Goal: Task Accomplishment & Management: Use online tool/utility

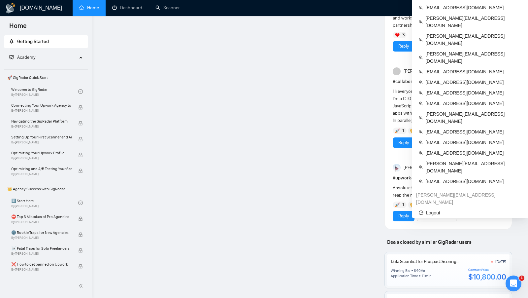
scroll to position [474, 0]
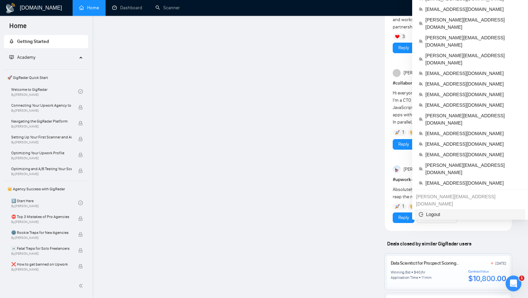
click at [439, 211] on span "Logout" at bounding box center [470, 214] width 103 height 7
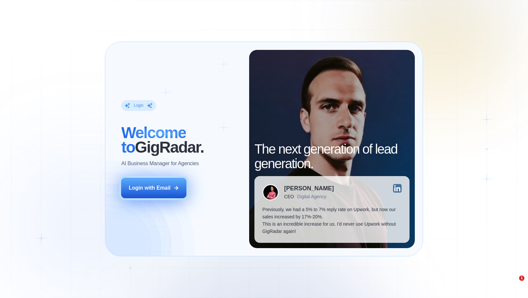
click at [180, 187] on button "Login with Email" at bounding box center [153, 188] width 65 height 20
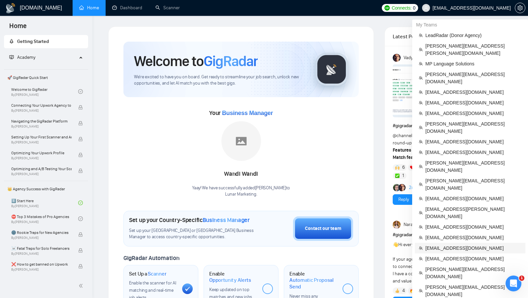
click at [454, 244] on span "mihailo.chehivsky@gmail.com" at bounding box center [473, 247] width 96 height 7
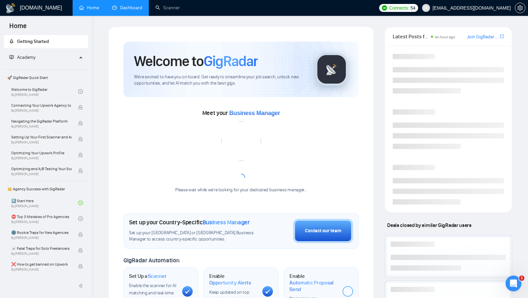
click at [124, 8] on link "Dashboard" at bounding box center [127, 8] width 30 height 6
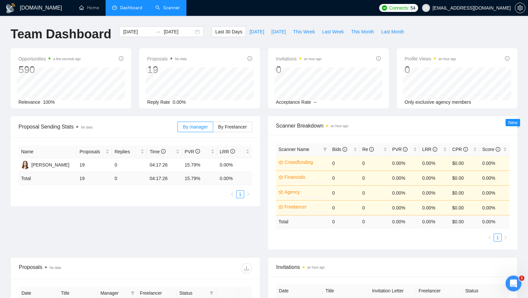
click at [163, 5] on link "Scanner" at bounding box center [167, 8] width 24 height 6
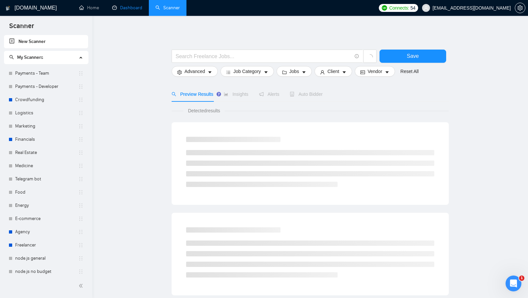
click at [133, 11] on link "Dashboard" at bounding box center [127, 8] width 30 height 6
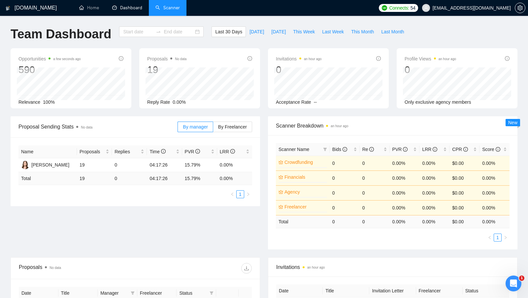
type input "2025-07-23"
type input "2025-08-22"
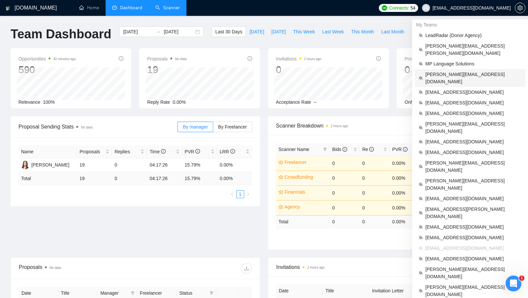
click at [457, 71] on span "ahmad.abbas@xislabs.com" at bounding box center [473, 78] width 96 height 15
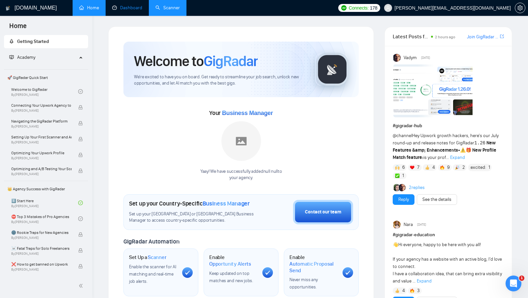
click at [132, 6] on link "Dashboard" at bounding box center [127, 8] width 30 height 6
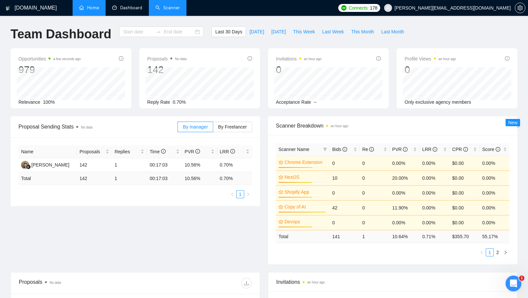
type input "2025-07-23"
type input "2025-08-22"
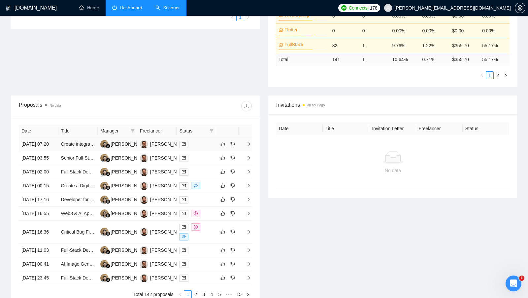
scroll to position [178, 0]
click at [209, 147] on div at bounding box center [196, 144] width 34 height 8
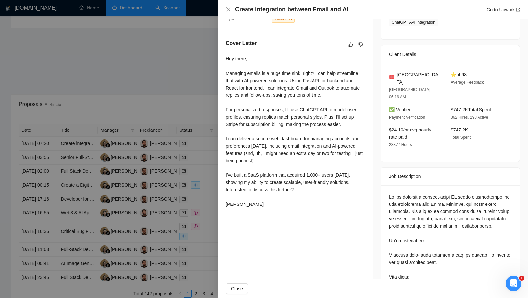
scroll to position [151, 0]
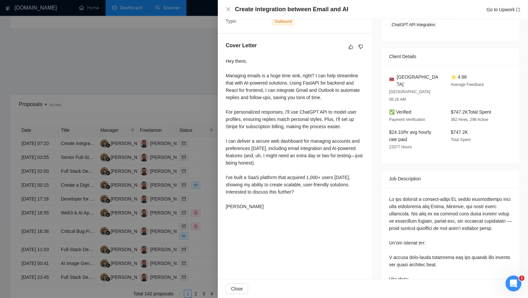
click at [169, 116] on div at bounding box center [264, 149] width 528 height 298
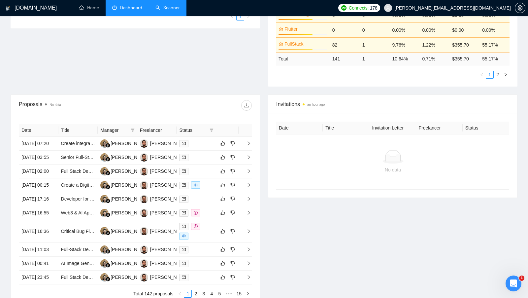
click at [166, 11] on link "Scanner" at bounding box center [167, 8] width 24 height 6
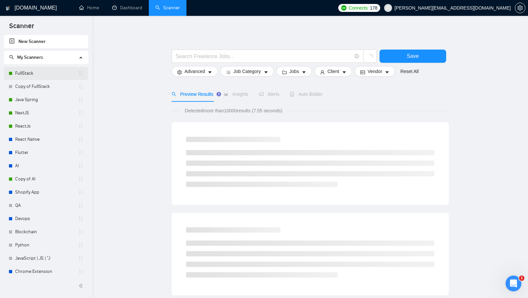
click at [43, 71] on link "FullStack" at bounding box center [46, 73] width 63 height 13
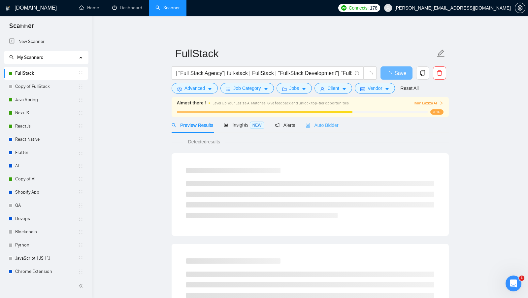
click at [324, 129] on div "Auto Bidder" at bounding box center [322, 125] width 33 height 16
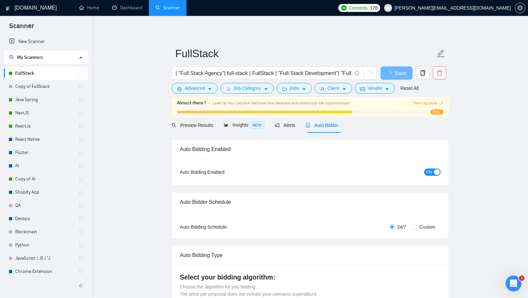
checkbox input "true"
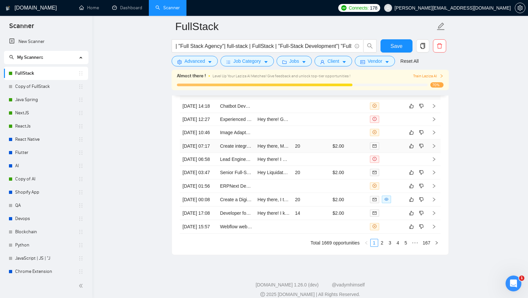
scroll to position [1767, 0]
click at [357, 152] on td "$2.00" at bounding box center [349, 146] width 38 height 14
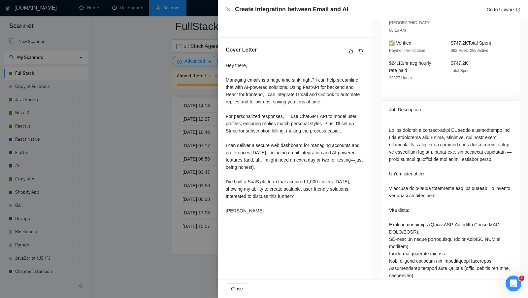
scroll to position [232, 0]
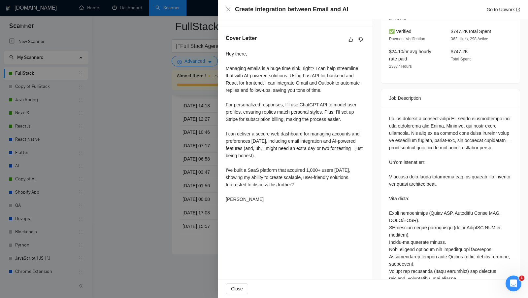
click at [175, 82] on div at bounding box center [264, 149] width 528 height 298
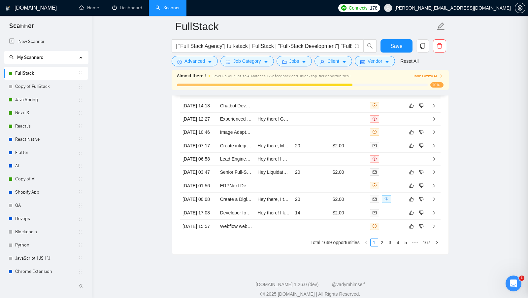
click at [166, 81] on div at bounding box center [264, 149] width 528 height 298
click at [134, 9] on link "Dashboard" at bounding box center [127, 8] width 30 height 6
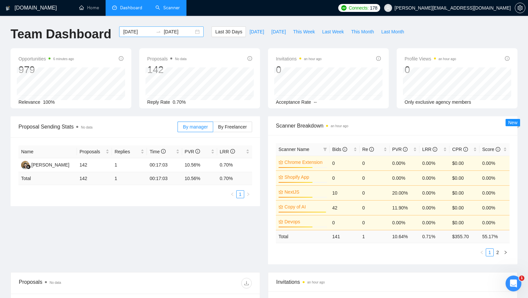
click at [194, 30] on div "2025-07-23 2025-08-22" at bounding box center [161, 31] width 84 height 11
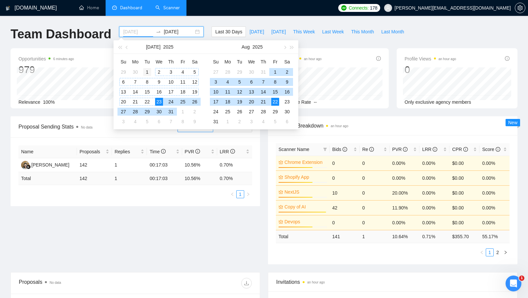
type input "2025-07-01"
click at [148, 72] on div "1" at bounding box center [147, 72] width 8 height 8
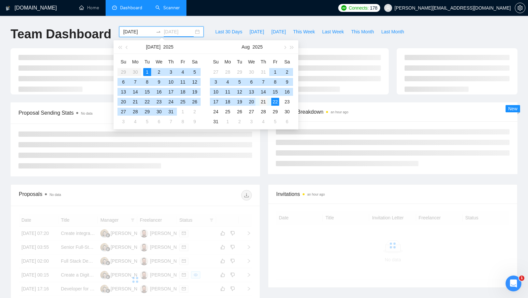
type input "2025-08-21"
click at [262, 102] on div "21" at bounding box center [263, 102] width 8 height 8
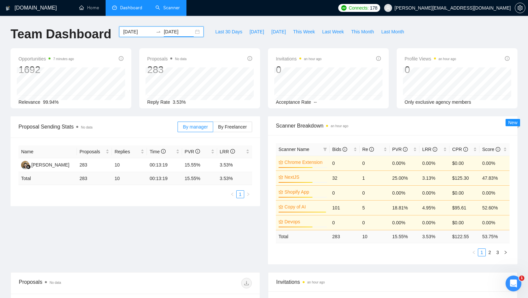
click at [190, 32] on div "2025-07-01 2025-08-21" at bounding box center [161, 31] width 84 height 11
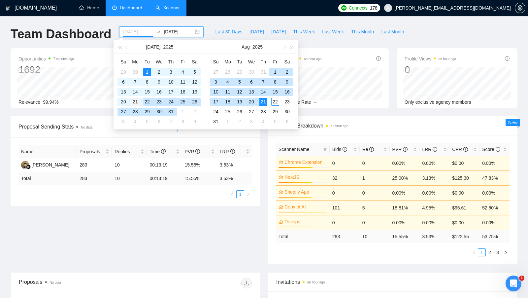
type input "2025-07-21"
click at [136, 103] on div "21" at bounding box center [135, 102] width 8 height 8
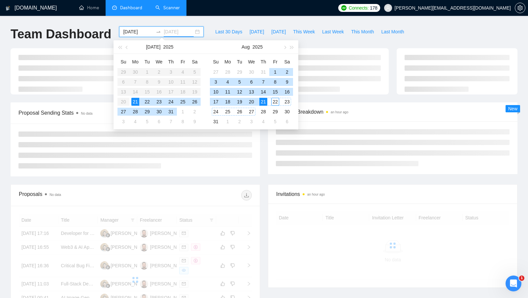
type input "2025-08-21"
drag, startPoint x: 261, startPoint y: 103, endPoint x: 248, endPoint y: 151, distance: 50.0
click at [261, 103] on div "21" at bounding box center [263, 102] width 8 height 8
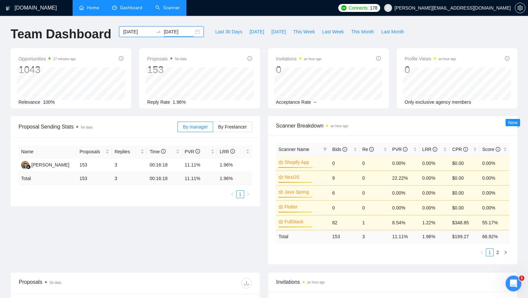
click at [91, 10] on link "Home" at bounding box center [89, 8] width 20 height 6
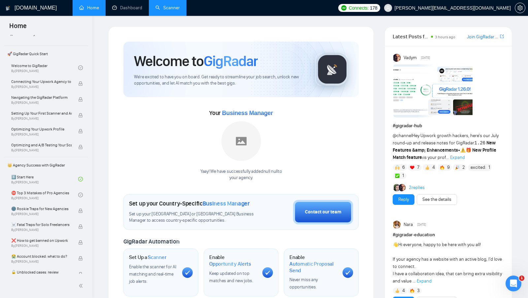
scroll to position [6, 0]
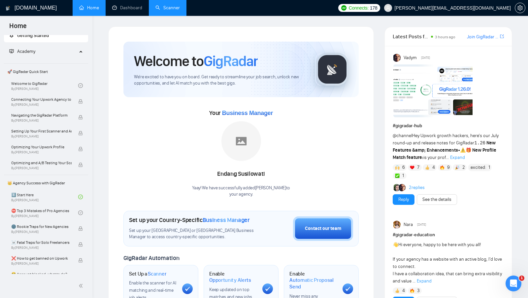
click at [50, 181] on span "👑 Agency Success with GigRadar" at bounding box center [46, 182] width 83 height 13
copy span "👑 Agency Success with GigRadar"
click at [299, 66] on div "Welcome to GigRadar" at bounding box center [219, 61] width 171 height 18
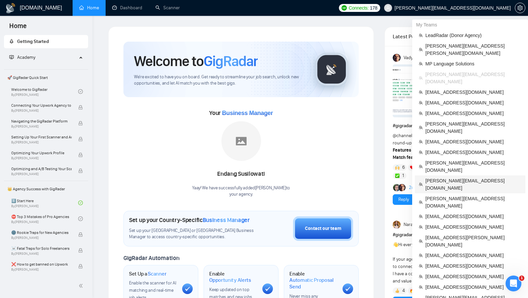
click at [465, 177] on span "[PERSON_NAME][EMAIL_ADDRESS][DOMAIN_NAME]" at bounding box center [473, 184] width 96 height 15
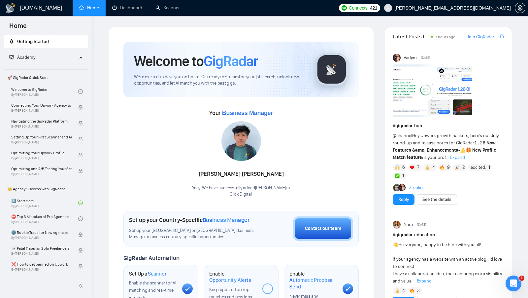
click at [123, 11] on link "Dashboard" at bounding box center [127, 8] width 30 height 6
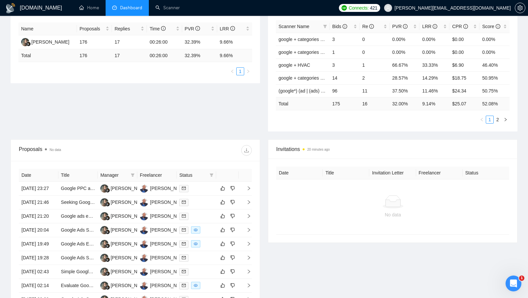
scroll to position [125, 0]
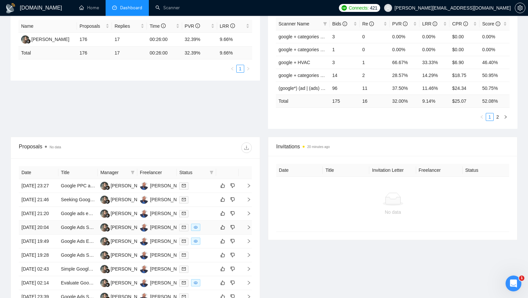
click at [206, 234] on td at bounding box center [197, 227] width 40 height 14
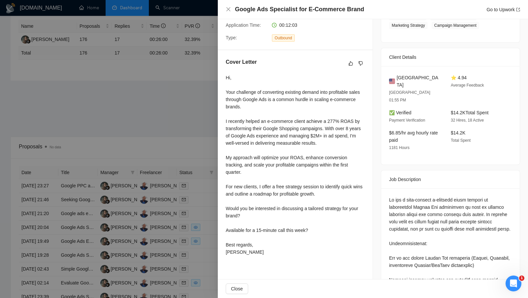
scroll to position [143, 0]
click at [287, 235] on div "Hi, Your challenge of converting existing demand into profitable sales through …" at bounding box center [295, 163] width 139 height 181
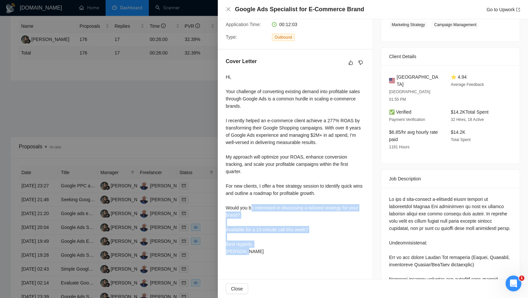
drag, startPoint x: 267, startPoint y: 247, endPoint x: 251, endPoint y: 208, distance: 42.6
click at [252, 208] on div "Hi, Your challenge of converting existing demand into profitable sales through …" at bounding box center [295, 163] width 139 height 181
click at [251, 208] on div "Hi, Your challenge of converting existing demand into profitable sales through …" at bounding box center [295, 163] width 139 height 181
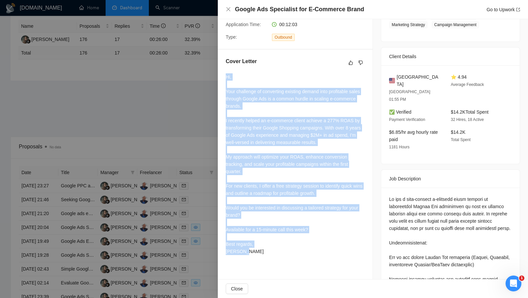
drag, startPoint x: 251, startPoint y: 252, endPoint x: 225, endPoint y: 79, distance: 174.9
click at [225, 79] on div "Cover Letter Hi, Your challenge of converting existing demand into profitable s…" at bounding box center [295, 157] width 155 height 216
copy div "Hi, Your challenge of converting existing demand into profitable sales through …"
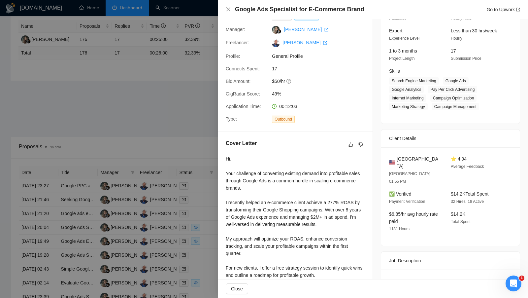
scroll to position [57, 0]
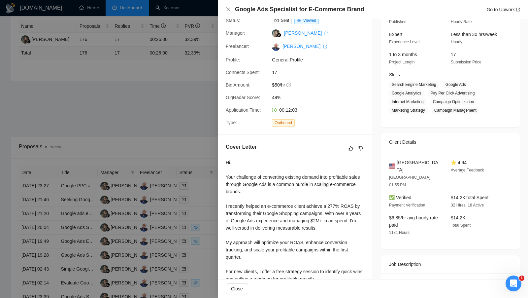
click at [176, 131] on div at bounding box center [264, 149] width 528 height 298
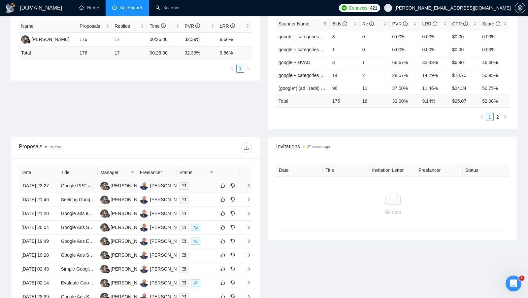
click at [208, 183] on td at bounding box center [197, 186] width 40 height 14
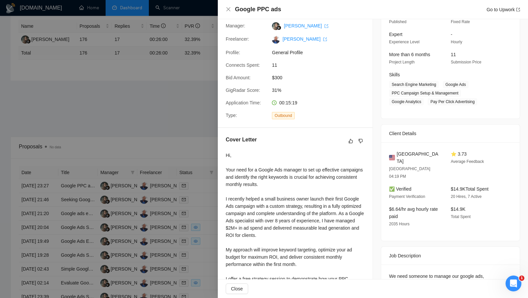
click at [163, 16] on div at bounding box center [264, 149] width 528 height 298
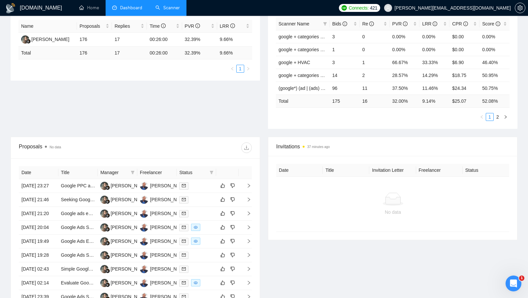
click at [161, 11] on link "Scanner" at bounding box center [167, 8] width 24 height 6
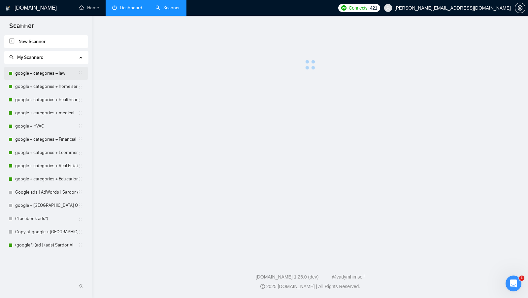
click at [53, 72] on link "google + categories + law" at bounding box center [46, 73] width 63 height 13
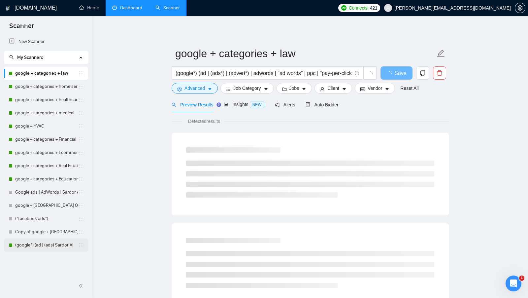
click at [46, 246] on link "(google*) (ad | (ads) Sardor AI" at bounding box center [46, 244] width 63 height 13
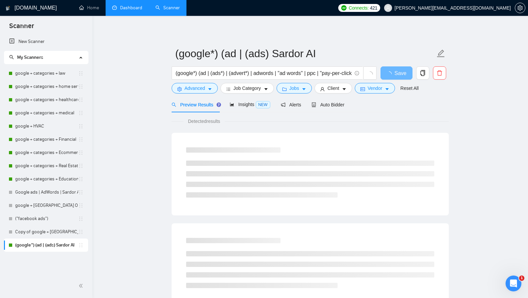
click at [332, 96] on form "(google*) (ad | (ads) Sardor AI (google*) (ad | (ads*) | (advert*) | adwords | …" at bounding box center [310, 70] width 277 height 54
click at [331, 105] on span "Auto Bidder" at bounding box center [328, 104] width 33 height 5
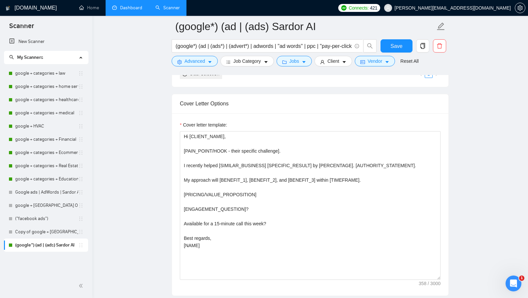
scroll to position [684, 0]
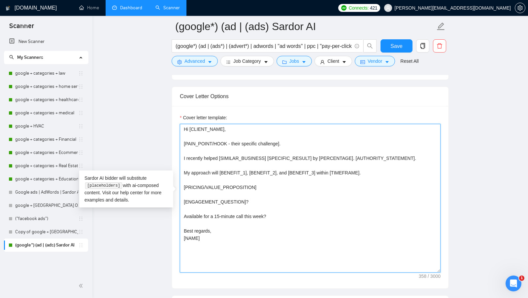
drag, startPoint x: 183, startPoint y: 126, endPoint x: 243, endPoint y: 126, distance: 60.4
click at [243, 126] on textarea "Hi [CLIENT_NAME], [PAIN_POINT/HOOK - their specific challenge]. I recently help…" at bounding box center [310, 198] width 261 height 148
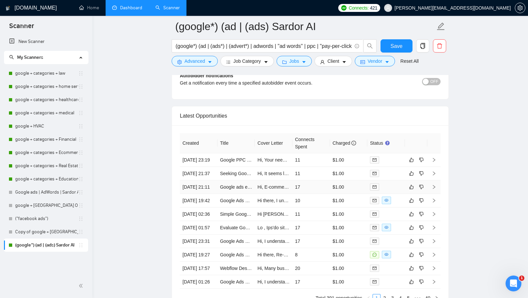
scroll to position [1601, 0]
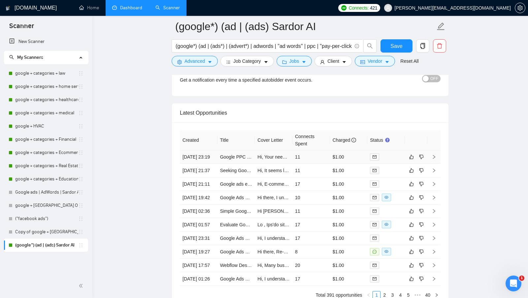
click at [395, 156] on td at bounding box center [386, 157] width 38 height 14
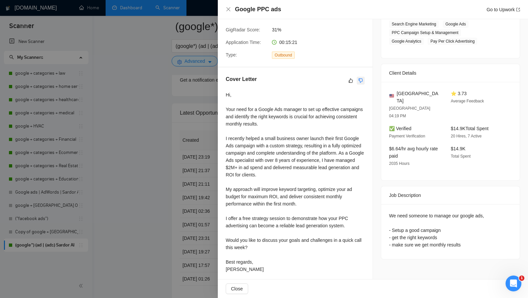
scroll to position [121, 0]
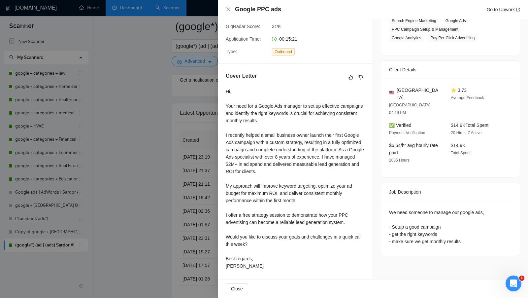
click at [120, 150] on div at bounding box center [264, 149] width 528 height 298
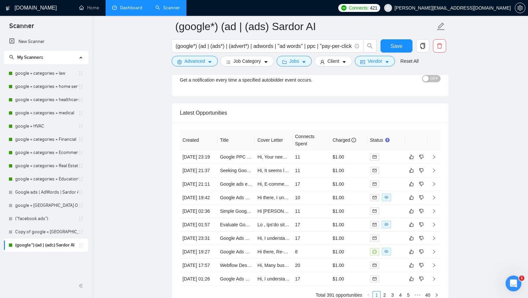
click at [124, 10] on link "Dashboard" at bounding box center [127, 8] width 30 height 6
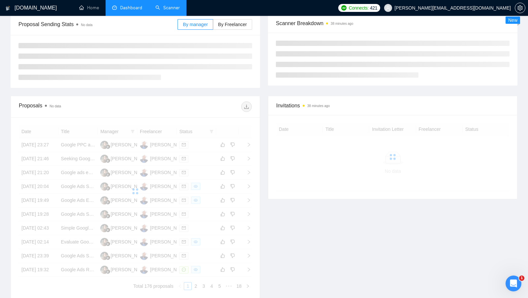
scroll to position [89, 0]
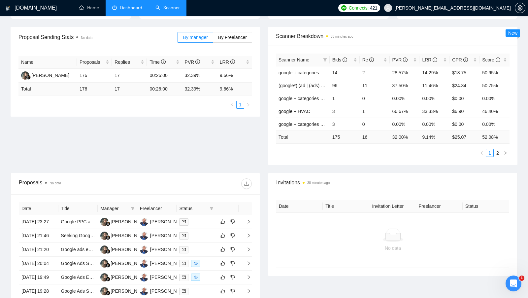
click at [206, 187] on div at bounding box center [193, 183] width 116 height 11
click at [202, 238] on td at bounding box center [197, 236] width 40 height 14
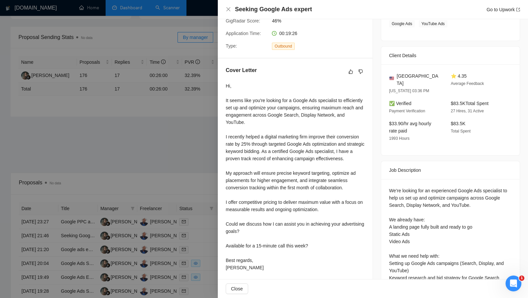
scroll to position [129, 0]
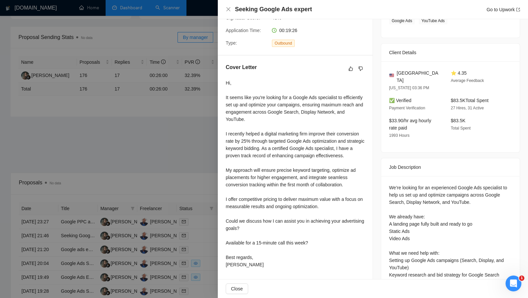
click at [214, 211] on div at bounding box center [264, 149] width 528 height 298
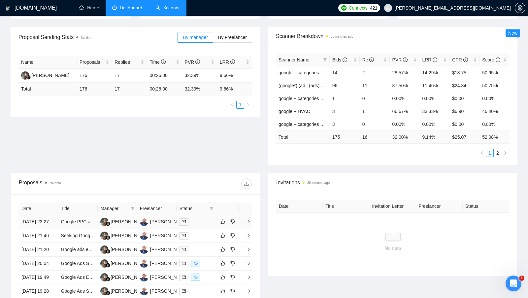
click at [212, 224] on div at bounding box center [196, 222] width 34 height 8
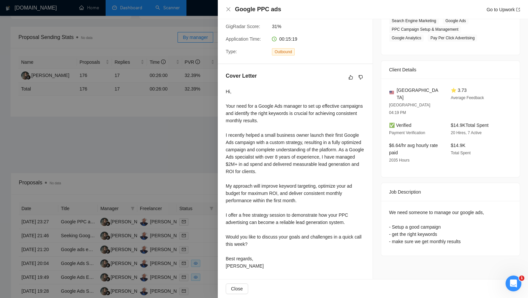
click at [168, 151] on div at bounding box center [264, 149] width 528 height 298
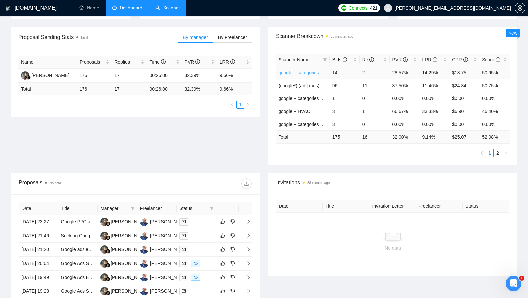
click at [303, 71] on link "google + categories + Real Estate" at bounding box center [314, 72] width 70 height 5
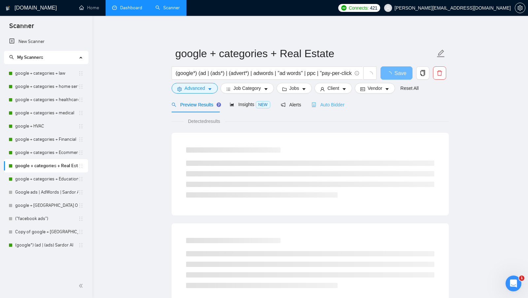
click at [330, 108] on div "Auto Bidder" at bounding box center [328, 105] width 33 height 16
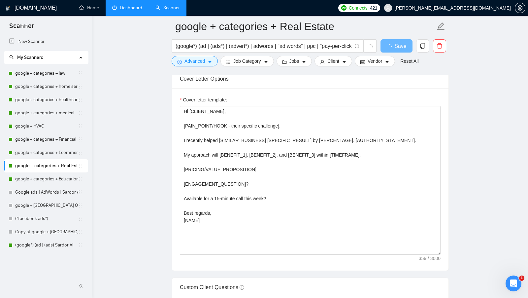
scroll to position [669, 0]
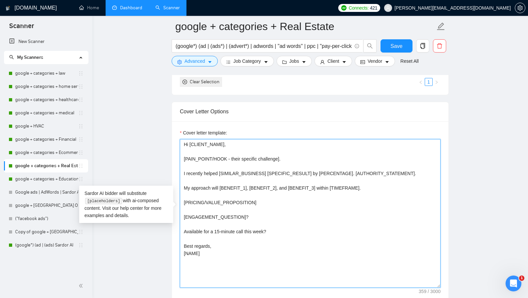
drag, startPoint x: 220, startPoint y: 168, endPoint x: 413, endPoint y: 167, distance: 192.4
click at [413, 167] on textarea "Hi [CLIENT_NAME], [PAIN_POINT/HOOK - their specific challenge]. I recently help…" at bounding box center [310, 213] width 261 height 148
drag, startPoint x: 185, startPoint y: 184, endPoint x: 375, endPoint y: 181, distance: 189.8
click at [375, 181] on textarea "Hi [CLIENT_NAME], [PAIN_POINT/HOOK - their specific challenge]. I recently help…" at bounding box center [310, 213] width 261 height 148
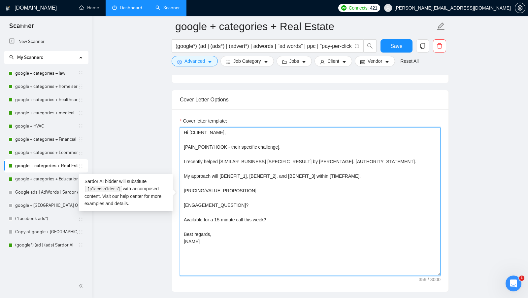
scroll to position [682, 0]
drag, startPoint x: 211, startPoint y: 237, endPoint x: 181, endPoint y: 232, distance: 30.5
click at [181, 232] on textarea "Hi [CLIENT_NAME], [PAIN_POINT/HOOK - their specific challenge]. I recently help…" at bounding box center [310, 200] width 261 height 148
click at [267, 237] on textarea "Hi [CLIENT_NAME], [PAIN_POINT/HOOK - their specific challenge]. I recently help…" at bounding box center [310, 200] width 261 height 148
drag, startPoint x: 242, startPoint y: 243, endPoint x: 180, endPoint y: 128, distance: 130.1
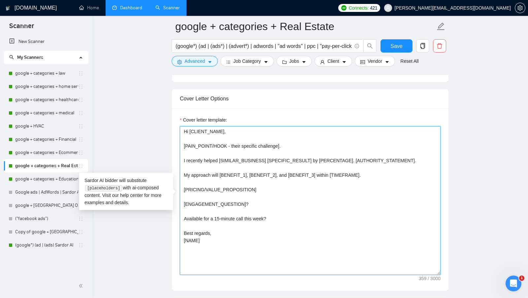
click at [180, 128] on textarea "Hi [CLIENT_NAME], [PAIN_POINT/HOOK - their specific challenge]. I recently help…" at bounding box center [310, 200] width 261 height 148
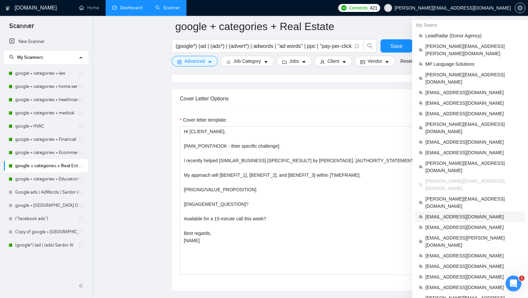
click at [453, 213] on span "[EMAIL_ADDRESS][DOMAIN_NAME]" at bounding box center [473, 216] width 96 height 7
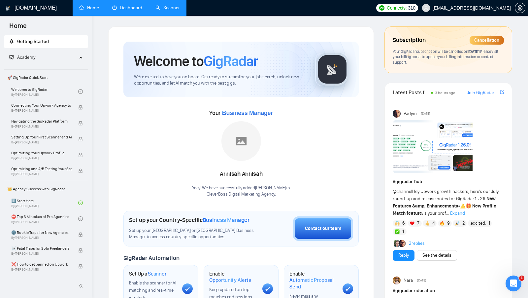
click at [158, 9] on link "Scanner" at bounding box center [167, 8] width 24 height 6
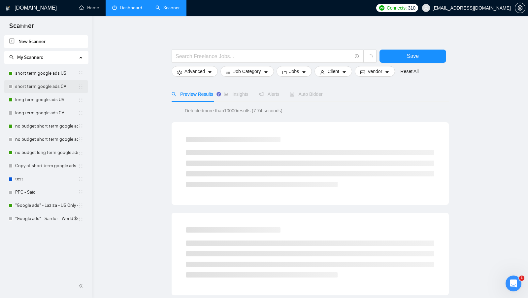
click at [38, 80] on link "short term google ads CA" at bounding box center [46, 86] width 63 height 13
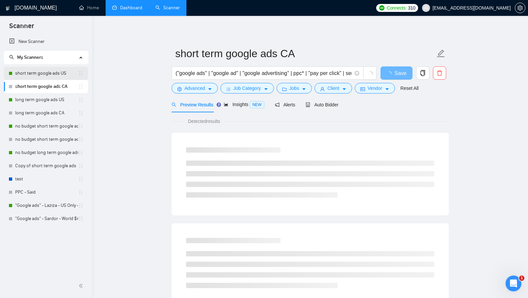
click at [41, 74] on link "short term google ads US" at bounding box center [46, 73] width 63 height 13
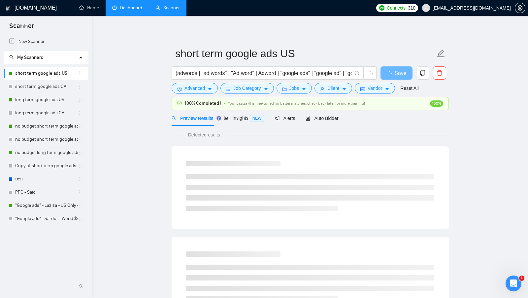
checkbox input "true"
click at [360, 93] on button "Vendor" at bounding box center [375, 88] width 40 height 11
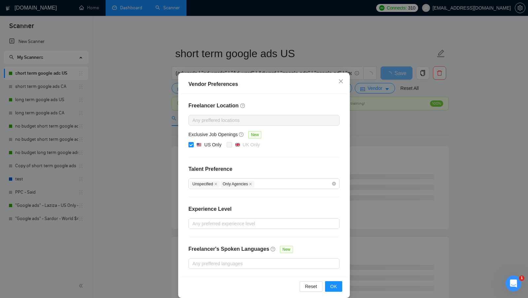
click at [371, 113] on div "Vendor Preferences Freelancer Location Any preffered locations Exclusive Job Op…" at bounding box center [264, 149] width 528 height 298
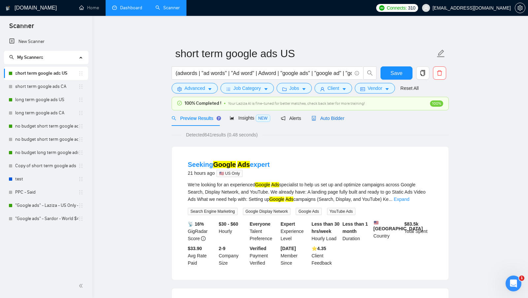
click at [342, 118] on span "Auto Bidder" at bounding box center [328, 117] width 33 height 5
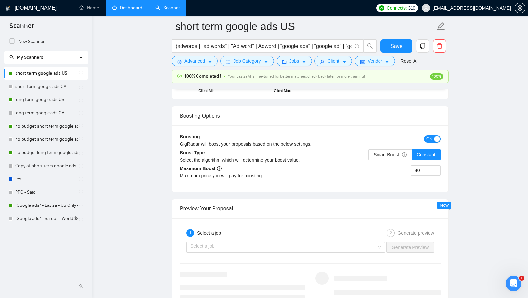
scroll to position [1269, 0]
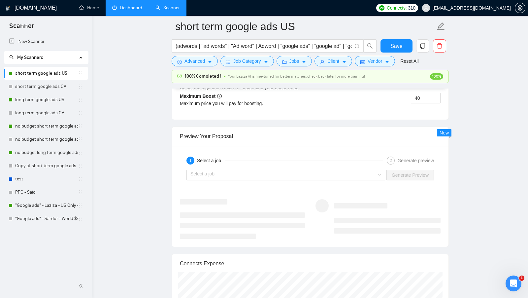
click at [51, 217] on link ""Google ads" - Sardor - World $46/hr" at bounding box center [46, 218] width 63 height 13
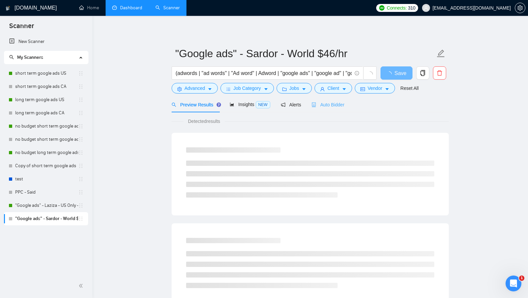
click at [333, 109] on div "Auto Bidder" at bounding box center [328, 105] width 33 height 16
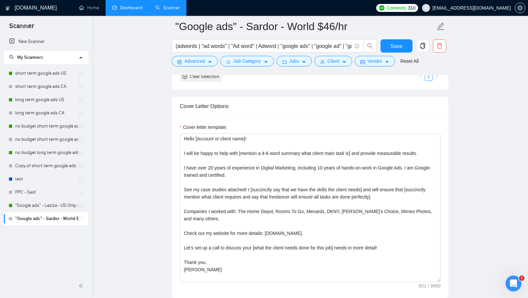
scroll to position [748, 0]
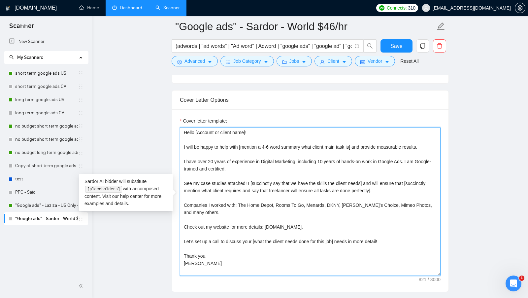
drag, startPoint x: 233, startPoint y: 258, endPoint x: 163, endPoint y: 120, distance: 154.4
click at [163, 120] on main ""Google ads" - Sardor - World $46/hr (adwords | "ad words" | "Ad word" | Adword…" at bounding box center [310, 250] width 414 height 1942
paste textarea "i [ client name . don’t use company name or country , only client name] In my r…"
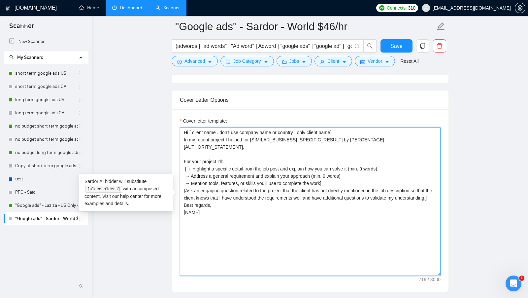
click at [345, 128] on textarea "Hi [ client name . don’t use company name or country , only client name] In my …" at bounding box center [310, 201] width 261 height 148
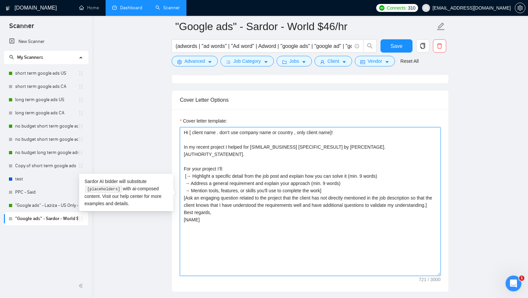
click at [352, 186] on textarea "Hi [ client name . don’t use company name or country , only client name]! In my…" at bounding box center [310, 201] width 261 height 148
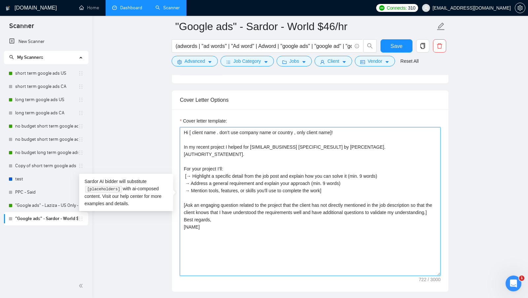
click at [315, 223] on textarea "Hi [ client name . don’t use company name or country , only client name]! In my…" at bounding box center [310, 201] width 261 height 148
click at [315, 222] on textarea "Hi [ client name . don’t use company name or country , only client name]! In my…" at bounding box center [310, 201] width 261 height 148
click at [315, 219] on textarea "Hi [ client name . don’t use company name or country , only client name]! In my…" at bounding box center [310, 201] width 261 height 148
click at [315, 214] on textarea "Hi [ client name . don’t use company name or country , only client name]! In my…" at bounding box center [310, 201] width 261 height 148
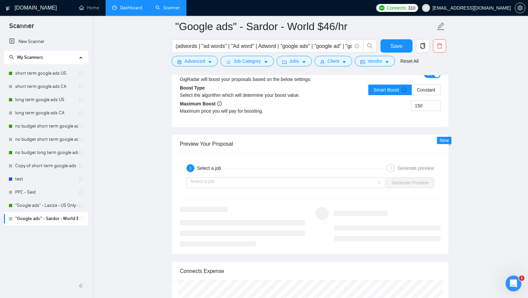
scroll to position [1287, 0]
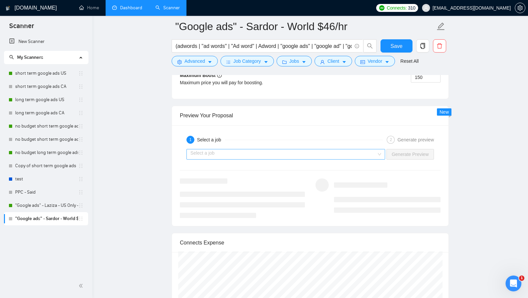
click at [370, 153] on span at bounding box center [283, 154] width 186 height 10
type textarea "Hi [ client name . don’t use company name or country , only client name]! In my…"
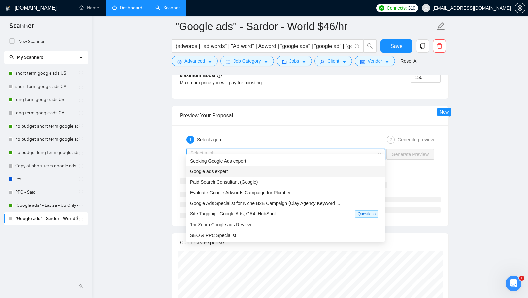
click at [301, 169] on div "Google ads expert" at bounding box center [285, 171] width 191 height 7
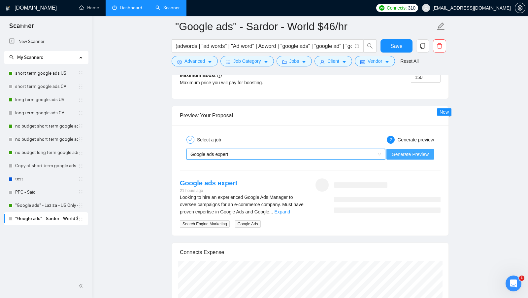
click at [406, 150] on span "Generate Preview" at bounding box center [410, 153] width 37 height 7
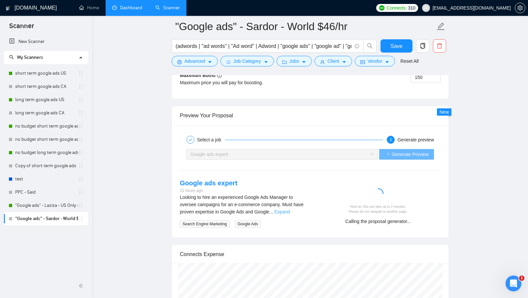
click at [290, 209] on link "Expand" at bounding box center [283, 211] width 16 height 5
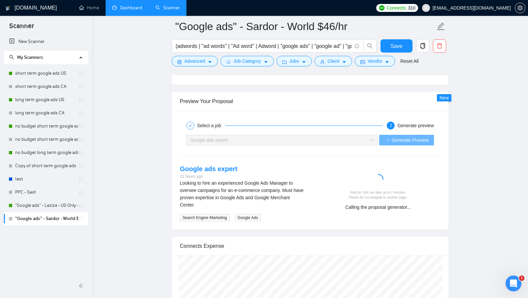
scroll to position [1301, 0]
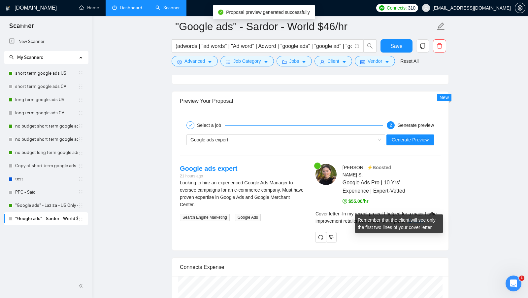
click at [424, 218] on link "Expand" at bounding box center [416, 220] width 16 height 5
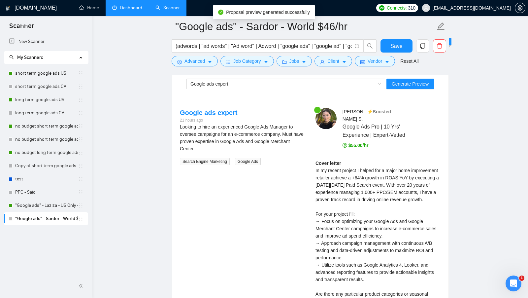
scroll to position [1358, 0]
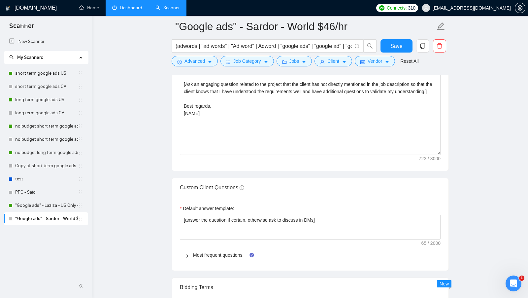
click at [227, 247] on div "Most frequent questions:" at bounding box center [310, 254] width 261 height 15
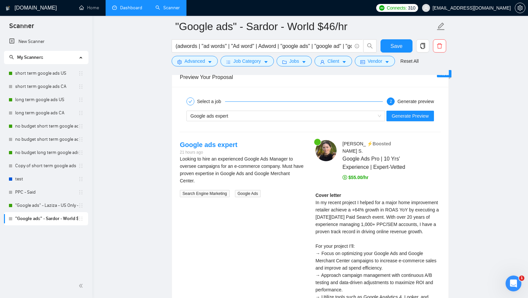
scroll to position [1589, 0]
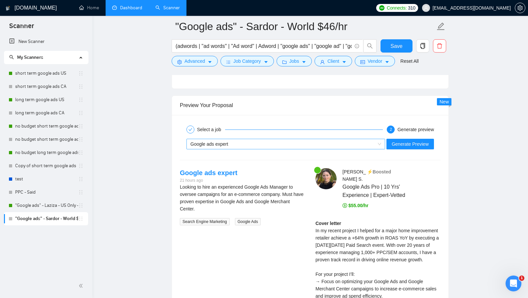
click at [332, 140] on div "Google ads expert" at bounding box center [282, 144] width 185 height 10
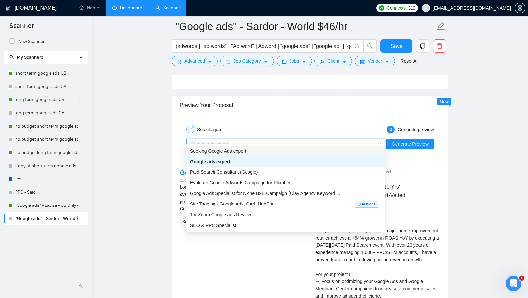
click at [422, 202] on div "$55.00/hr" at bounding box center [392, 205] width 98 height 7
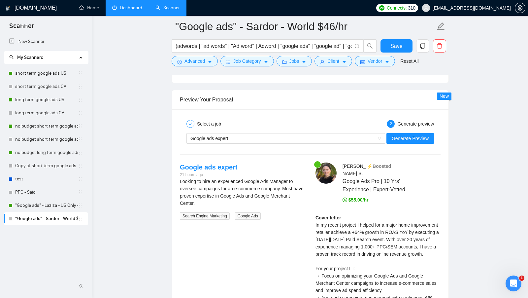
scroll to position [1622, 0]
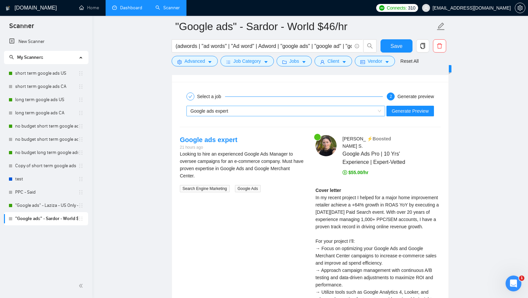
click at [333, 108] on div "Google ads expert" at bounding box center [282, 111] width 185 height 10
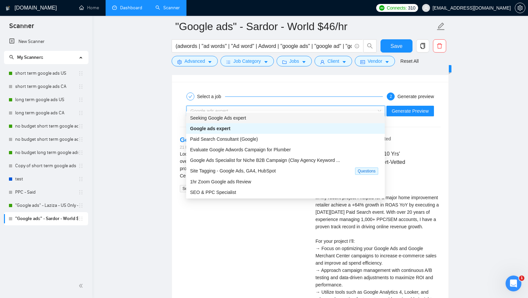
click at [283, 121] on div "Seeking Google Ads expert" at bounding box center [285, 117] width 191 height 7
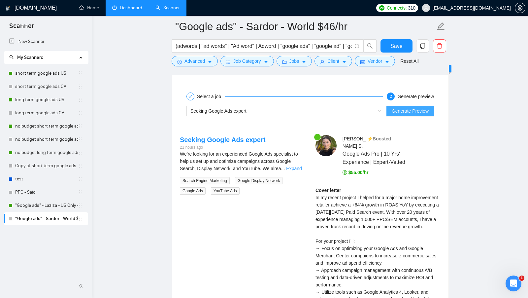
click at [415, 107] on span "Generate Preview" at bounding box center [410, 110] width 37 height 7
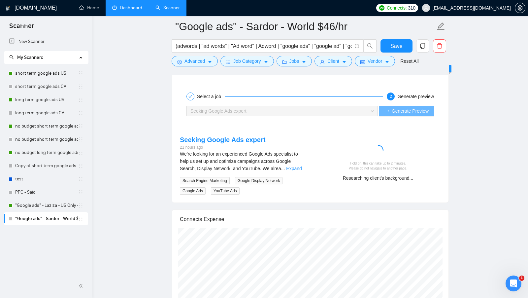
click at [303, 166] on div "We’re looking for an experienced Google Ads specialist to help us set up and op…" at bounding box center [242, 172] width 125 height 44
click at [301, 166] on link "Expand" at bounding box center [294, 168] width 16 height 5
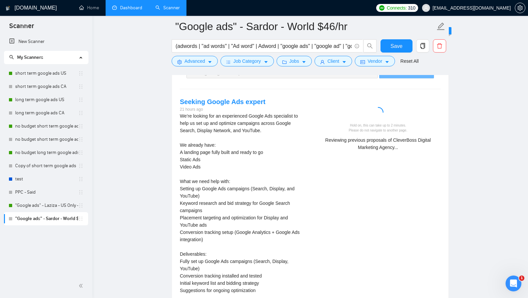
scroll to position [1658, 0]
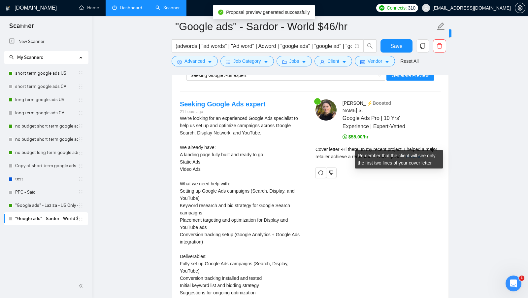
click at [421, 154] on link "Expand" at bounding box center [414, 156] width 16 height 5
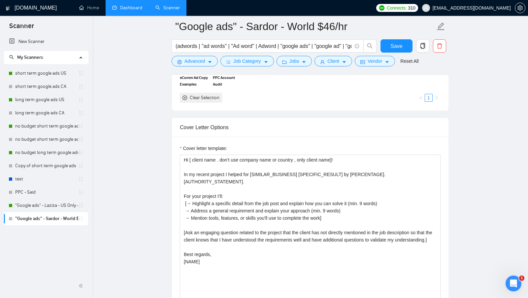
scroll to position [721, 0]
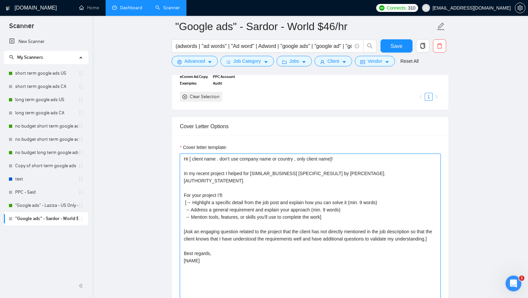
click at [242, 177] on textarea "Hi [ client name . don’t use company name or country , only client name]! In my…" at bounding box center [310, 227] width 261 height 148
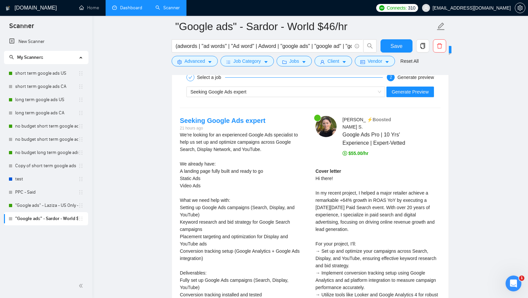
scroll to position [1648, 0]
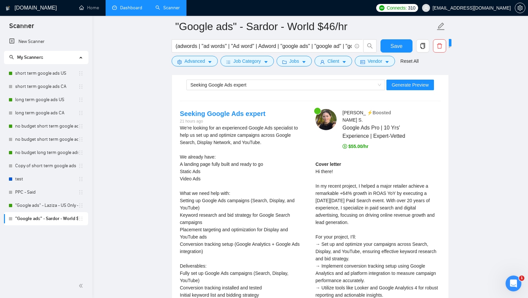
click at [355, 190] on div "Cover letter Hi there! In my recent project, I helped a major retailer achieve …" at bounding box center [377, 250] width 125 height 181
click at [355, 189] on div "Cover letter Hi there! In my recent project, I helped a major retailer achieve …" at bounding box center [377, 250] width 125 height 181
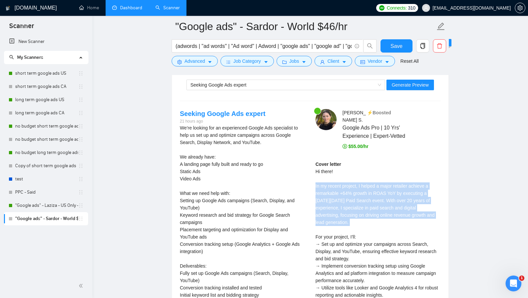
copy div "In my recent project, I helped a major retailer achieve a remarkable +64% growt…"
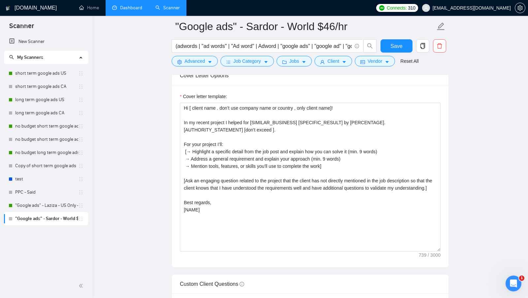
scroll to position [771, 0]
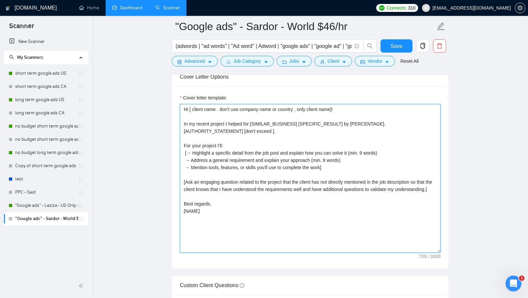
click at [275, 129] on textarea "Hi [ client name . don’t use company name or country , only client name]! In my…" at bounding box center [310, 178] width 261 height 148
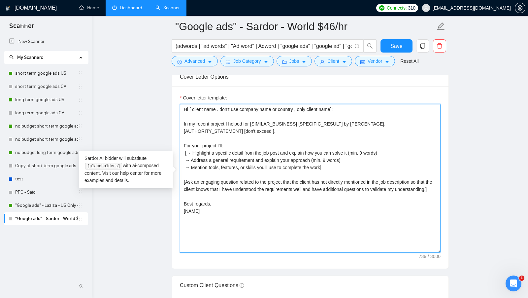
click at [275, 127] on textarea "Hi [ client name . don’t use company name or country , only client name]! In my…" at bounding box center [310, 178] width 261 height 148
click at [273, 126] on textarea "Hi [ client name . don’t use company name or country , only client name]! In my…" at bounding box center [310, 178] width 261 height 148
click at [440, 131] on textarea "Hi [ client name . don’t use company name or country , only client name]! In my…" at bounding box center [310, 178] width 261 height 148
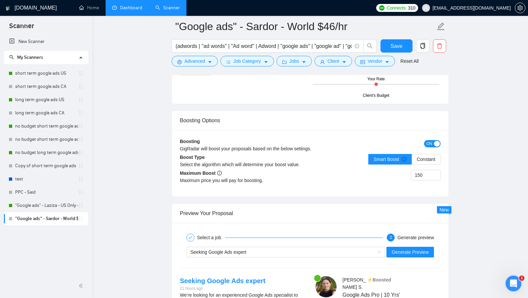
scroll to position [1483, 0]
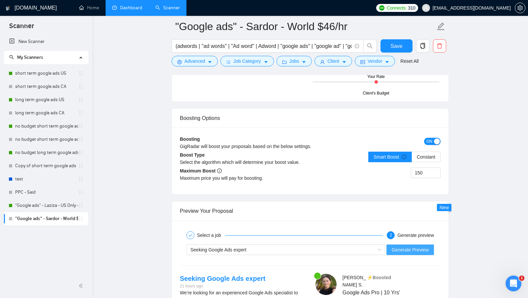
click at [401, 244] on button "Generate Preview" at bounding box center [410, 249] width 48 height 11
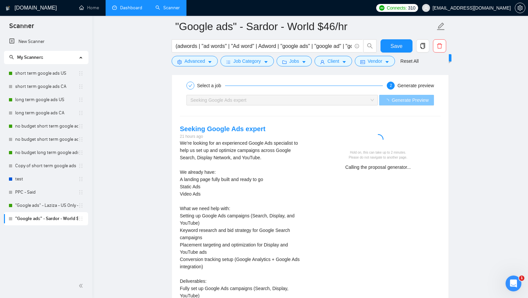
scroll to position [1636, 0]
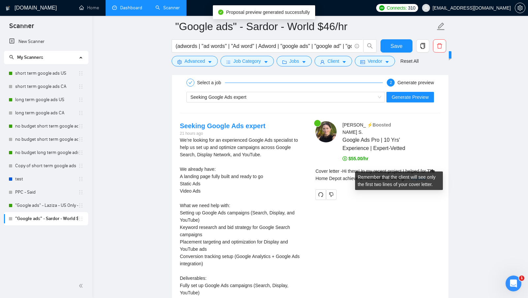
click at [426, 176] on link "Expand" at bounding box center [419, 178] width 16 height 5
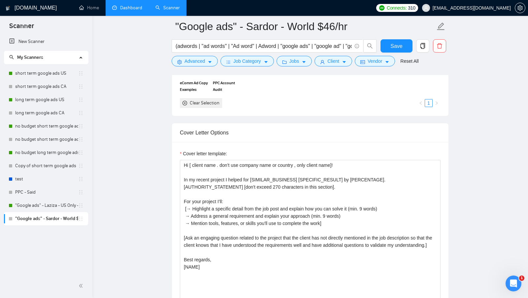
scroll to position [727, 0]
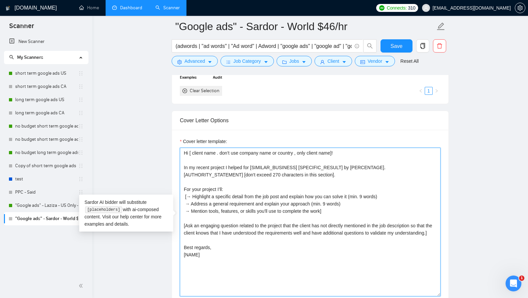
drag, startPoint x: 234, startPoint y: 273, endPoint x: 183, endPoint y: 149, distance: 134.3
click at [183, 149] on textarea "Hi [ client name . don’t use company name or country , only client name]! In my…" at bounding box center [310, 222] width 261 height 148
paste textarea "I’ve done [client main task, don’t copy it from the title find it in the descri…"
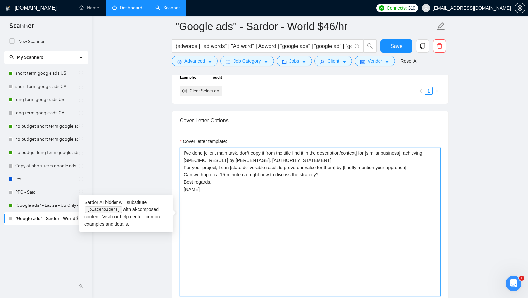
click at [243, 149] on textarea "I’ve done [client main task, don’t copy it from the title find it in the descri…" at bounding box center [310, 222] width 261 height 148
click at [334, 155] on textarea "I’ve done [client main task, don’t copy it from the title find it in the descri…" at bounding box center [310, 222] width 261 height 148
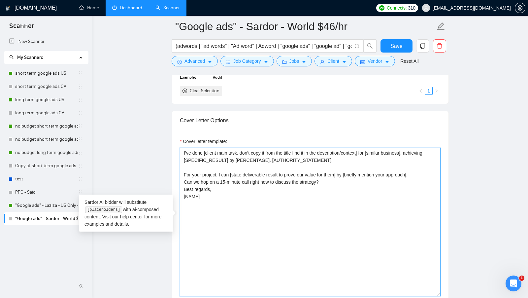
click at [345, 179] on textarea "I’ve done [client main task, don’t copy it from the title find it in the descri…" at bounding box center [310, 222] width 261 height 148
click at [427, 169] on textarea "I’ve done [client main task, don’t copy it from the title find it in the descri…" at bounding box center [310, 222] width 261 height 148
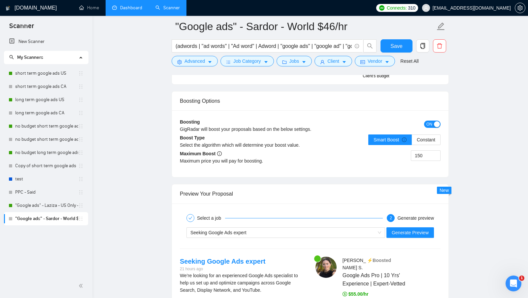
scroll to position [1523, 0]
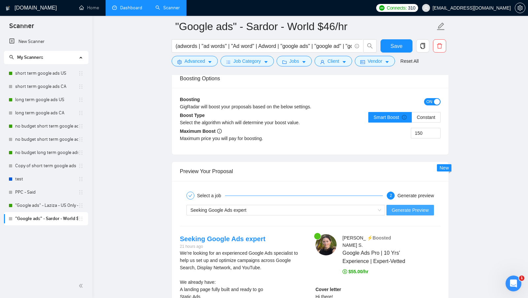
click at [399, 205] on button "Generate Preview" at bounding box center [410, 210] width 48 height 11
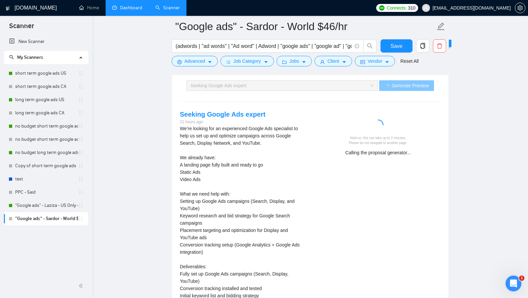
scroll to position [1652, 0]
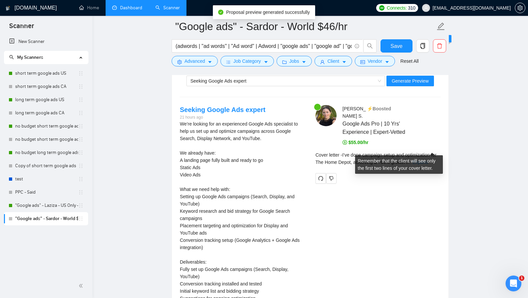
click at [428, 159] on link "Expand" at bounding box center [420, 161] width 16 height 5
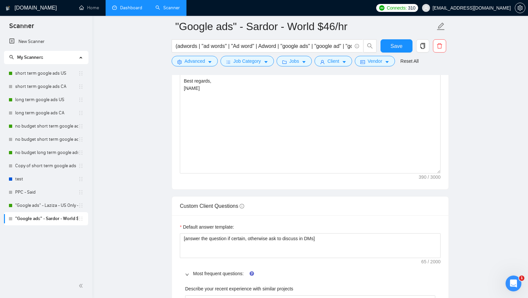
scroll to position [697, 0]
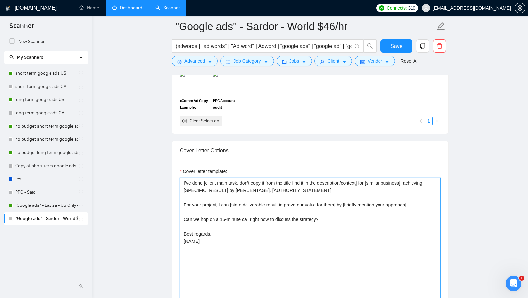
click at [210, 201] on textarea "I’ve done [client main task, don’t copy it from the title find it in the descri…" at bounding box center [310, 252] width 261 height 148
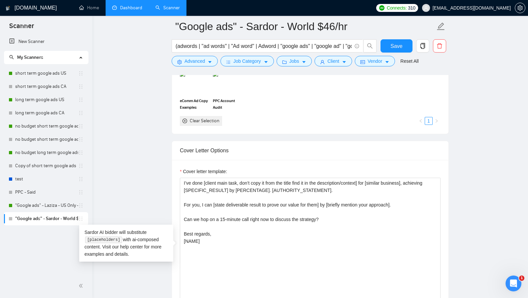
click at [446, 226] on div "Cover letter template: I’ve done [client main task, don’t copy it from the titl…" at bounding box center [310, 251] width 277 height 182
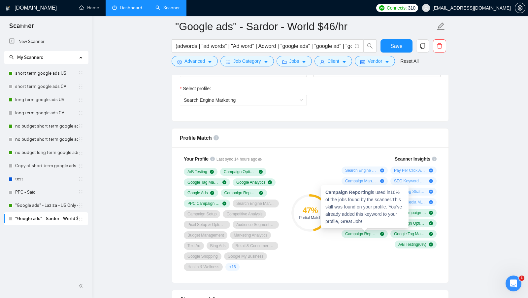
scroll to position [375, 0]
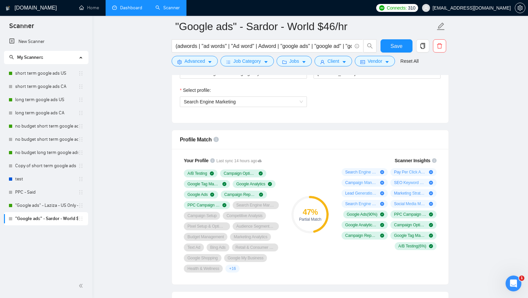
click at [343, 139] on div "Profile Match" at bounding box center [310, 139] width 261 height 19
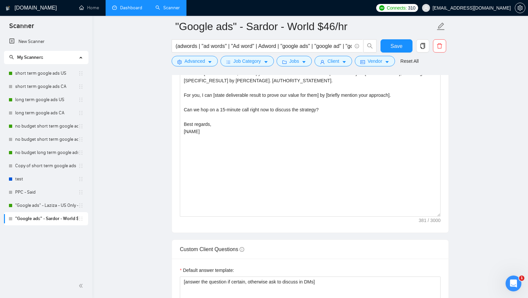
scroll to position [757, 0]
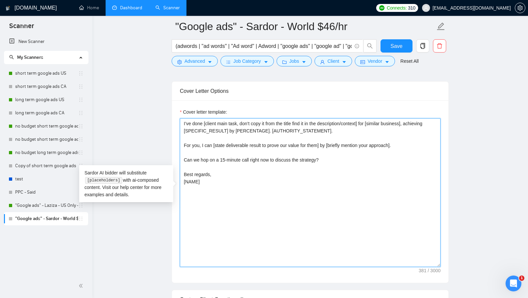
drag, startPoint x: 255, startPoint y: 191, endPoint x: 175, endPoint y: 119, distance: 108.2
click at [175, 119] on div "Cover letter template: I’ve done [client main task, don’t copy it from the titl…" at bounding box center [310, 191] width 277 height 182
click at [255, 166] on textarea "I’ve done [client main task, don’t copy it from the title find it in the descri…" at bounding box center [310, 192] width 261 height 148
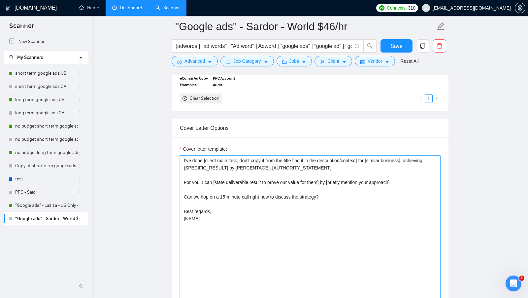
scroll to position [747, 0]
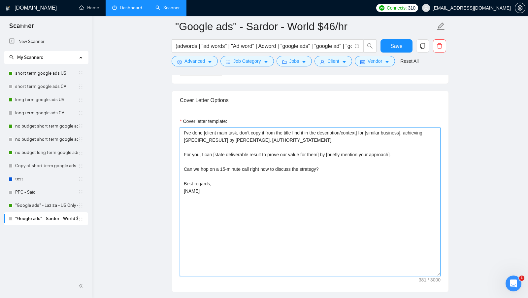
click at [182, 129] on textarea "I’ve done [client main task, don’t copy it from the title find it in the descri…" at bounding box center [310, 201] width 261 height 148
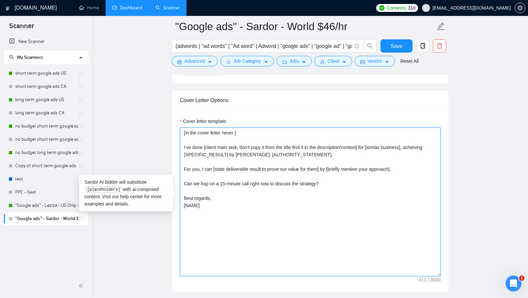
paste textarea "In the cover letter, never exceed the number of characters the client used in t…"
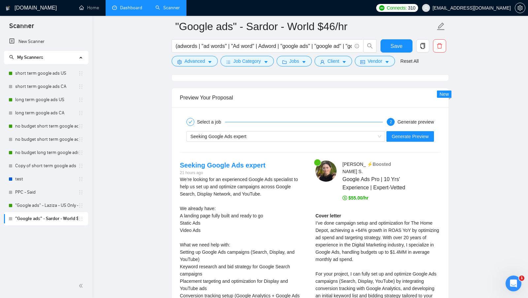
scroll to position [1601, 0]
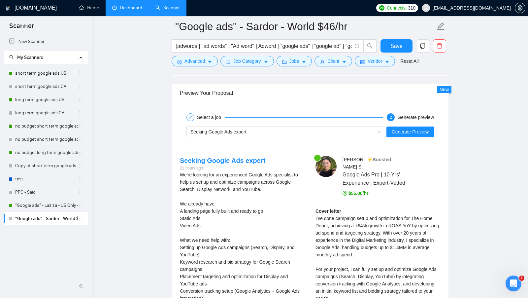
type textarea "[in the cover letter never In the cover letter, never exceed the number of char…"
click at [378, 134] on div "Select a job 2 Generate preview Seeking Google Ads expert Generate Preview Seek…" at bounding box center [310, 251] width 277 height 296
click at [377, 127] on span "Seeking Google Ads expert" at bounding box center [285, 132] width 191 height 10
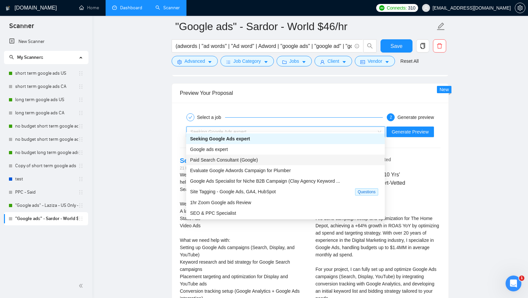
click at [320, 154] on div "Paid Search Consultant (Google)" at bounding box center [285, 159] width 199 height 11
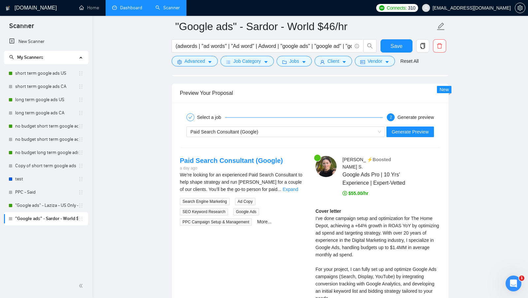
click at [289, 189] on div "We’re looking for an experienced Paid Search Consultant to help shape strategy …" at bounding box center [242, 198] width 125 height 54
click at [295, 186] on link "Expand" at bounding box center [290, 188] width 16 height 5
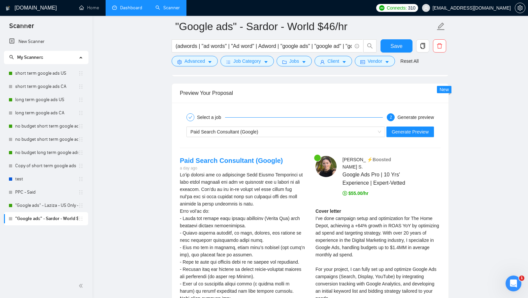
click at [361, 131] on div "Paid Search Consultant (Google) Generate Preview" at bounding box center [310, 132] width 262 height 16
click at [357, 131] on div "Paid Search Consultant (Google) Generate Preview" at bounding box center [310, 132] width 262 height 16
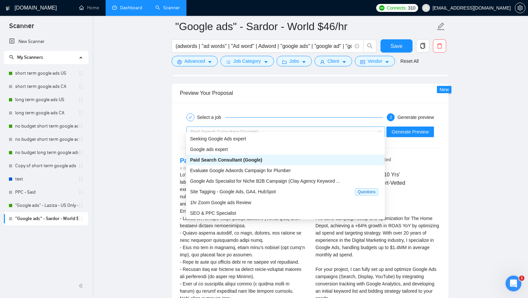
click at [357, 127] on div "Paid Search Consultant (Google)" at bounding box center [282, 132] width 185 height 10
click at [298, 176] on div "Google Ads Specialist for Niche B2B Campaign (Clay Agency Keyword ..." at bounding box center [285, 181] width 199 height 11
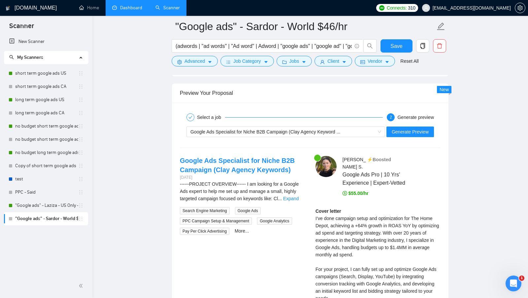
click at [292, 189] on div "------PROJECT OVERVIEW------ I am looking for a Google Ads expert to help me se…" at bounding box center [242, 191] width 125 height 22
click at [293, 196] on link "Expand" at bounding box center [291, 198] width 16 height 5
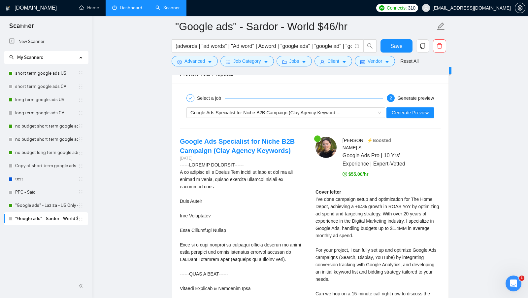
scroll to position [1603, 0]
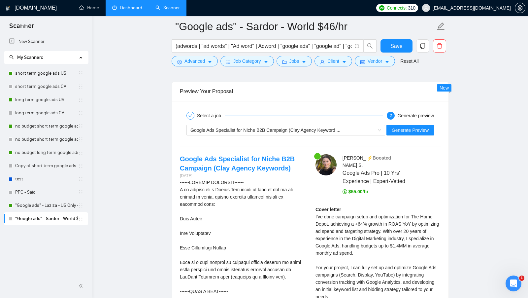
click at [361, 131] on div "Google Ads Specialist for Niche B2B Campaign (Clay Agency Keyword ... Generate …" at bounding box center [310, 130] width 262 height 16
click at [367, 125] on div "Google Ads Specialist for Niche B2B Campaign (Clay Agency Keyword ..." at bounding box center [282, 130] width 185 height 10
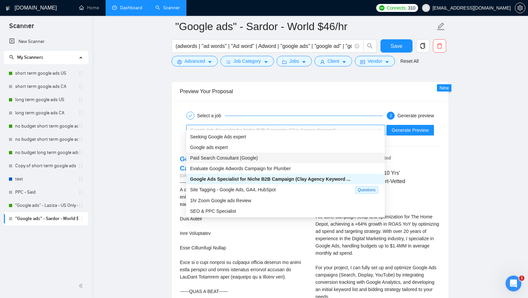
click at [330, 168] on div "Evaluate Google Adwords Campaign for Plumber" at bounding box center [285, 168] width 191 height 7
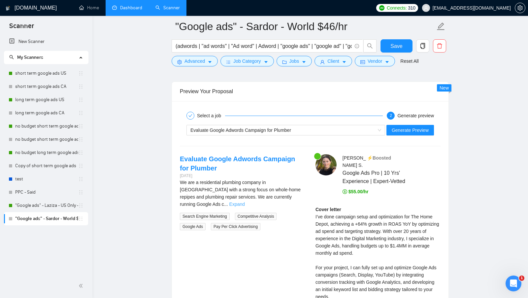
click at [245, 201] on link "Expand" at bounding box center [237, 203] width 16 height 5
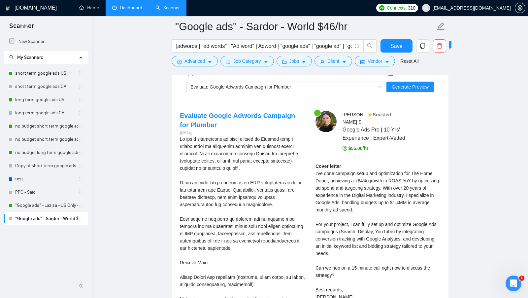
scroll to position [1649, 0]
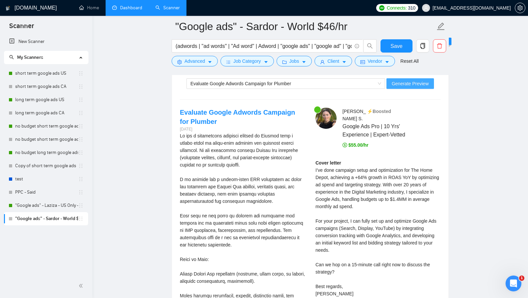
click at [392, 80] on span "Generate Preview" at bounding box center [410, 83] width 37 height 7
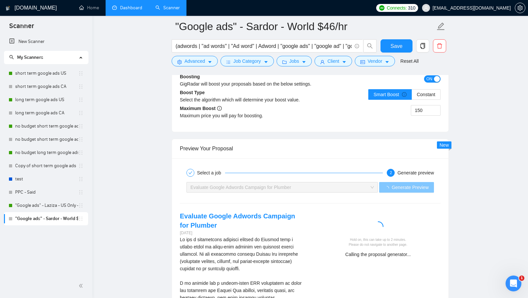
scroll to position [1546, 0]
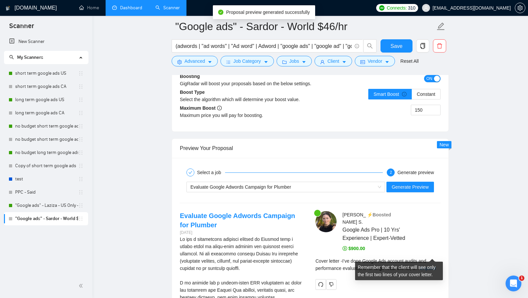
click at [430, 265] on link "Expand" at bounding box center [428, 267] width 16 height 5
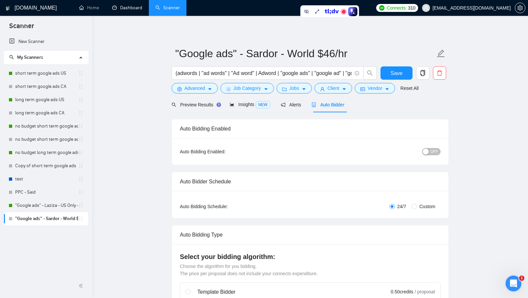
scroll to position [12, 0]
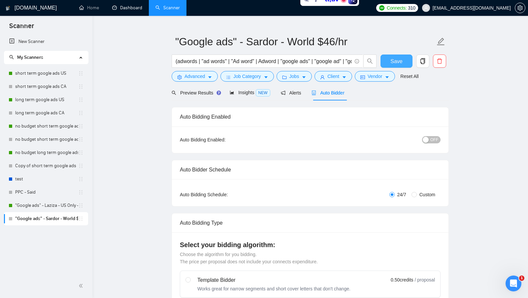
click at [385, 61] on button "Save" at bounding box center [396, 60] width 32 height 13
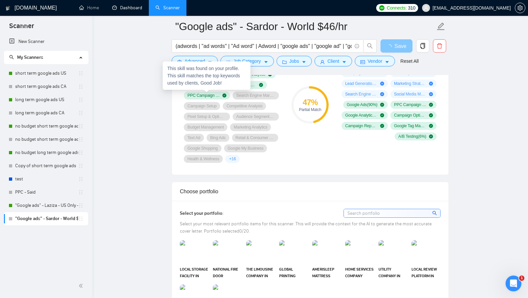
scroll to position [506, 0]
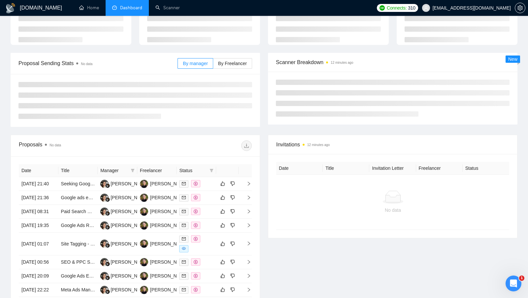
scroll to position [87, 0]
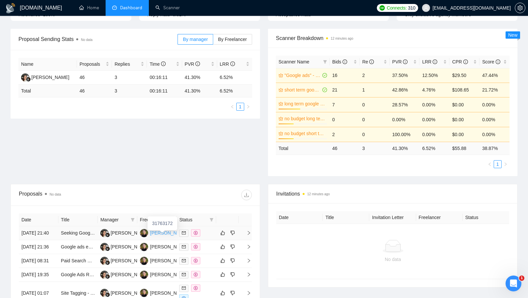
click at [156, 233] on div "[PERSON_NAME]" at bounding box center [169, 232] width 38 height 7
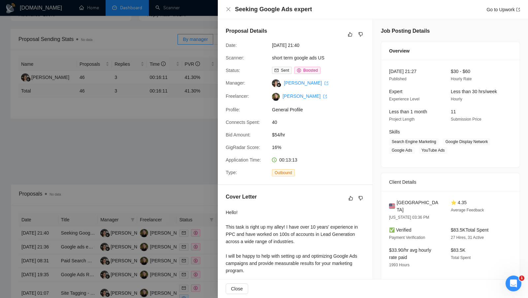
click at [173, 128] on div at bounding box center [264, 149] width 528 height 298
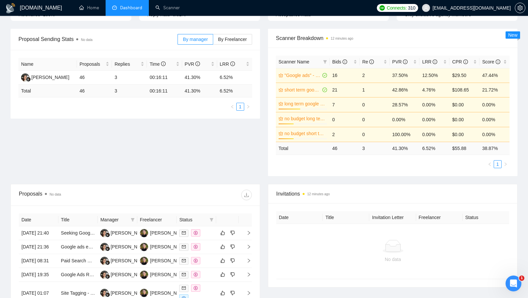
click at [220, 214] on th at bounding box center [227, 219] width 22 height 13
click at [214, 214] on span at bounding box center [211, 219] width 7 height 10
click at [197, 231] on span "Chat" at bounding box center [195, 230] width 32 height 7
click at [198, 190] on div at bounding box center [193, 194] width 116 height 11
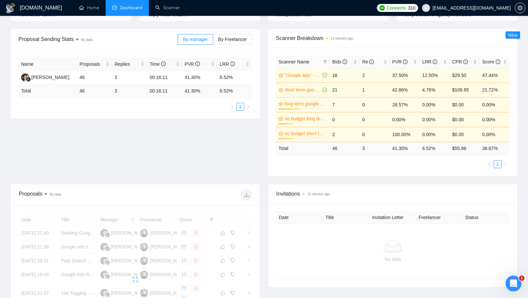
scroll to position [128, 0]
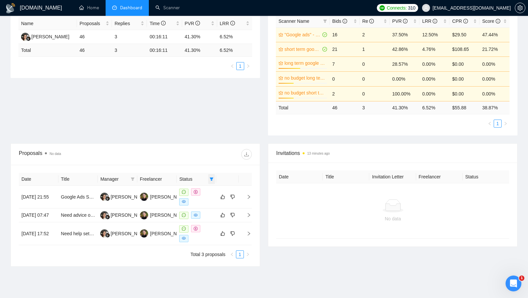
click at [213, 177] on icon "filter" at bounding box center [212, 179] width 4 height 4
click at [191, 190] on span "Chat" at bounding box center [190, 189] width 13 height 5
checkbox input "false"
click at [204, 160] on div "Proposals No data" at bounding box center [135, 154] width 233 height 21
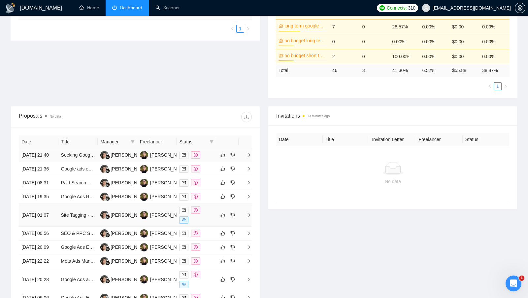
scroll to position [164, 0]
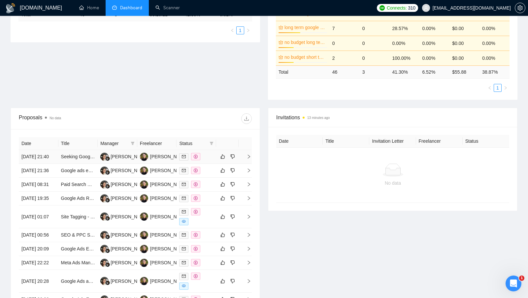
click at [206, 157] on div at bounding box center [196, 157] width 34 height 8
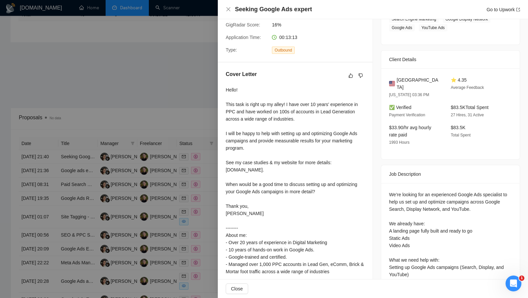
scroll to position [203, 0]
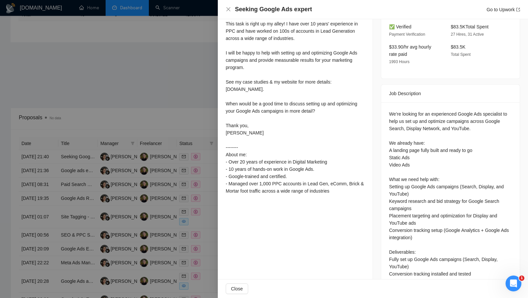
click at [187, 110] on div at bounding box center [264, 149] width 528 height 298
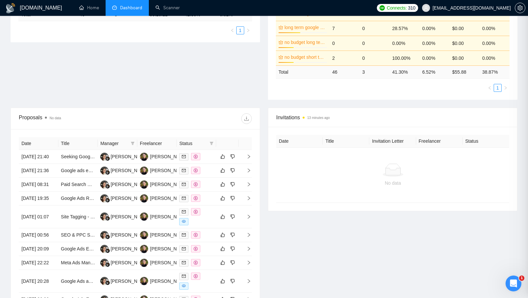
scroll to position [126, 0]
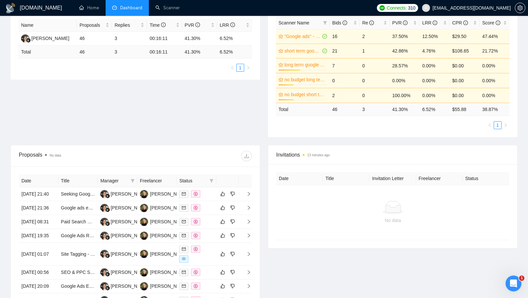
click at [159, 17] on div "Name Proposals Replies Time PVR LRR Lira Akhmetova 46 3 00:16:11 41.30% 6.52% T…" at bounding box center [135, 45] width 249 height 69
click at [159, 16] on div "Name Proposals Replies Time PVR LRR Lira Akhmetova 46 3 00:16:11 41.30% 6.52% T…" at bounding box center [135, 45] width 249 height 69
click at [162, 11] on link "Scanner" at bounding box center [167, 8] width 24 height 6
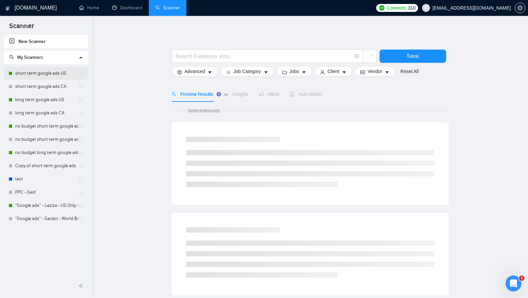
click at [50, 76] on link "short term google ads US" at bounding box center [46, 73] width 63 height 13
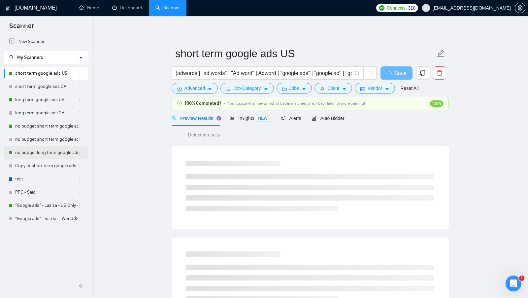
click at [41, 149] on link "no budget long term google ads US" at bounding box center [46, 152] width 63 height 13
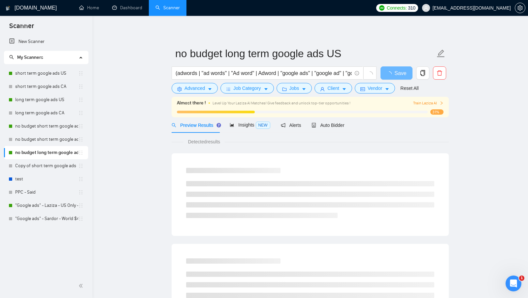
click at [312, 126] on div "Preview Results Insights NEW Alerts Auto Bidder" at bounding box center [258, 125] width 173 height 16
click at [321, 126] on span "Auto Bidder" at bounding box center [328, 124] width 33 height 5
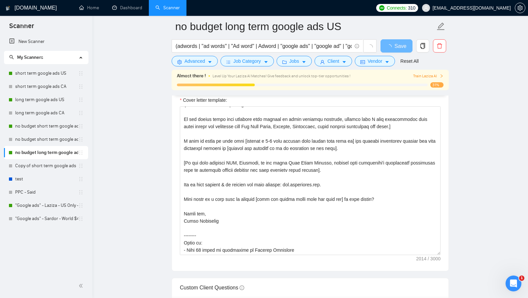
scroll to position [138, 0]
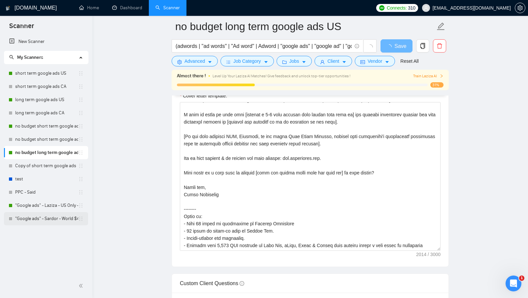
click at [48, 222] on link ""Google ads" - Sardor - World $46/hr" at bounding box center [46, 218] width 63 height 13
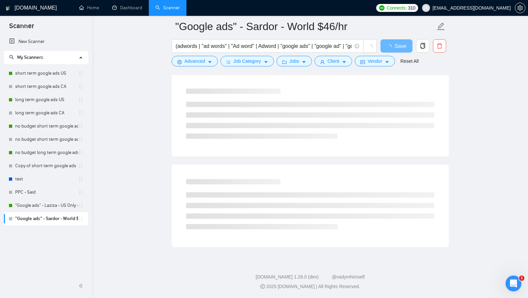
scroll to position [335, 0]
click at [51, 209] on link ""Google ads" - Laziza - US Only - [DATE]" at bounding box center [46, 205] width 63 height 13
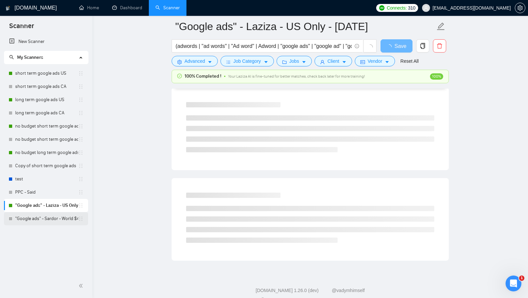
click at [51, 213] on link ""Google ads" - Sardor - World $46/hr" at bounding box center [46, 218] width 63 height 13
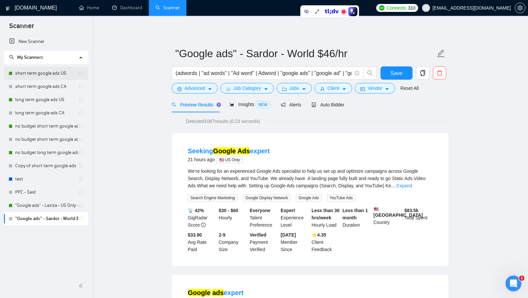
click at [70, 76] on link "short term google ads US" at bounding box center [46, 73] width 63 height 13
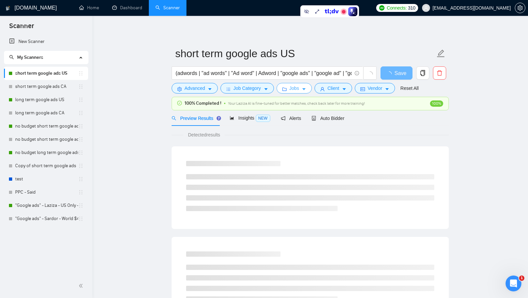
click at [297, 91] on span "Jobs" at bounding box center [294, 87] width 10 height 7
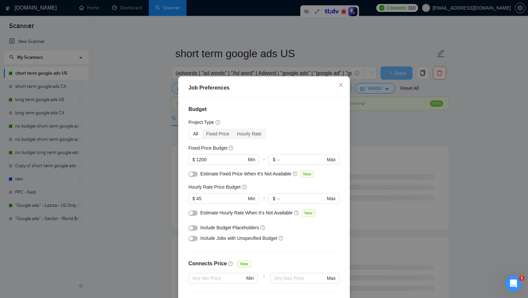
scroll to position [5, 0]
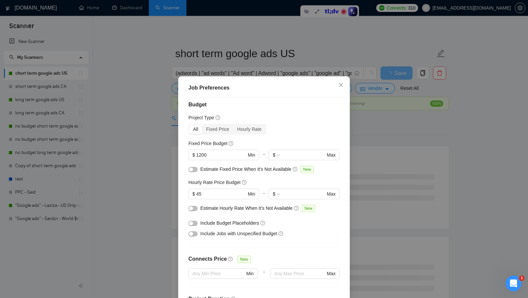
click at [353, 164] on div "Job Preferences Budget Project Type All Fixed Price Hourly Rate Fixed Price Bud…" at bounding box center [264, 149] width 528 height 298
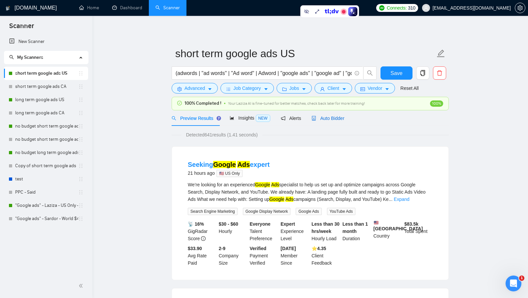
click at [335, 120] on span "Auto Bidder" at bounding box center [328, 117] width 33 height 5
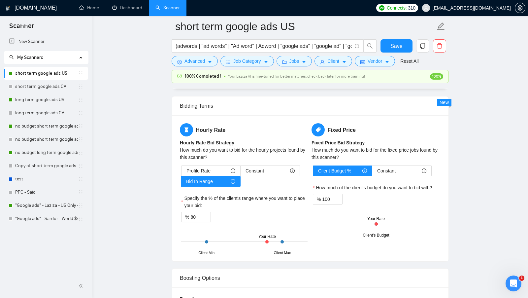
scroll to position [1033, 0]
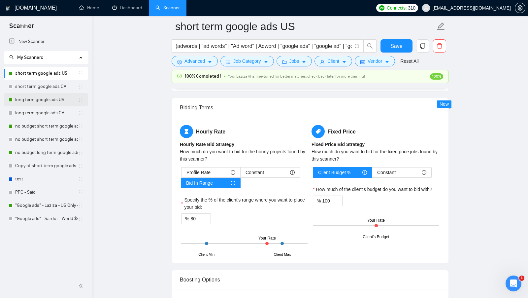
click at [53, 102] on link "long term google ads US" at bounding box center [46, 99] width 63 height 13
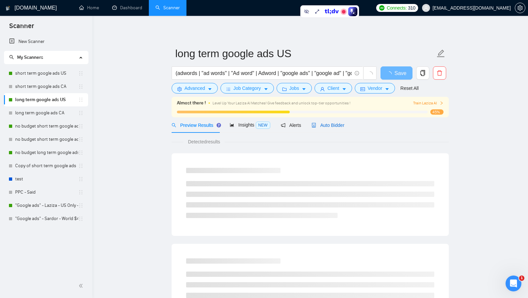
click at [321, 123] on span "Auto Bidder" at bounding box center [328, 124] width 33 height 5
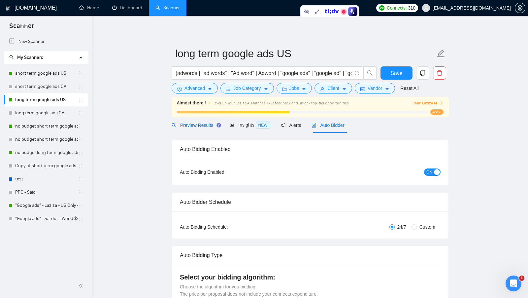
click at [197, 122] on span "Preview Results" at bounding box center [196, 124] width 48 height 5
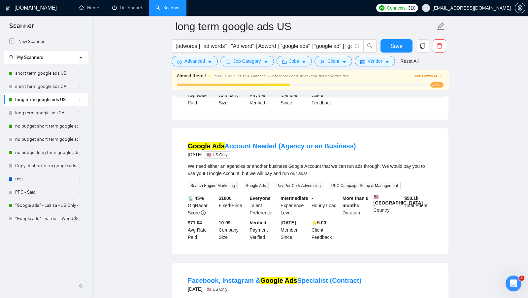
scroll to position [601, 0]
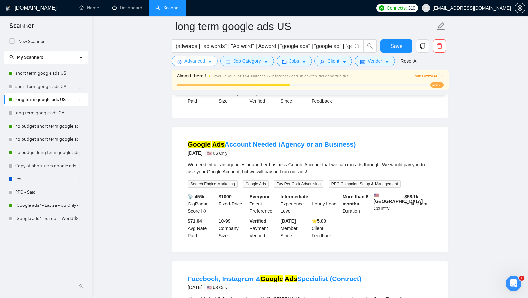
click at [207, 64] on button "Advanced" at bounding box center [195, 61] width 46 height 11
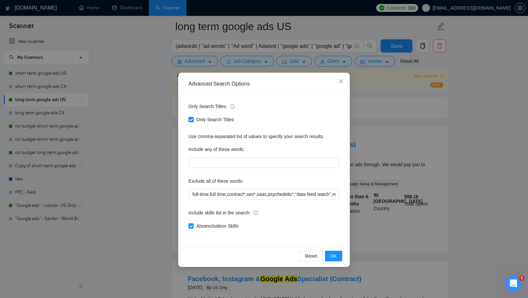
click at [171, 130] on div "Advanced Search Options Only Search Titles: Only Search Titles Use comma-separa…" at bounding box center [264, 149] width 528 height 298
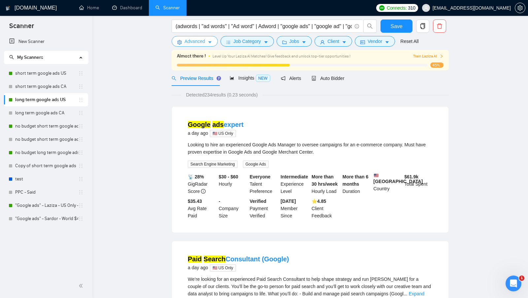
scroll to position [0, 0]
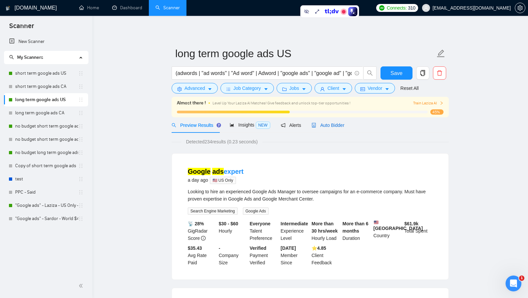
click at [343, 127] on span "Auto Bidder" at bounding box center [328, 124] width 33 height 5
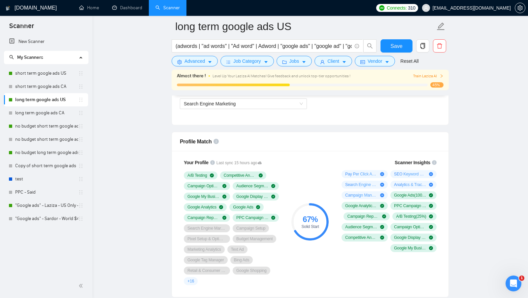
scroll to position [411, 0]
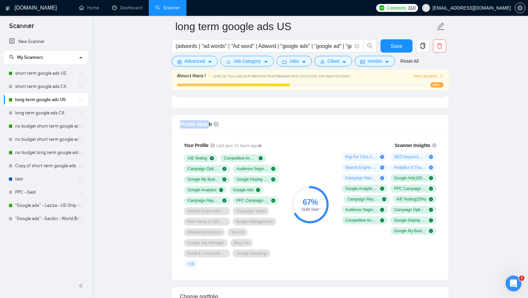
drag, startPoint x: 178, startPoint y: 121, endPoint x: 208, endPoint y: 122, distance: 30.7
click at [208, 122] on div "Profile Match" at bounding box center [310, 124] width 277 height 19
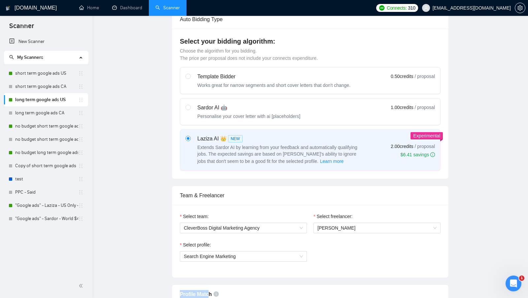
scroll to position [0, 0]
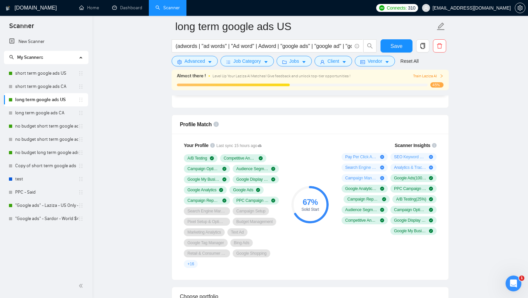
click at [301, 164] on div "67 % Solid Start" at bounding box center [310, 205] width 44 height 134
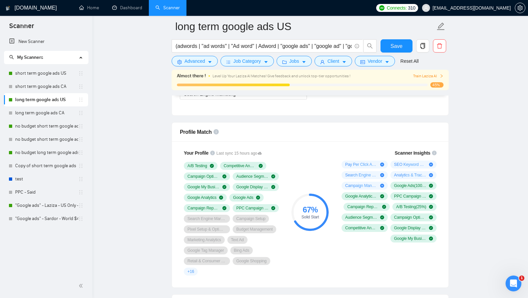
scroll to position [403, 0]
drag, startPoint x: 397, startPoint y: 150, endPoint x: 430, endPoint y: 150, distance: 33.0
click at [430, 150] on span "Scanner Insights" at bounding box center [413, 152] width 36 height 5
click at [441, 150] on div "Scanner Insights Pay Per Click Advertising ( 75 %) SEO Keyword Research ( 50 %)…" at bounding box center [387, 212] width 111 height 134
drag, startPoint x: 184, startPoint y: 148, endPoint x: 207, endPoint y: 150, distance: 23.1
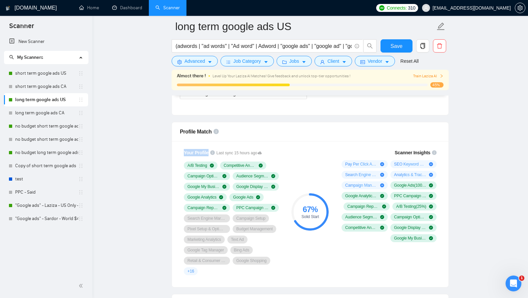
click at [207, 150] on span "Your Profile" at bounding box center [196, 152] width 25 height 5
click at [318, 193] on div "67 % Solid Start" at bounding box center [309, 211] width 37 height 37
drag, startPoint x: 299, startPoint y: 205, endPoint x: 320, endPoint y: 215, distance: 23.3
click at [320, 215] on div "67 % Solid Start" at bounding box center [309, 211] width 37 height 13
click at [325, 228] on div "67 % Solid Start" at bounding box center [310, 212] width 44 height 134
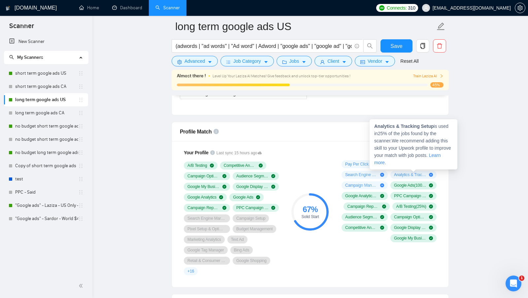
click at [299, 157] on div "67 % Solid Start" at bounding box center [310, 212] width 44 height 134
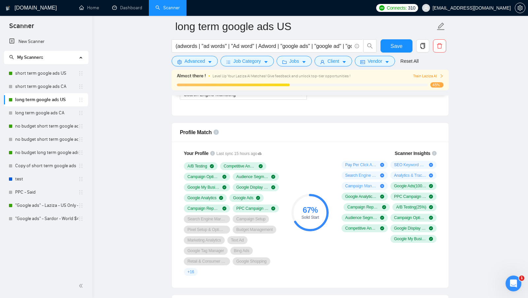
scroll to position [404, 0]
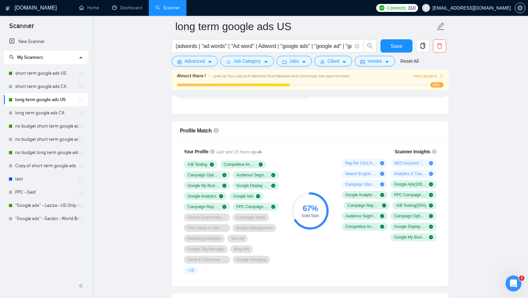
click at [326, 170] on div "67 % Solid Start" at bounding box center [310, 211] width 44 height 134
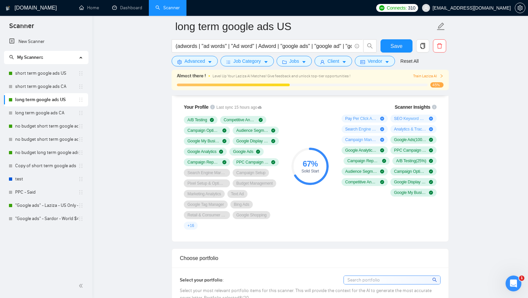
scroll to position [464, 0]
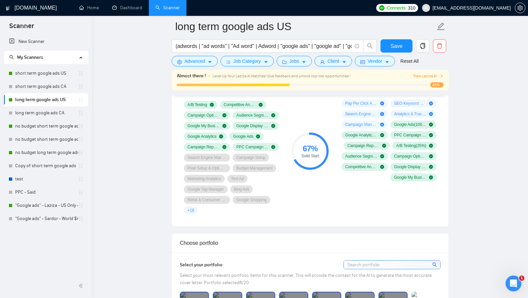
click at [326, 212] on div "67 % Solid Start" at bounding box center [310, 151] width 44 height 134
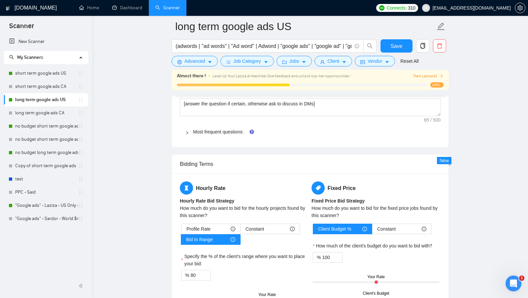
scroll to position [1019, 0]
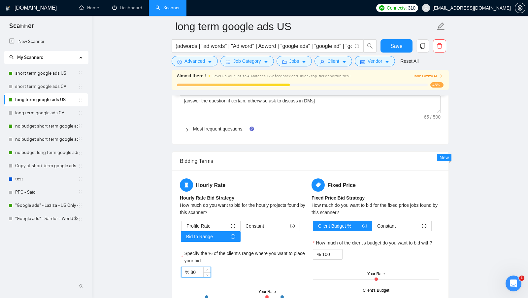
drag, startPoint x: 199, startPoint y: 264, endPoint x: 184, endPoint y: 264, distance: 14.5
click at [185, 267] on div "% 80" at bounding box center [196, 272] width 30 height 11
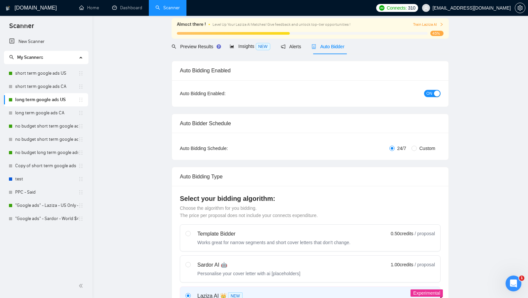
scroll to position [0, 0]
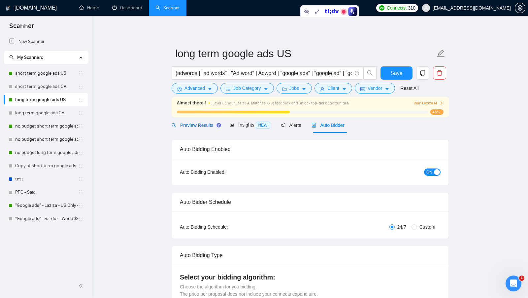
click at [200, 126] on span "Preview Results" at bounding box center [196, 124] width 48 height 5
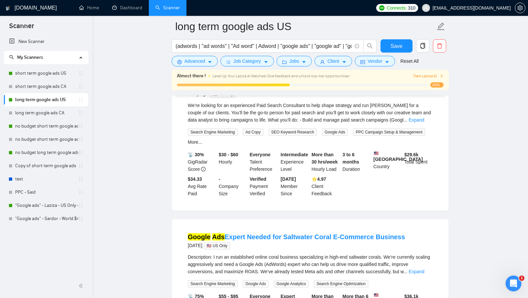
scroll to position [226, 0]
click at [303, 58] on button "Jobs" at bounding box center [295, 61] width 36 height 11
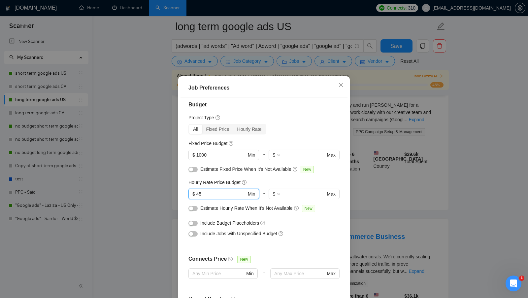
drag, startPoint x: 211, startPoint y: 195, endPoint x: 186, endPoint y: 195, distance: 25.4
click at [186, 195] on div "Budget Project Type All Fixed Price Hourly Rate Fixed Price Budget $ 1000 Min -…" at bounding box center [264, 201] width 167 height 208
click at [368, 226] on div "Job Preferences Budget Project Type All Fixed Price Hourly Rate Fixed Price Bud…" at bounding box center [264, 149] width 528 height 298
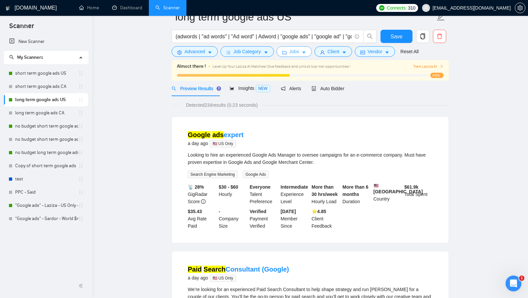
scroll to position [0, 0]
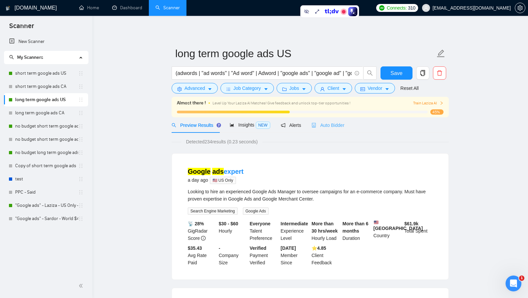
click at [334, 120] on div "Auto Bidder" at bounding box center [328, 125] width 33 height 16
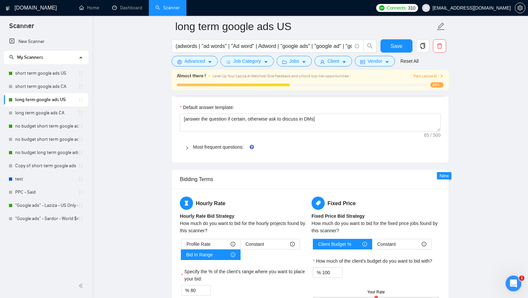
scroll to position [1003, 0]
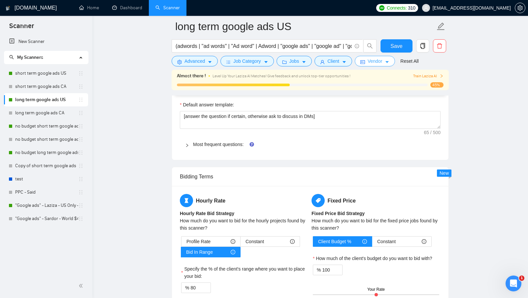
click at [379, 64] on span "Vendor" at bounding box center [375, 60] width 15 height 7
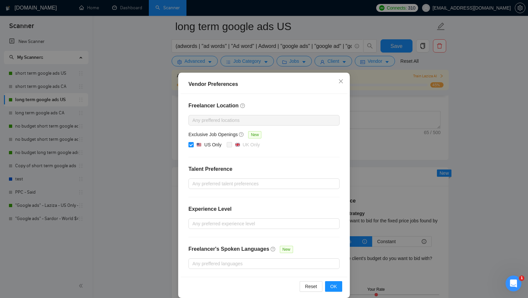
click at [363, 115] on div "Vendor Preferences Freelancer Location Any preffered locations Exclusive Job Op…" at bounding box center [264, 149] width 528 height 298
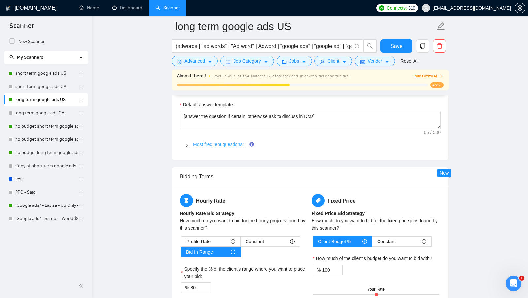
click at [229, 142] on link "Most frequent questions:" at bounding box center [218, 144] width 50 height 5
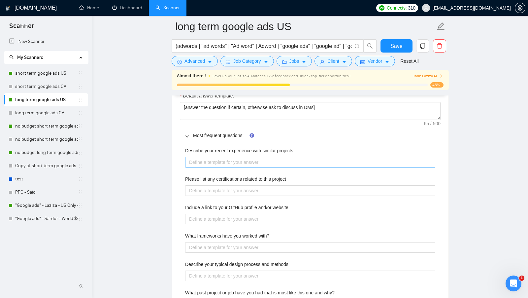
scroll to position [1013, 0]
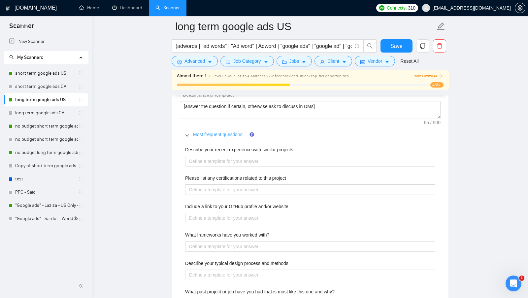
click at [223, 132] on link "Most frequent questions:" at bounding box center [218, 134] width 50 height 5
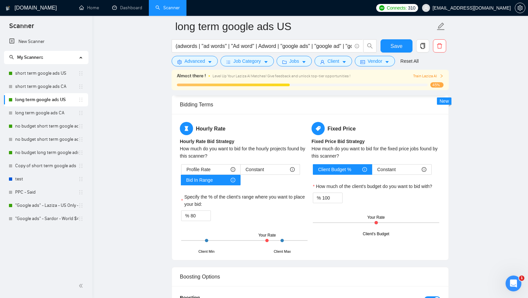
scroll to position [1079, 0]
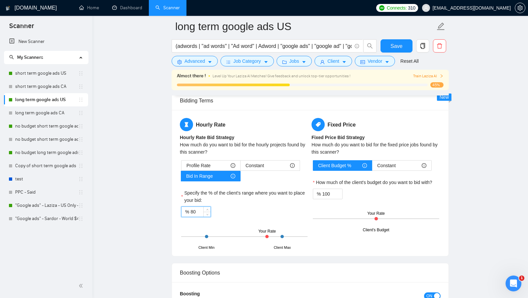
drag, startPoint x: 197, startPoint y: 207, endPoint x: 188, endPoint y: 207, distance: 9.3
click at [188, 207] on div "% 80" at bounding box center [196, 211] width 30 height 11
type input "65"
click at [393, 49] on span "Save" at bounding box center [396, 46] width 12 height 8
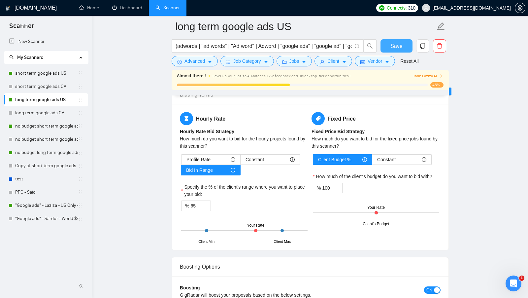
scroll to position [1196, 0]
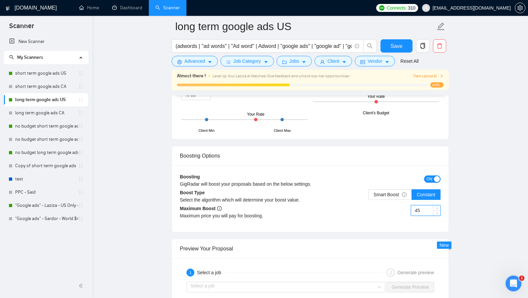
drag, startPoint x: 421, startPoint y: 203, endPoint x: 408, endPoint y: 203, distance: 12.9
click at [408, 205] on div "45" at bounding box center [375, 214] width 130 height 18
click at [392, 208] on div "45" at bounding box center [375, 214] width 130 height 18
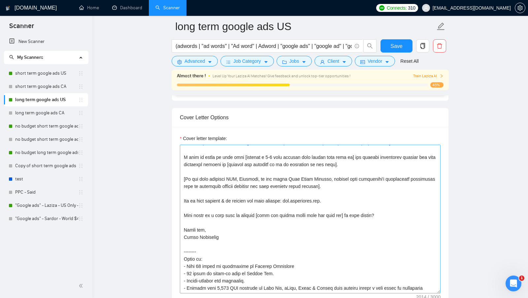
scroll to position [138, 0]
click at [428, 44] on div "Reset all filters" at bounding box center [411, 48] width 36 height 11
click at [425, 41] on button "button" at bounding box center [422, 45] width 13 height 13
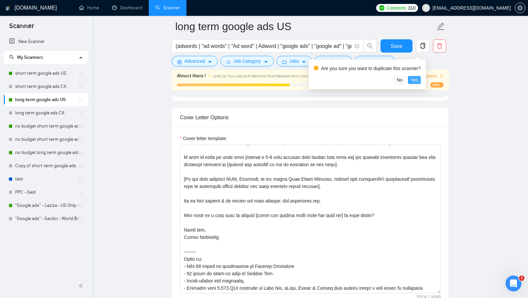
click at [421, 78] on button "Yes" at bounding box center [414, 80] width 13 height 8
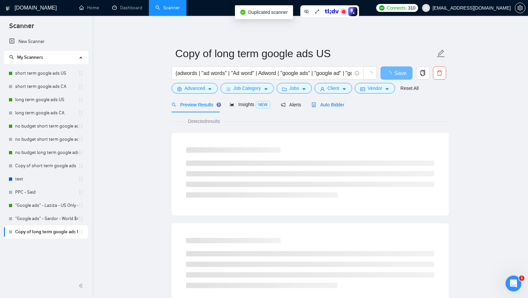
click at [335, 106] on span "Auto Bidder" at bounding box center [328, 104] width 33 height 5
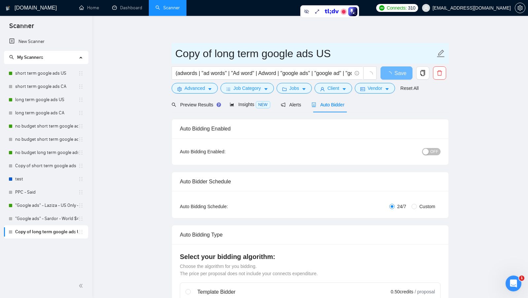
drag, startPoint x: 215, startPoint y: 56, endPoint x: 165, endPoint y: 56, distance: 50.5
click at [215, 56] on input "Copy of long term google ads US" at bounding box center [305, 53] width 260 height 16
drag, startPoint x: 215, startPoint y: 56, endPoint x: 178, endPoint y: 56, distance: 36.6
click at [178, 56] on input "Copy of long term google ads US" at bounding box center [305, 53] width 260 height 16
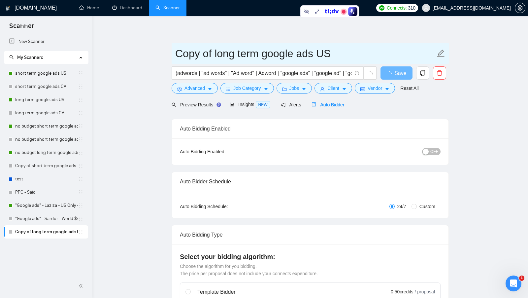
click at [178, 56] on input "Copy of long term google ads US" at bounding box center [305, 53] width 260 height 16
drag, startPoint x: 214, startPoint y: 55, endPoint x: 161, endPoint y: 56, distance: 52.5
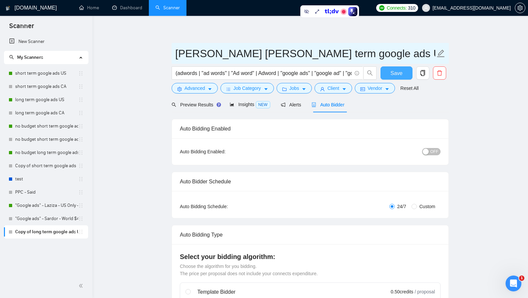
type input "[PERSON_NAME] [PERSON_NAME] term google ads US"
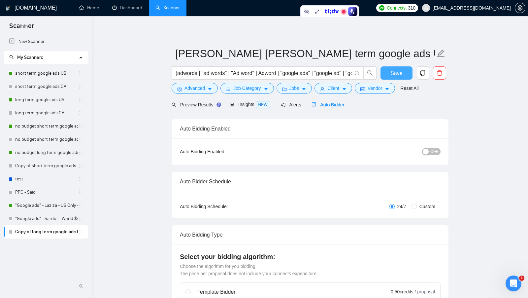
click at [390, 73] on span "Save" at bounding box center [396, 73] width 12 height 8
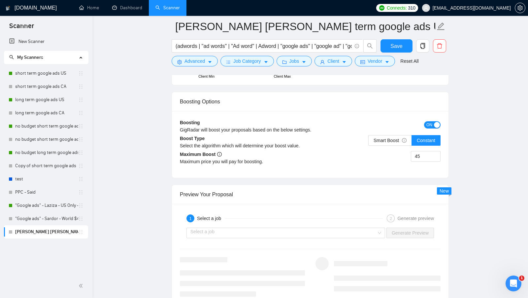
scroll to position [1241, 0]
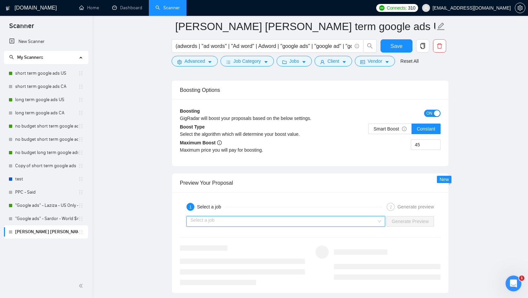
click at [324, 219] on input "search" at bounding box center [283, 221] width 186 height 10
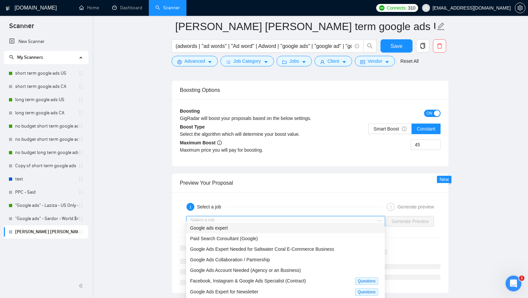
click at [278, 229] on div "Google ads expert" at bounding box center [285, 227] width 191 height 7
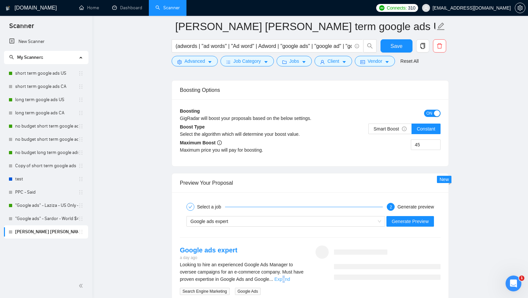
click at [290, 276] on link "Expand" at bounding box center [283, 278] width 16 height 5
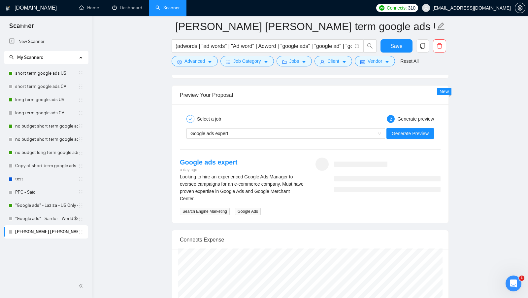
scroll to position [1327, 0]
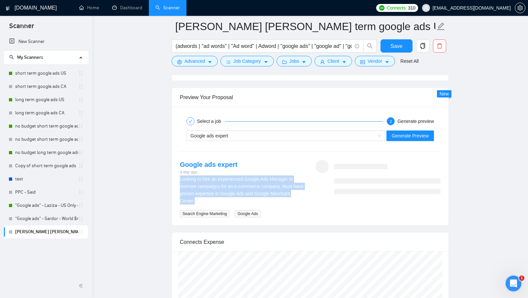
drag, startPoint x: 206, startPoint y: 192, endPoint x: 176, endPoint y: 172, distance: 35.9
click at [176, 172] on div "Google ads expert a day ago Looking to hire an experienced Google Ads Manager t…" at bounding box center [243, 188] width 136 height 57
click at [433, 132] on button "Generate Preview" at bounding box center [410, 135] width 48 height 11
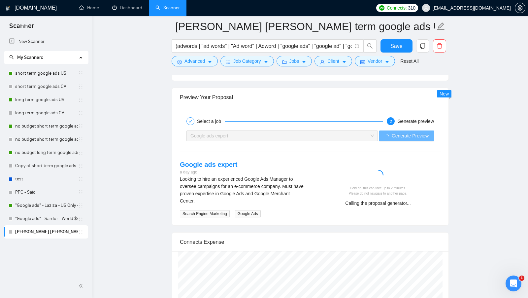
click at [290, 176] on div "Looking to hire an experienced Google Ads Manager to oversee campaigns for an e…" at bounding box center [242, 189] width 125 height 29
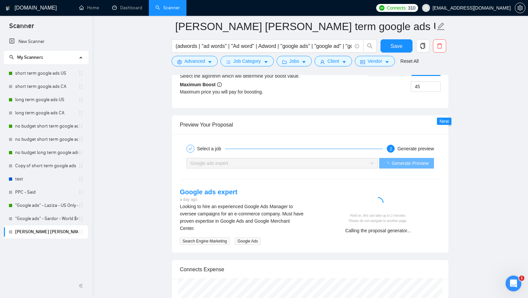
scroll to position [1315, 0]
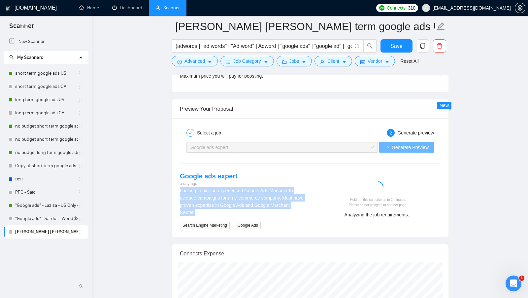
drag, startPoint x: 210, startPoint y: 205, endPoint x: 176, endPoint y: 185, distance: 38.8
click at [176, 185] on div "Google ads expert a day ago Looking to hire an experienced Google Ads Manager t…" at bounding box center [243, 199] width 136 height 57
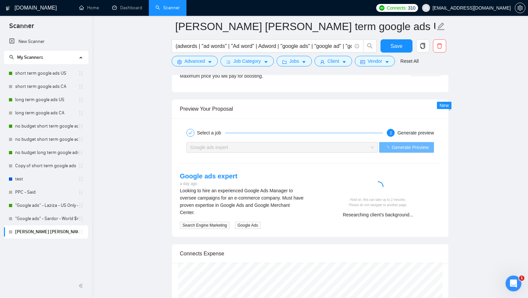
click at [228, 199] on div "Looking to hire an experienced Google Ads Manager to oversee campaigns for an e…" at bounding box center [242, 201] width 125 height 29
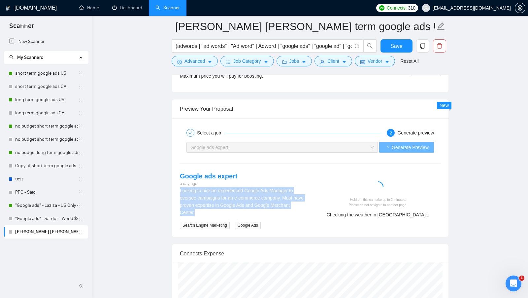
drag, startPoint x: 205, startPoint y: 205, endPoint x: 175, endPoint y: 186, distance: 35.3
click at [175, 186] on div "Google ads expert a day ago Looking to hire an experienced Google Ads Manager t…" at bounding box center [243, 199] width 136 height 57
click at [249, 192] on div "Looking to hire an experienced Google Ads Manager to oversee campaigns for an e…" at bounding box center [242, 201] width 125 height 29
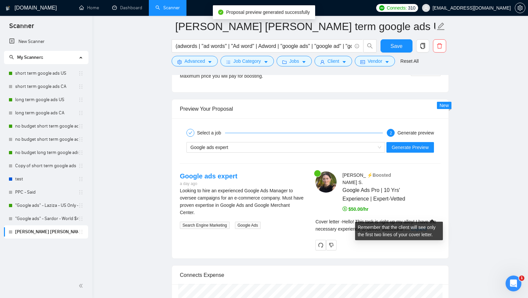
click at [427, 226] on link "Expand" at bounding box center [419, 228] width 16 height 5
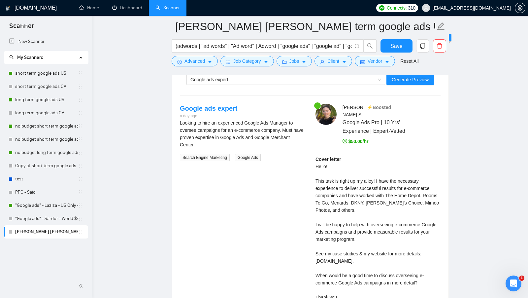
scroll to position [1379, 0]
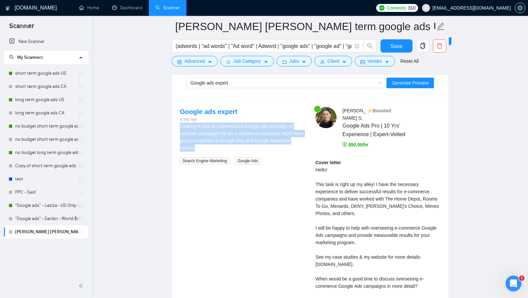
drag, startPoint x: 208, startPoint y: 142, endPoint x: 176, endPoint y: 122, distance: 36.9
click at [176, 122] on div "Google ads expert a day ago Looking to hire an experienced Google Ads Manager t…" at bounding box center [243, 135] width 136 height 57
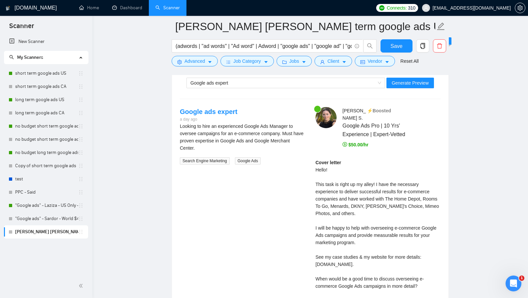
click at [402, 205] on div "Cover letter Hello! This task is right up my alley! I have the necessary experi…" at bounding box center [377, 264] width 125 height 211
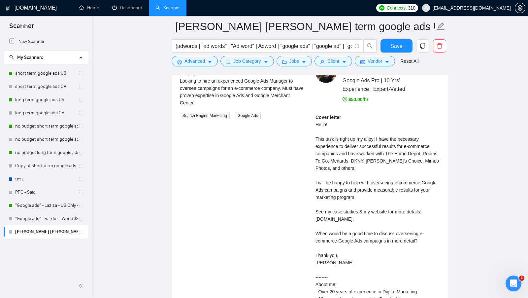
scroll to position [1426, 0]
drag, startPoint x: 364, startPoint y: 203, endPoint x: 307, endPoint y: 203, distance: 57.1
click at [307, 203] on div "Google ads expert a day ago Looking to hire an experienced Google Ads Manager t…" at bounding box center [310, 201] width 271 height 280
copy div "www.cleverboss.com."
click at [312, 168] on div "Nadya S . ⚡️Boosted Google Ads Pro | 10 Yrs' Experience | Expert-Vetted $50.00/…" at bounding box center [378, 201] width 136 height 280
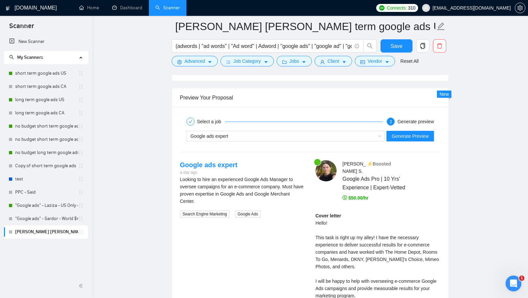
click at [308, 174] on div "Google ads expert a day ago Looking to hire an experienced Google Ads Manager t…" at bounding box center [243, 188] width 136 height 57
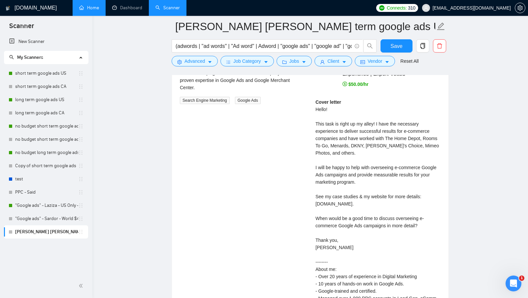
scroll to position [1440, 0]
click at [345, 188] on div "Cover letter Hello! This task is right up my alley! I have the necessary experi…" at bounding box center [377, 203] width 125 height 211
drag, startPoint x: 314, startPoint y: 189, endPoint x: 361, endPoint y: 189, distance: 46.9
click at [361, 189] on div "Nadya S . ⚡️Boosted Google Ads Pro | 10 Yrs' Experience | Expert-Vetted $50.00/…" at bounding box center [378, 186] width 136 height 280
click at [361, 188] on div "Cover letter Hello! This task is right up my alley! I have the necessary experi…" at bounding box center [377, 203] width 125 height 211
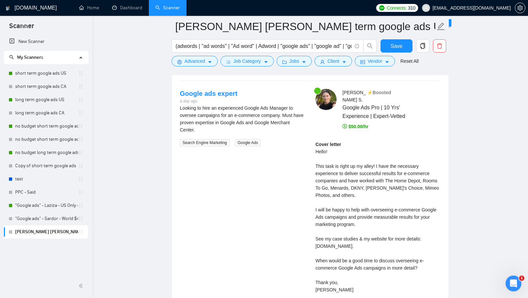
scroll to position [1415, 0]
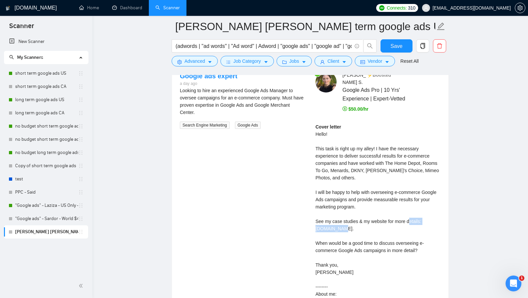
drag, startPoint x: 363, startPoint y: 212, endPoint x: 315, endPoint y: 214, distance: 47.9
click at [315, 214] on div "Nadya S . ⚡️Boosted Google Ads Pro | 10 Yrs' Experience | Expert-Vetted $50.00/…" at bounding box center [378, 211] width 136 height 280
click at [361, 223] on div "Cover letter Hello! This task is right up my alley! I have the necessary experi…" at bounding box center [377, 228] width 125 height 211
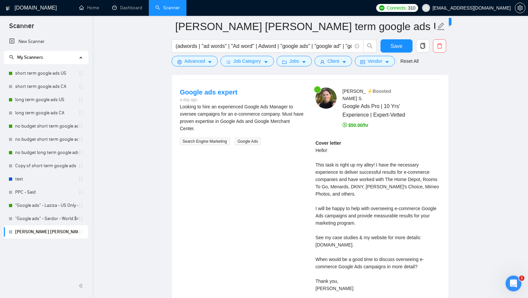
scroll to position [1399, 0]
drag, startPoint x: 362, startPoint y: 230, endPoint x: 319, endPoint y: 230, distance: 42.6
click at [319, 230] on div "Cover letter Hello! This task is right up my alley! I have the necessary experi…" at bounding box center [377, 244] width 125 height 211
click at [342, 228] on div "Cover letter Hello! This task is right up my alley! I have the necessary experi…" at bounding box center [377, 244] width 125 height 211
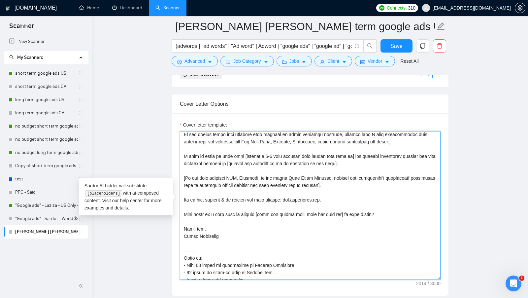
scroll to position [0, 0]
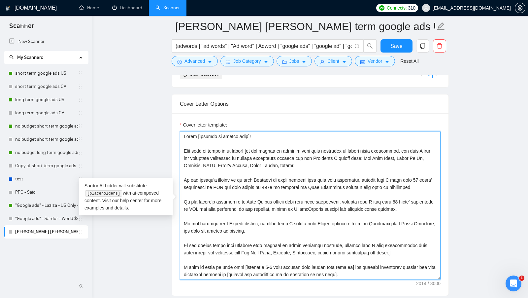
drag, startPoint x: 436, startPoint y: 263, endPoint x: 154, endPoint y: 111, distance: 319.9
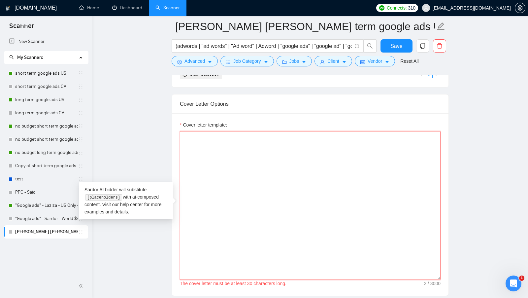
click at [221, 149] on textarea "Cover letter template:" at bounding box center [310, 205] width 261 height 148
paste textarea "Hi [ client name . don’t use company name or country , only client name]! In my…"
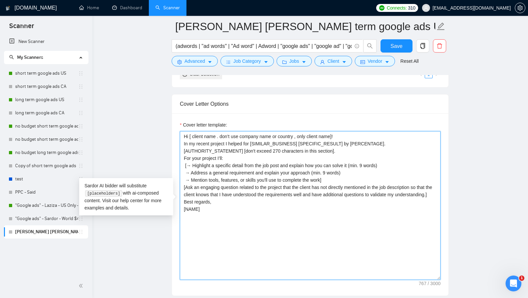
click at [201, 136] on textarea "Hi [ client name . don’t use company name or country , only client name]! In my…" at bounding box center [310, 205] width 261 height 148
click at [184, 140] on textarea "Hi [ client name . don’t use company name or country , only client name]! In my…" at bounding box center [310, 205] width 261 height 148
click at [345, 134] on textarea "Hi [ client name . don’t use company name or country , only client name]! In my…" at bounding box center [310, 205] width 261 height 148
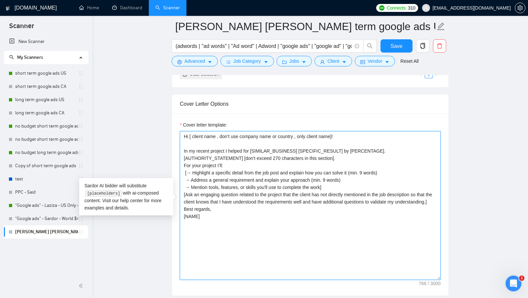
drag, startPoint x: 184, startPoint y: 147, endPoint x: 252, endPoint y: 147, distance: 68.6
click at [252, 147] on textarea "Hi [ client name . don’t use company name or country , only client name]! In my…" at bounding box center [310, 205] width 261 height 148
click at [261, 147] on textarea "Hi [ client name . don’t use company name or country , only client name]! In my…" at bounding box center [310, 205] width 261 height 148
drag, startPoint x: 309, startPoint y: 147, endPoint x: 333, endPoint y: 148, distance: 24.1
click at [333, 147] on textarea "Hi [ client name . don’t use company name or country , only client name]! In my…" at bounding box center [310, 205] width 261 height 148
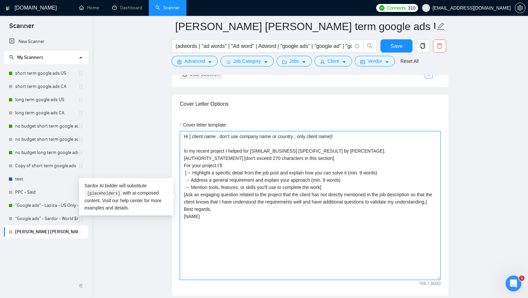
click at [356, 146] on textarea "Hi [ client name . don’t use company name or country , only client name]! In my…" at bounding box center [310, 205] width 261 height 148
click at [392, 143] on textarea "Hi [ client name . don’t use company name or country , only client name]! In my…" at bounding box center [310, 205] width 261 height 148
click at [391, 152] on textarea "Hi [ client name . don’t use company name or country , only client name]! In my…" at bounding box center [310, 205] width 261 height 148
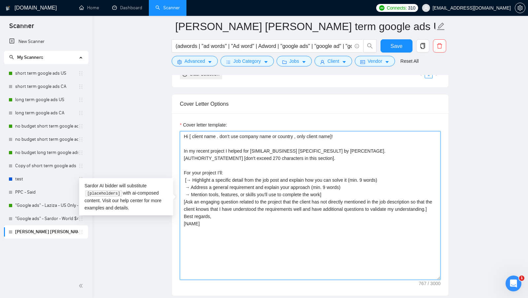
click at [356, 192] on textarea "Hi [ client name . don’t use company name or country , only client name]! In my…" at bounding box center [310, 205] width 261 height 148
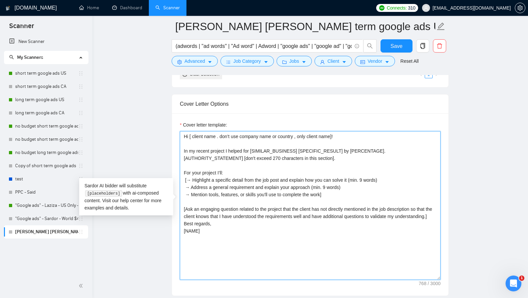
click at [255, 226] on textarea "Hi [ client name . don’t use company name or country , only client name]! In my…" at bounding box center [310, 205] width 261 height 148
click at [255, 224] on textarea "Hi [ client name . don’t use company name or country , only client name]! In my…" at bounding box center [310, 205] width 261 height 148
click at [256, 222] on textarea "Hi [ client name . don’t use company name or country , only client name]! In my…" at bounding box center [310, 205] width 261 height 148
type textarea "Hi [ client name . don’t use company name or country , only client name]! In my…"
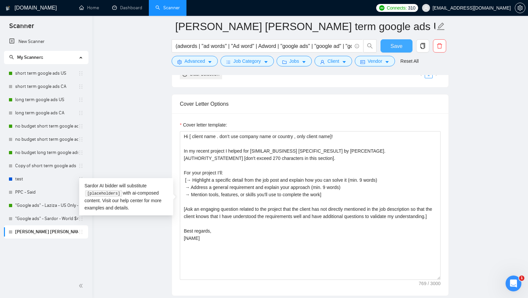
click at [390, 41] on button "Save" at bounding box center [396, 45] width 32 height 13
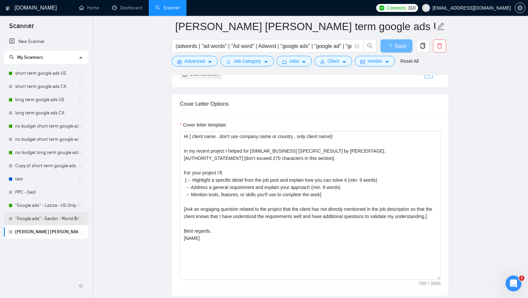
click at [56, 218] on link ""Google ads" - Sardor - World $46/hr" at bounding box center [46, 218] width 63 height 13
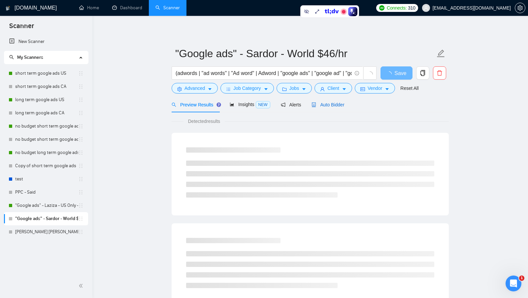
click at [313, 104] on icon "robot" at bounding box center [314, 104] width 4 height 5
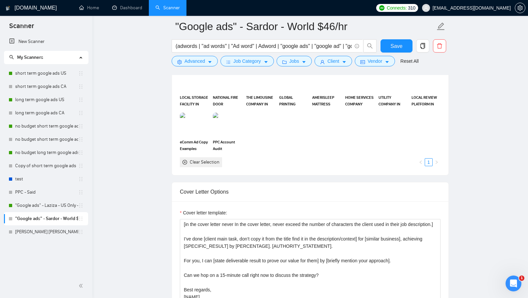
scroll to position [648, 0]
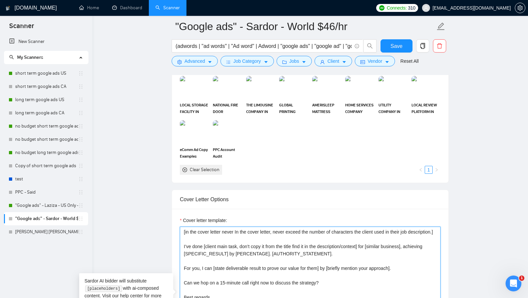
drag, startPoint x: 217, startPoint y: 237, endPoint x: 172, endPoint y: 222, distance: 47.2
click at [172, 222] on div "Cover letter template: [in the cover letter never In the cover letter, never ex…" at bounding box center [310, 300] width 277 height 182
click at [286, 209] on div "Cover letter template: [in the cover letter never In the cover letter, never ex…" at bounding box center [310, 300] width 277 height 182
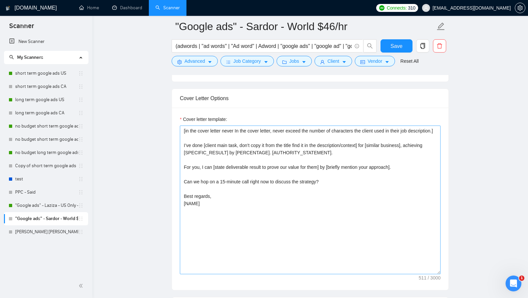
scroll to position [750, 0]
click at [49, 228] on link "[PERSON_NAME] [PERSON_NAME] term google ads US" at bounding box center [46, 231] width 63 height 13
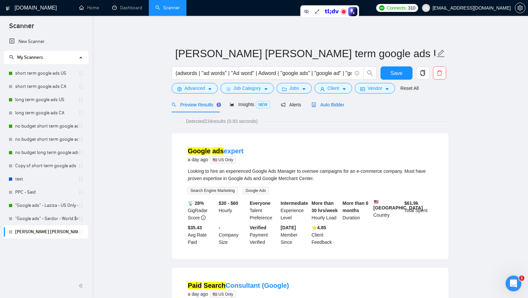
click at [330, 104] on span "Auto Bidder" at bounding box center [328, 104] width 33 height 5
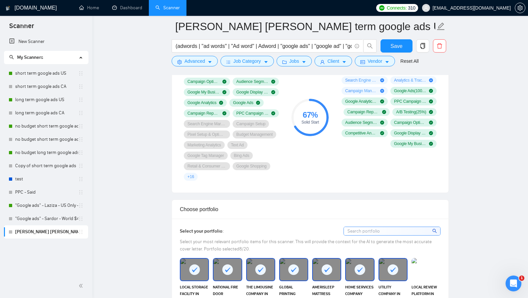
scroll to position [658, 0]
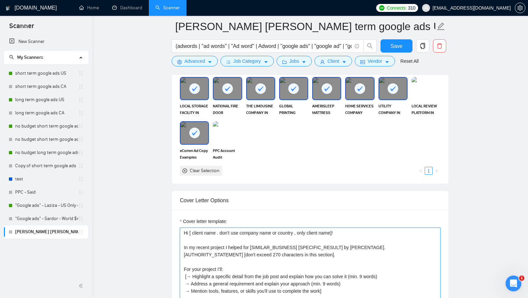
click at [181, 230] on textarea "Hi [ client name . don’t use company name or country , only client name]! In my…" at bounding box center [310, 301] width 261 height 148
paste textarea "[in the cover letter never In the cover letter, never exceed the number of char…"
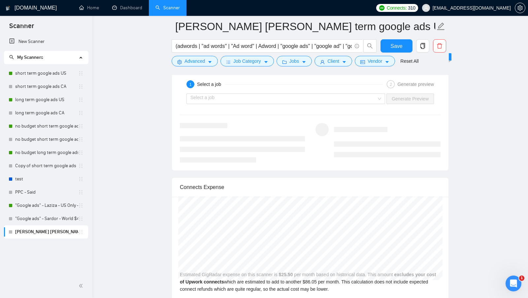
scroll to position [1330, 0]
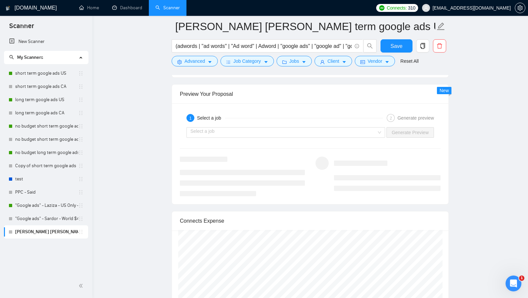
type textarea "[in the cover letter never In the cover letter, never exceed the number of char…"
click at [370, 131] on div "Select a job Generate Preview" at bounding box center [310, 132] width 262 height 16
click at [288, 128] on input "search" at bounding box center [283, 132] width 186 height 10
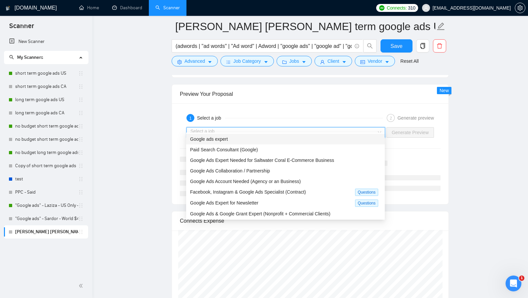
click at [265, 135] on div "Google ads expert" at bounding box center [285, 138] width 191 height 7
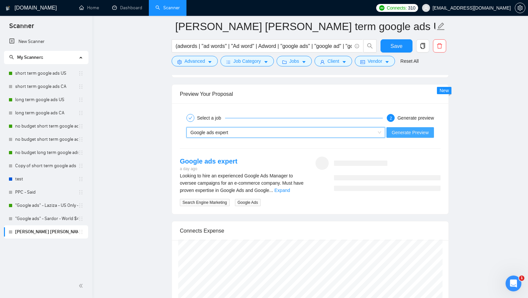
click at [411, 129] on span "Generate Preview" at bounding box center [410, 132] width 37 height 7
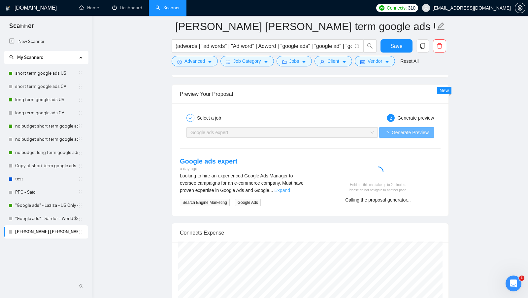
click at [290, 187] on link "Expand" at bounding box center [283, 189] width 16 height 5
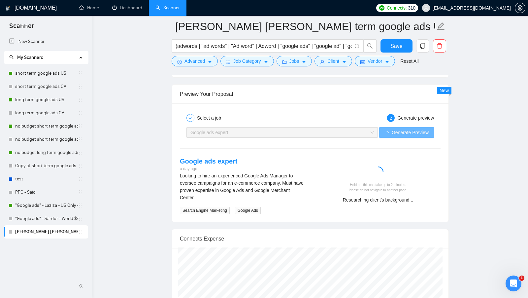
click at [192, 189] on div "Looking to hire an experienced Google Ads Manager to oversee campaigns for an e…" at bounding box center [242, 186] width 125 height 29
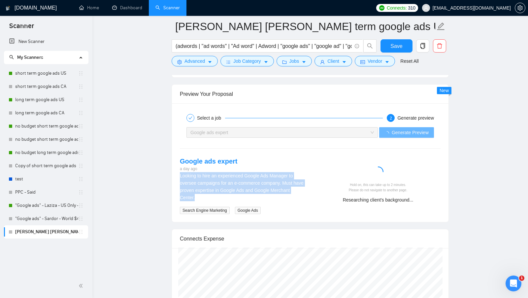
drag, startPoint x: 198, startPoint y: 190, endPoint x: 178, endPoint y: 170, distance: 27.8
click at [178, 171] on div "Google ads expert a day ago Looking to hire an experienced Google Ads Manager t…" at bounding box center [243, 184] width 136 height 57
click at [178, 170] on div "Google ads expert a day ago Looking to hire an experienced Google Ads Manager t…" at bounding box center [243, 184] width 136 height 57
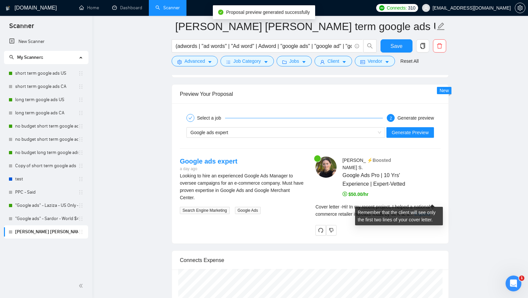
click at [430, 211] on link "Expand" at bounding box center [422, 213] width 16 height 5
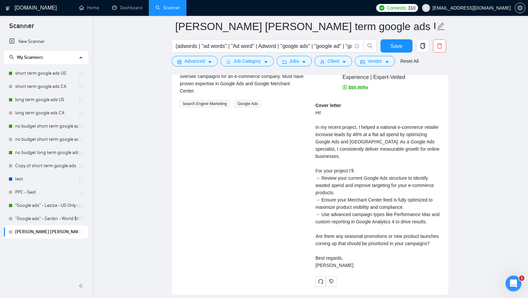
scroll to position [1437, 0]
drag, startPoint x: 368, startPoint y: 120, endPoint x: 381, endPoint y: 122, distance: 13.4
click at [381, 122] on div "Cover letter Hi! In my recent project, I helped a national e-commerce retailer …" at bounding box center [377, 184] width 125 height 167
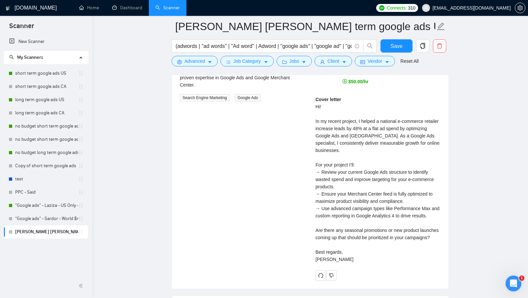
scroll to position [1443, 0]
drag, startPoint x: 370, startPoint y: 114, endPoint x: 380, endPoint y: 115, distance: 10.6
click at [380, 115] on div "Cover letter Hi! In my recent project, I helped a national e-commerce retailer …" at bounding box center [377, 178] width 125 height 167
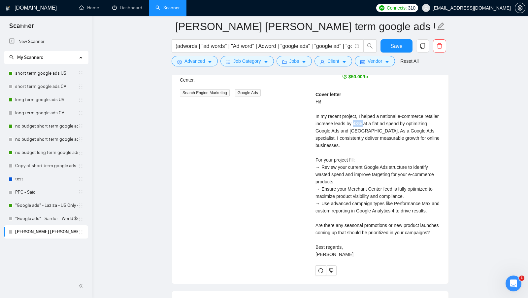
scroll to position [1449, 0]
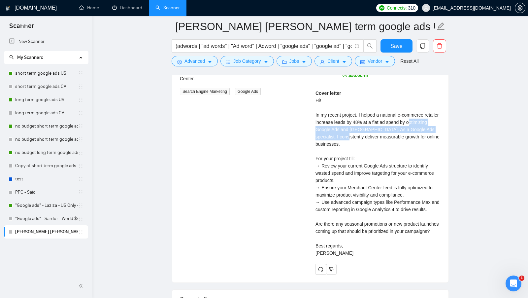
drag, startPoint x: 318, startPoint y: 118, endPoint x: 363, endPoint y: 119, distance: 44.6
click at [363, 119] on div "Cover letter Hi! In my recent project, I helped a national e-commerce retailer …" at bounding box center [377, 172] width 125 height 167
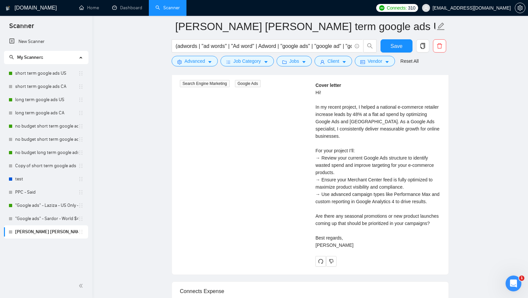
scroll to position [1459, 0]
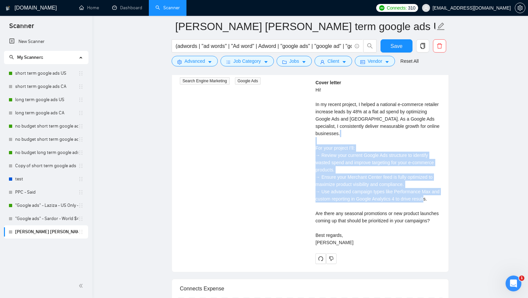
drag, startPoint x: 335, startPoint y: 191, endPoint x: 313, endPoint y: 138, distance: 57.1
click at [313, 138] on div "Nadya S . ⚡️Boosted Google Ads Pro | 10 Yrs' Experience | Expert-Vetted $50.00/…" at bounding box center [378, 145] width 136 height 236
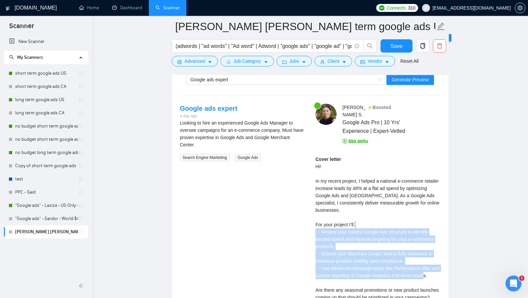
scroll to position [1381, 0]
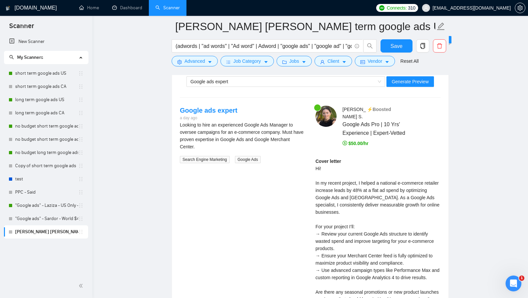
click at [274, 135] on div "Looking to hire an experienced Google Ads Manager to oversee campaigns for an e…" at bounding box center [242, 135] width 125 height 29
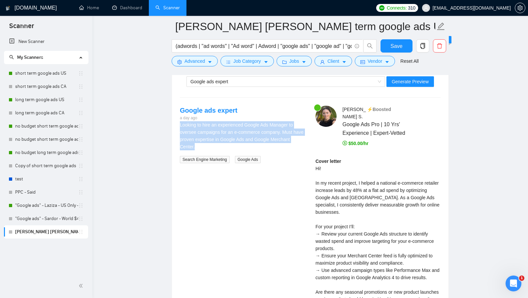
click at [274, 135] on div "Looking to hire an experienced Google Ads Manager to oversee campaigns for an e…" at bounding box center [242, 135] width 125 height 29
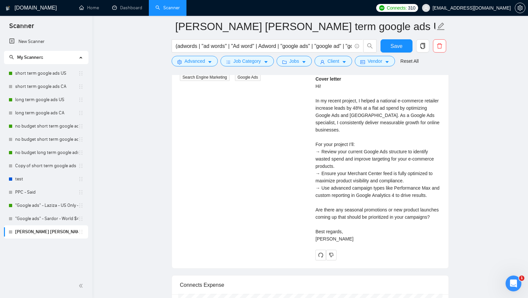
scroll to position [1468, 0]
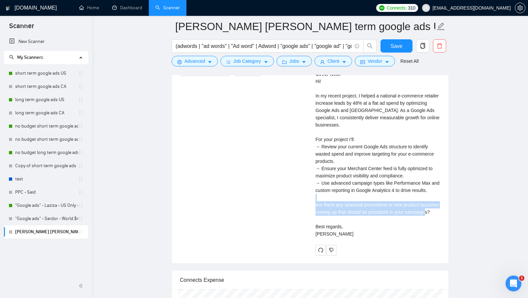
drag, startPoint x: 318, startPoint y: 199, endPoint x: 352, endPoint y: 215, distance: 37.4
click at [352, 215] on div "Cover letter Hi! In my recent project, I helped a national e-commerce retailer …" at bounding box center [377, 153] width 125 height 167
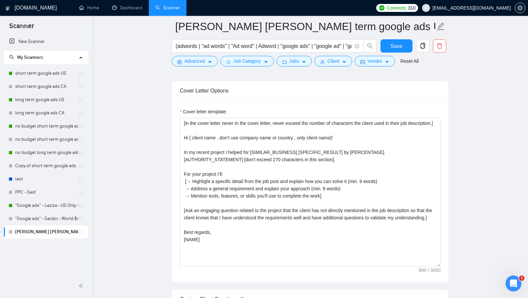
scroll to position [767, 0]
click at [57, 218] on link ""Google ads" - Sardor - World $46/hr" at bounding box center [46, 218] width 63 height 13
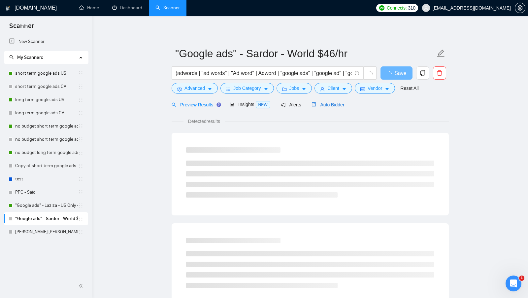
click at [340, 107] on span "Auto Bidder" at bounding box center [328, 104] width 33 height 5
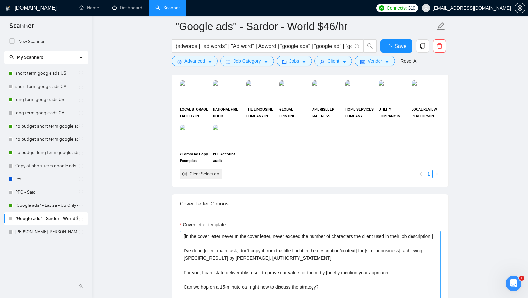
scroll to position [691, 0]
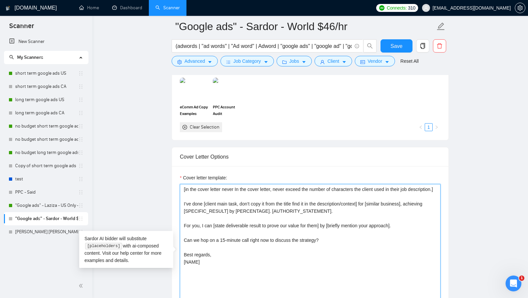
drag, startPoint x: 226, startPoint y: 271, endPoint x: 179, endPoint y: 185, distance: 98.2
click at [179, 185] on div "Cover letter template: [in the cover letter never In the cover letter, never ex…" at bounding box center [310, 257] width 277 height 182
click at [253, 280] on textarea "[in the cover letter never In the cover letter, never exceed the number of char…" at bounding box center [310, 258] width 261 height 148
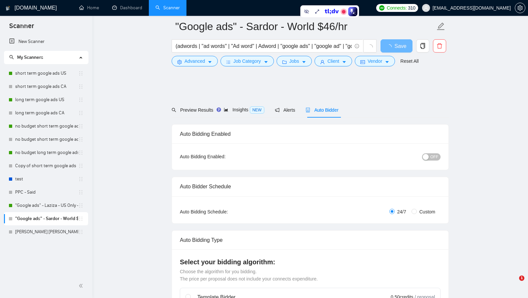
click at [59, 219] on link ""Google ads" - Sardor - World $46/hr" at bounding box center [46, 218] width 63 height 13
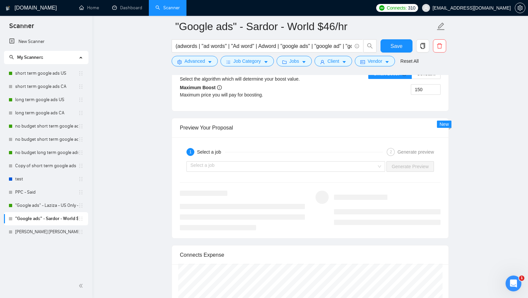
scroll to position [1276, 0]
click at [377, 160] on div "Select a job" at bounding box center [285, 165] width 199 height 11
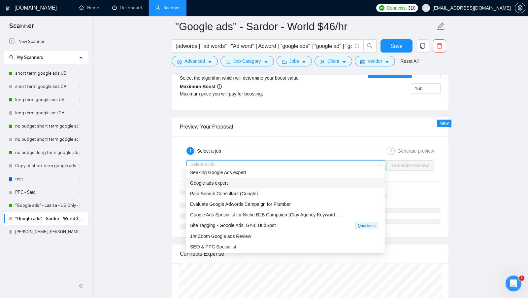
click at [334, 183] on div "Google ads expert" at bounding box center [285, 182] width 191 height 7
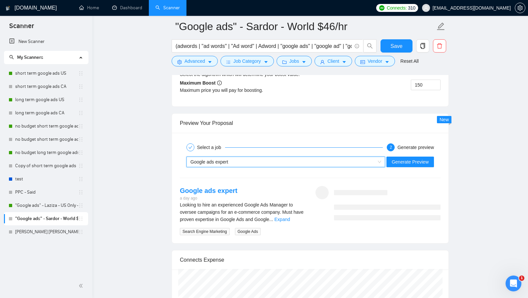
scroll to position [1280, 0]
click at [290, 215] on link "Expand" at bounding box center [283, 217] width 16 height 5
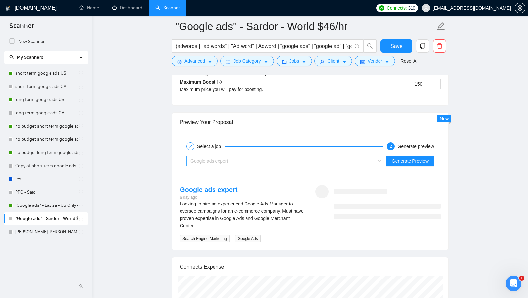
click at [284, 159] on div "Google ads expert" at bounding box center [282, 161] width 185 height 10
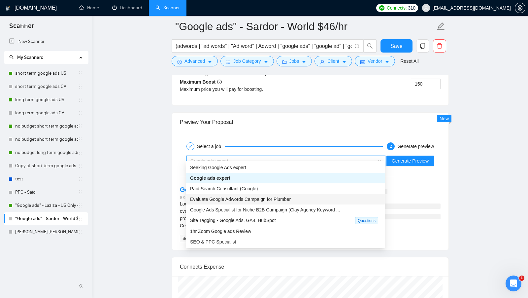
click at [268, 197] on span "Evaluate Google Adwords Campaign for Plumber" at bounding box center [240, 198] width 101 height 5
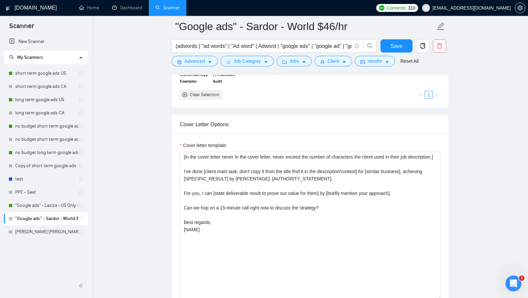
scroll to position [722, 0]
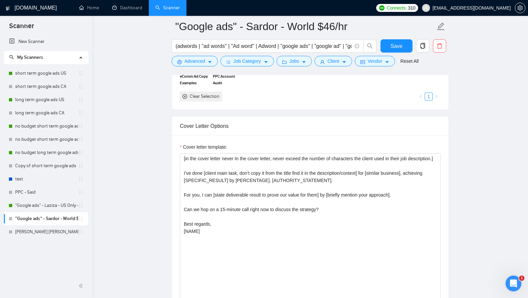
click at [166, 147] on main ""Google ads" - Sardor - World $46/hr (adwords | "ad words" | "Ad word" | Adword…" at bounding box center [310, 294] width 414 height 1978
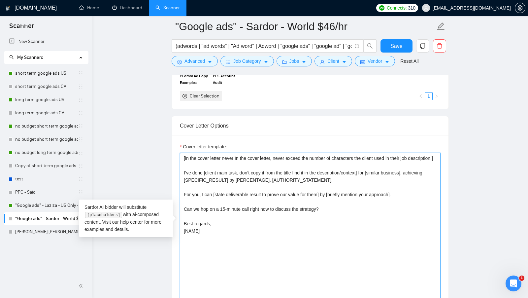
drag, startPoint x: 377, startPoint y: 175, endPoint x: 411, endPoint y: 175, distance: 34.0
click at [411, 175] on textarea "[in the cover letter never In the cover letter, never exceed the number of char…" at bounding box center [310, 227] width 261 height 148
click at [389, 179] on textarea "[in the cover letter never In the cover letter, never exceed the number of char…" at bounding box center [310, 227] width 261 height 148
click at [418, 176] on textarea "[in the cover letter never In the cover letter, never exceed the number of char…" at bounding box center [310, 227] width 261 height 148
drag, startPoint x: 186, startPoint y: 182, endPoint x: 223, endPoint y: 186, distance: 37.5
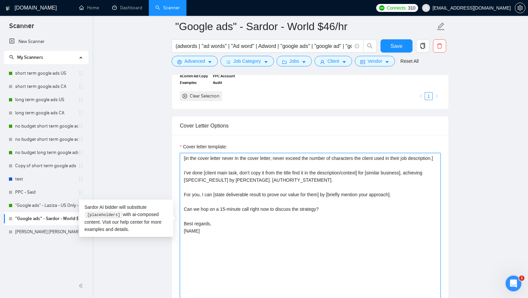
click at [224, 186] on textarea "[in the cover letter never In the cover letter, never exceed the number of char…" at bounding box center [310, 227] width 261 height 148
drag, startPoint x: 236, startPoint y: 184, endPoint x: 264, endPoint y: 184, distance: 28.7
click at [264, 184] on textarea "[in the cover letter never In the cover letter, never exceed the number of char…" at bounding box center [310, 227] width 261 height 148
click at [270, 184] on textarea "[in the cover letter never In the cover letter, never exceed the number of char…" at bounding box center [310, 227] width 261 height 148
click at [265, 182] on textarea "[in the cover letter never In the cover letter, never exceed the number of char…" at bounding box center [310, 227] width 261 height 148
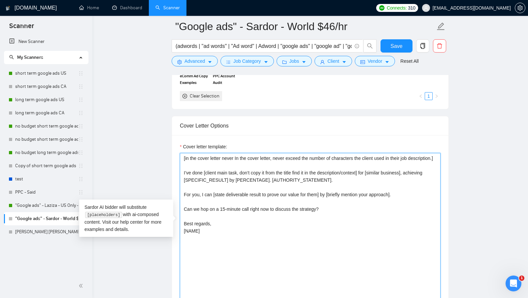
click at [241, 188] on textarea "[in the cover letter never In the cover letter, never exceed the number of char…" at bounding box center [310, 227] width 261 height 148
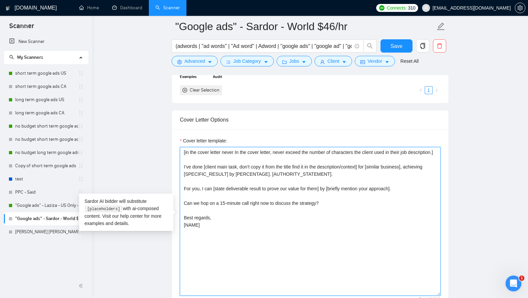
scroll to position [729, 0]
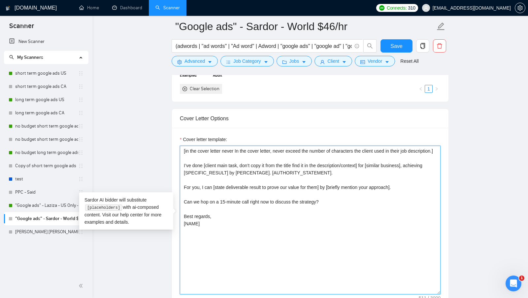
drag, startPoint x: 182, startPoint y: 169, endPoint x: 203, endPoint y: 169, distance: 20.8
click at [203, 169] on textarea "[in the cover letter never In the cover letter, never exceed the number of char…" at bounding box center [310, 220] width 261 height 148
click at [276, 172] on textarea "[in the cover letter never In the cover letter, never exceed the number of char…" at bounding box center [310, 220] width 261 height 148
drag, startPoint x: 183, startPoint y: 169, endPoint x: 204, endPoint y: 169, distance: 21.4
click at [204, 169] on textarea "[in the cover letter never In the cover letter, never exceed the number of char…" at bounding box center [310, 220] width 261 height 148
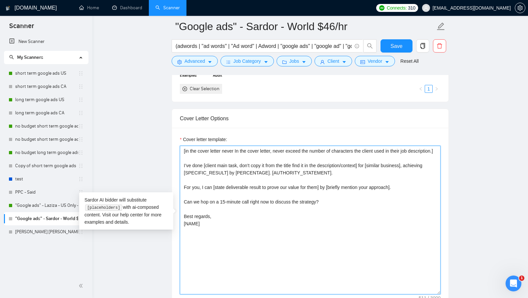
click at [204, 169] on textarea "[in the cover letter never In the cover letter, never exceed the number of char…" at bounding box center [310, 220] width 261 height 148
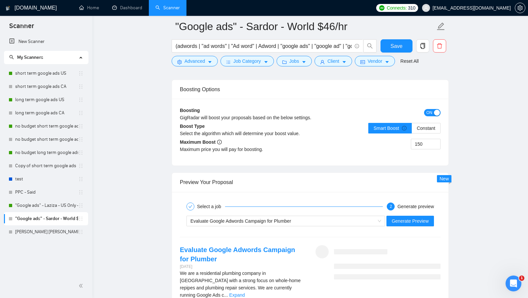
scroll to position [1286, 0]
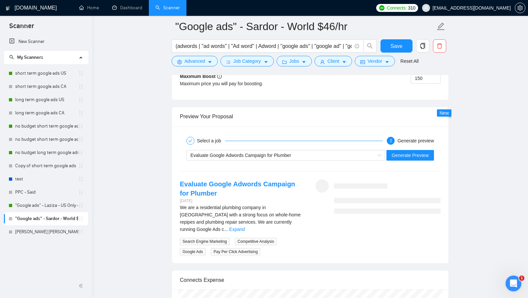
click at [420, 157] on div "Select a job 2 Generate preview Evaluate Google Adwords Campaign for Plumber Ge…" at bounding box center [310, 194] width 277 height 137
click at [424, 151] on span "Generate Preview" at bounding box center [410, 154] width 37 height 7
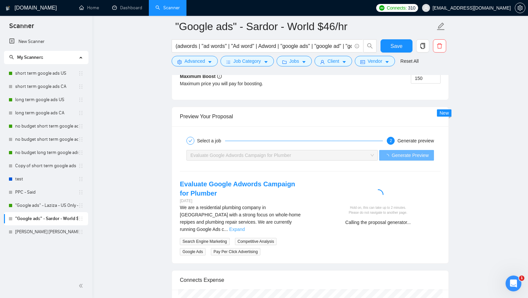
click at [245, 226] on link "Expand" at bounding box center [237, 228] width 16 height 5
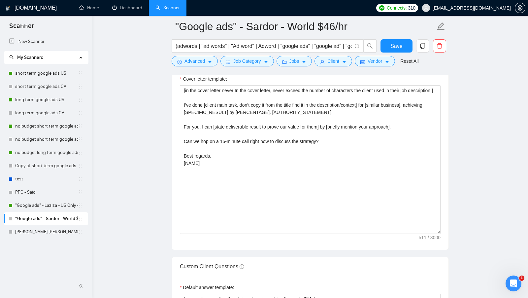
scroll to position [789, 0]
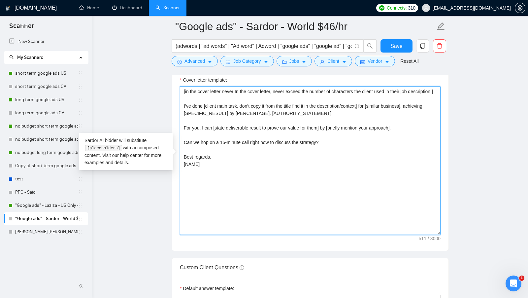
drag, startPoint x: 182, startPoint y: 131, endPoint x: 277, endPoint y: 131, distance: 95.0
click at [277, 131] on textarea "[in the cover letter never In the cover letter, never exceed the number of char…" at bounding box center [310, 160] width 261 height 148
click at [280, 132] on textarea "[in the cover letter never In the cover letter, never exceed the number of char…" at bounding box center [310, 160] width 261 height 148
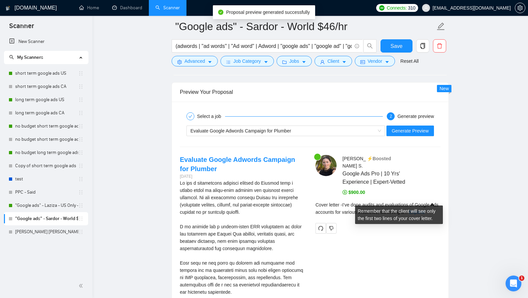
scroll to position [1307, 0]
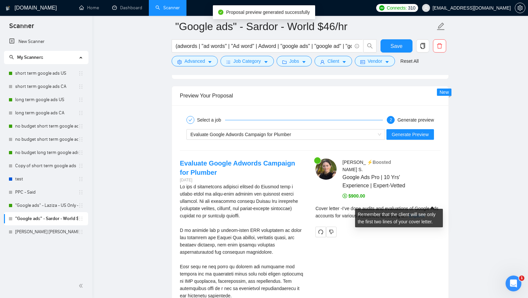
click at [424, 213] on link "Expand" at bounding box center [417, 215] width 16 height 5
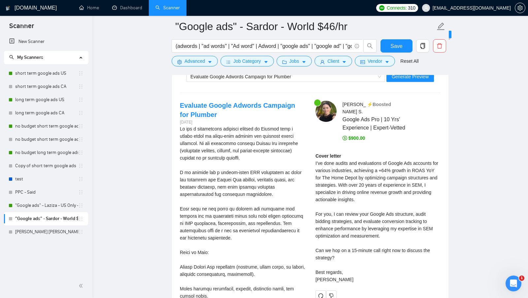
scroll to position [1366, 0]
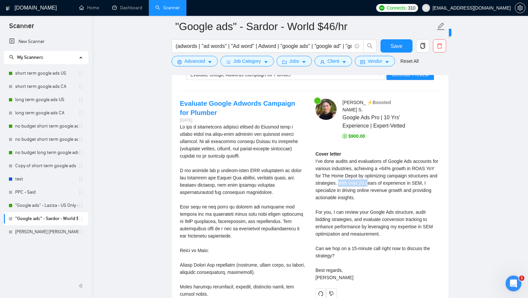
drag, startPoint x: 372, startPoint y: 167, endPoint x: 403, endPoint y: 170, distance: 31.9
click at [403, 170] on div "Cover letter I’ve done audits and evaluations of Google Ads accounts for variou…" at bounding box center [377, 215] width 125 height 131
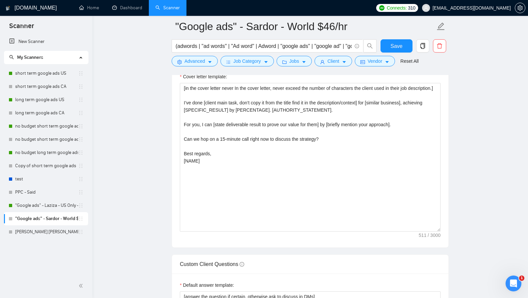
scroll to position [722, 0]
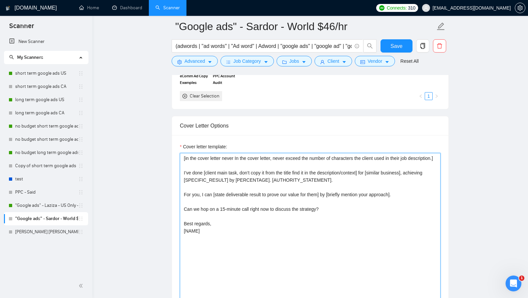
click at [326, 181] on textarea "[in the cover letter never In the cover letter, never exceed the number of char…" at bounding box center [310, 227] width 261 height 148
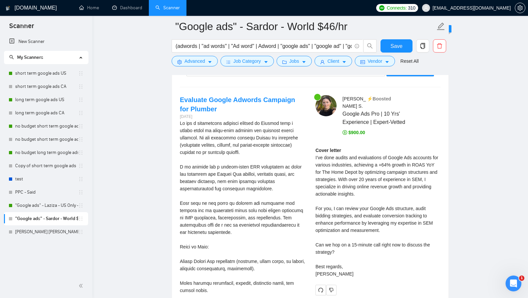
scroll to position [1373, 0]
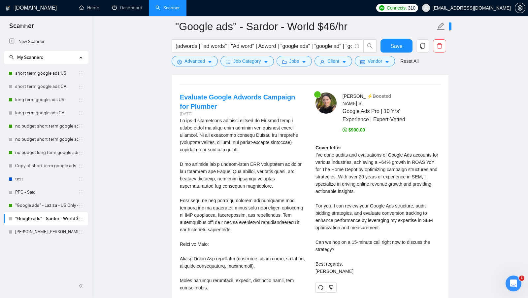
click at [375, 164] on div "Cover letter I’ve done audits and evaluations of Google Ads accounts for variou…" at bounding box center [377, 209] width 125 height 131
drag, startPoint x: 372, startPoint y: 163, endPoint x: 402, endPoint y: 177, distance: 33.4
click at [402, 177] on div "Cover letter I’ve done audits and evaluations of Google Ads accounts for variou…" at bounding box center [377, 209] width 125 height 131
click at [374, 194] on div "Cover letter I’ve done audits and evaluations of Google Ads accounts for variou…" at bounding box center [377, 209] width 125 height 131
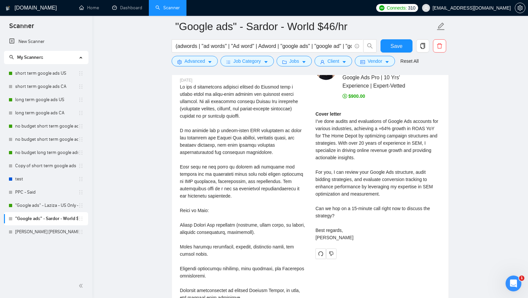
scroll to position [1410, 0]
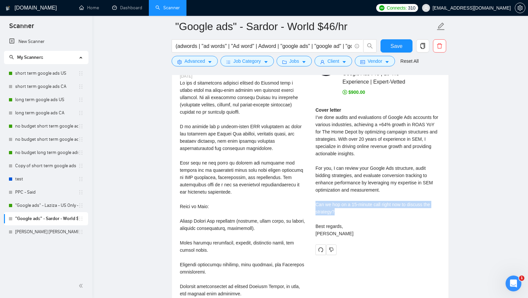
drag, startPoint x: 344, startPoint y: 196, endPoint x: 315, endPoint y: 192, distance: 28.9
click at [315, 192] on div "[PERSON_NAME] ⚡️Boosted Google Ads Pro | 10 Yrs' Experience | Expert-Vetted $90…" at bounding box center [378, 155] width 136 height 200
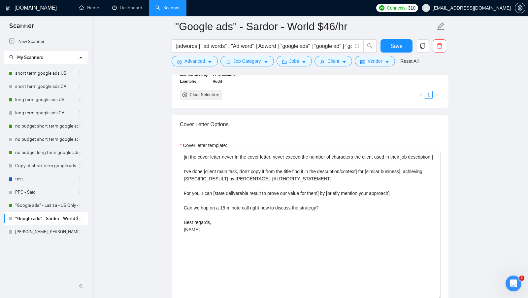
scroll to position [721, 0]
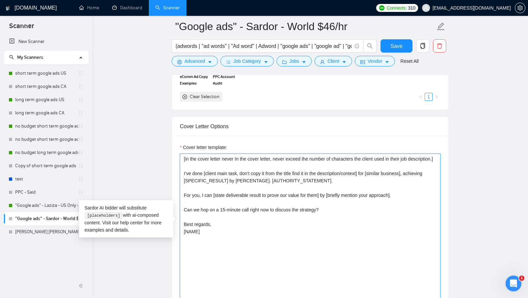
drag, startPoint x: 203, startPoint y: 177, endPoint x: 182, endPoint y: 177, distance: 20.8
click at [182, 177] on textarea "[in the cover letter never In the cover letter, never exceed the number of char…" at bounding box center [310, 227] width 261 height 148
click at [348, 187] on textarea "[in the cover letter never In the cover letter, never exceed the number of char…" at bounding box center [310, 227] width 261 height 148
drag, startPoint x: 275, startPoint y: 236, endPoint x: 181, endPoint y: 154, distance: 124.2
click at [181, 154] on textarea "[in the cover letter never In the cover letter, never exceed the number of char…" at bounding box center [310, 227] width 261 height 148
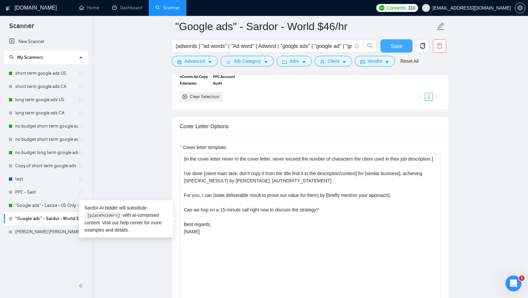
click at [390, 46] on button "Save" at bounding box center [396, 45] width 32 height 13
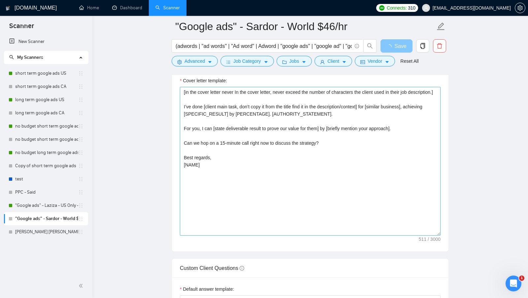
scroll to position [689, 0]
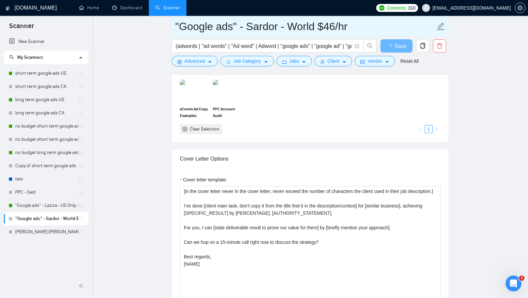
click at [173, 24] on span ""Google ads" - Sardor - World $46/hr" at bounding box center [310, 26] width 277 height 21
click at [177, 23] on input ""Google ads" - Sardor - World $46/hr" at bounding box center [305, 26] width 260 height 16
type input ""Google ads" - Sardor - World $46/hr"
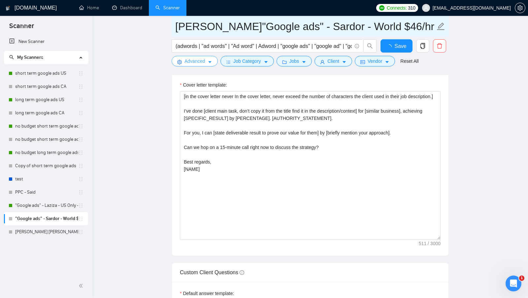
type input "[PERSON_NAME] CL"Google ads" - Sardor - World $46/hr"
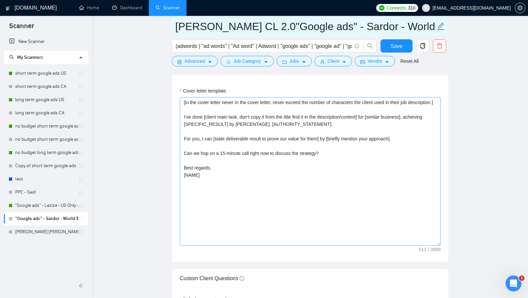
type input "[PERSON_NAME] CL 2.0"Google ads" - Sardor - World $46/hr"
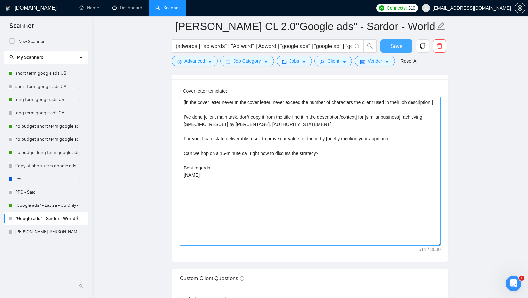
click at [385, 47] on button "Save" at bounding box center [396, 45] width 32 height 13
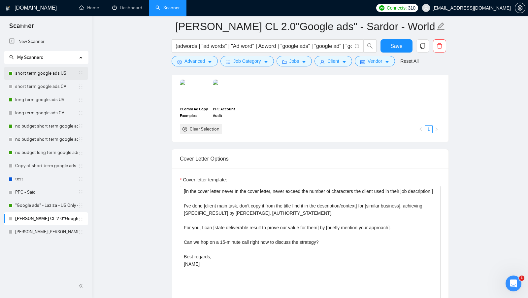
click at [54, 74] on link "short term google ads US" at bounding box center [46, 73] width 63 height 13
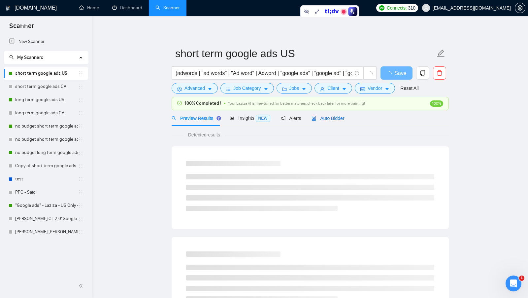
click at [342, 121] on div "Auto Bidder" at bounding box center [328, 118] width 33 height 7
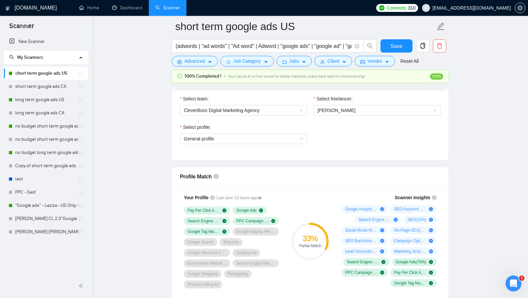
scroll to position [350, 0]
click at [195, 136] on span "General profile" at bounding box center [243, 139] width 119 height 10
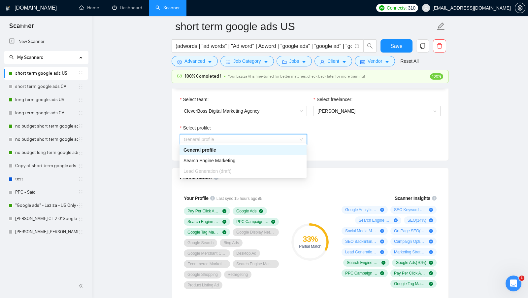
click at [329, 148] on div "Select profile: General profile" at bounding box center [310, 138] width 267 height 28
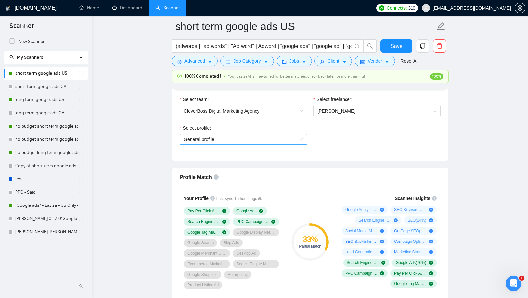
click at [278, 137] on span "General profile" at bounding box center [243, 139] width 119 height 10
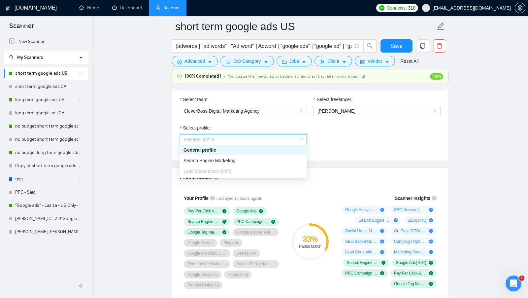
click at [247, 155] on div "Search Engine Marketing" at bounding box center [243, 160] width 127 height 11
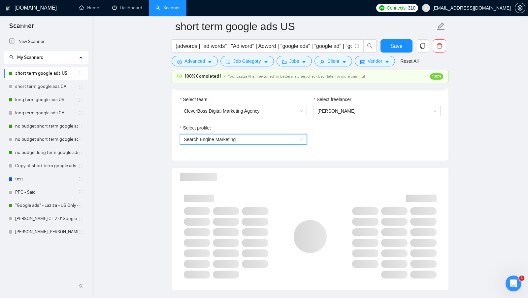
click at [329, 155] on div "Select team: CleverBoss Digital Marketing Agency Select freelancer: [PERSON_NAM…" at bounding box center [310, 124] width 277 height 73
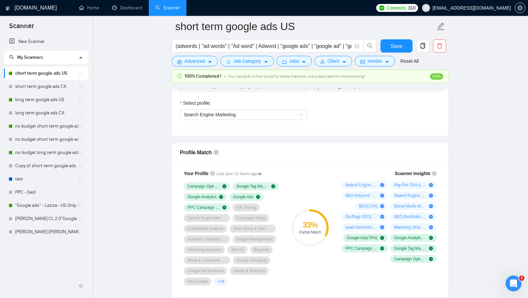
scroll to position [376, 0]
click at [393, 47] on span "Save" at bounding box center [396, 46] width 12 height 8
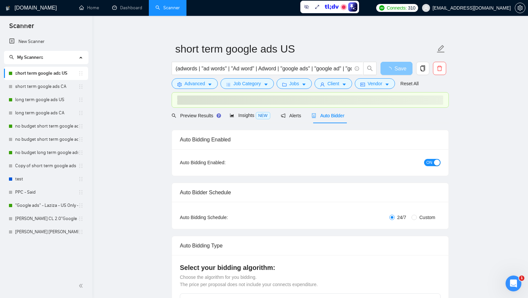
scroll to position [4, 0]
click at [412, 215] on input "Custom" at bounding box center [413, 217] width 5 height 5
radio input "true"
radio input "false"
checkbox input "true"
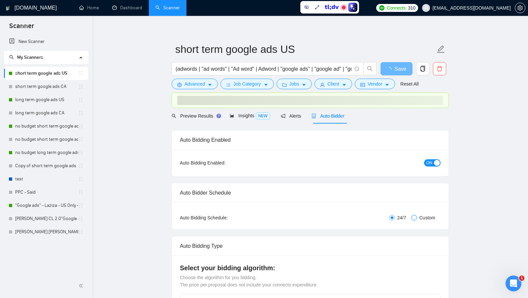
checkbox input "true"
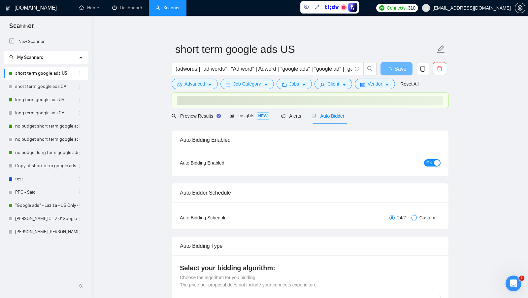
checkbox input "true"
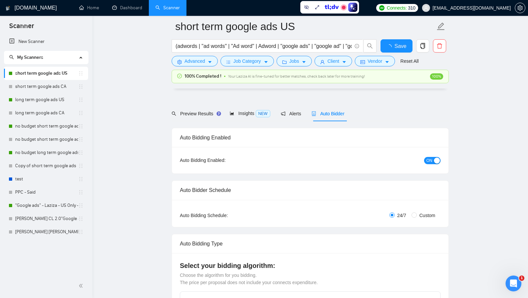
scroll to position [66, 0]
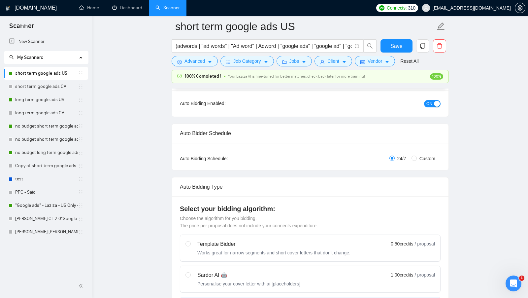
click at [415, 162] on label "Custom" at bounding box center [424, 158] width 26 height 7
click at [415, 161] on input "Custom" at bounding box center [413, 157] width 5 height 5
radio input "true"
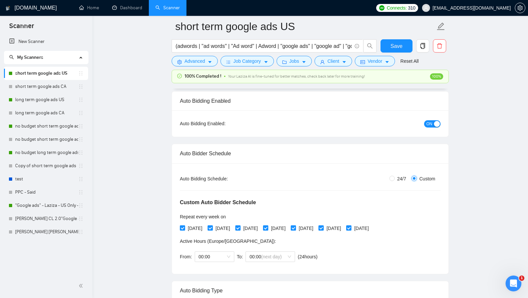
radio input "false"
checkbox input "true"
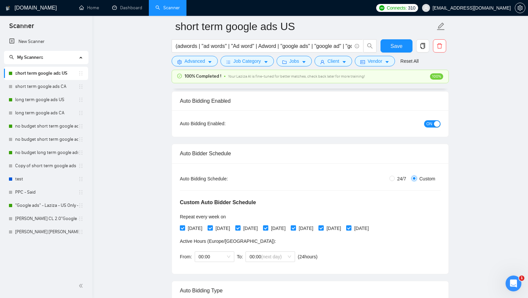
checkbox input "true"
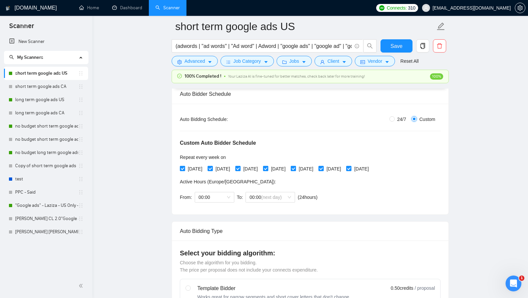
scroll to position [70, 0]
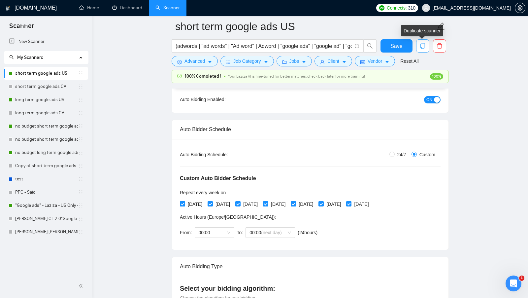
click at [424, 49] on button "button" at bounding box center [422, 45] width 13 height 13
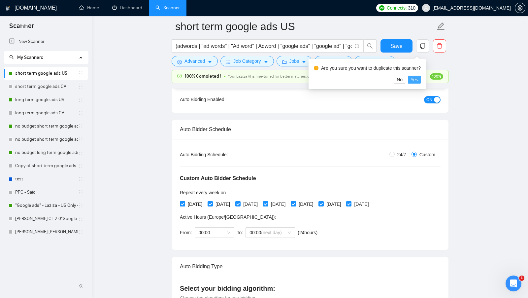
click at [418, 80] on span "Yes" at bounding box center [415, 79] width 8 height 7
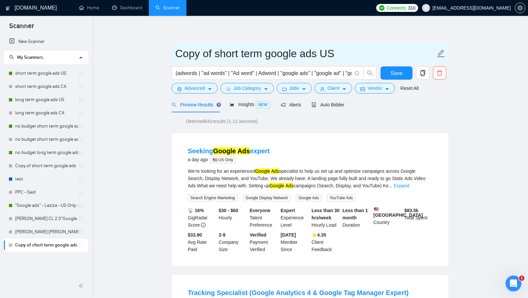
drag, startPoint x: 238, startPoint y: 54, endPoint x: 159, endPoint y: 53, distance: 78.9
click at [206, 53] on input "Copy of short term google ads US" at bounding box center [305, 53] width 260 height 16
drag, startPoint x: 213, startPoint y: 53, endPoint x: 151, endPoint y: 53, distance: 62.4
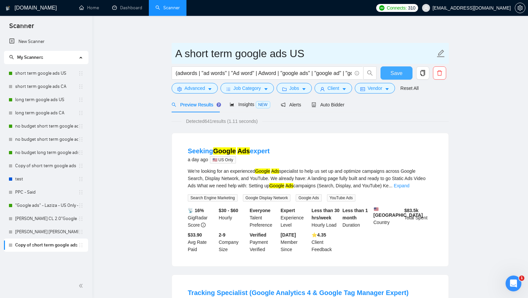
type input "A short term google ads US"
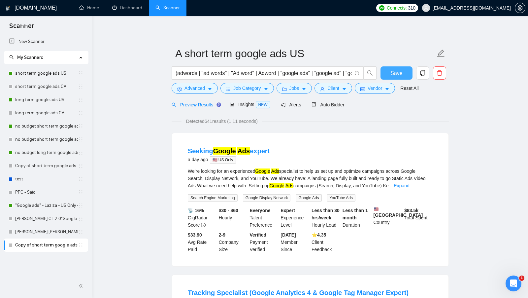
click at [401, 78] on button "Save" at bounding box center [396, 72] width 32 height 13
click at [339, 102] on span "Auto Bidder" at bounding box center [328, 104] width 33 height 5
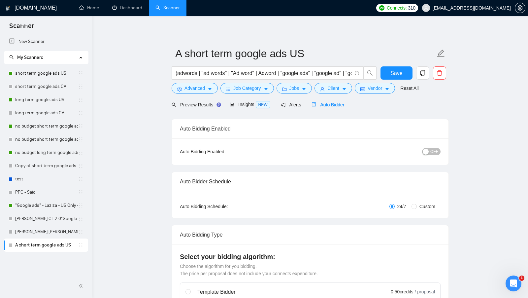
scroll to position [29, 0]
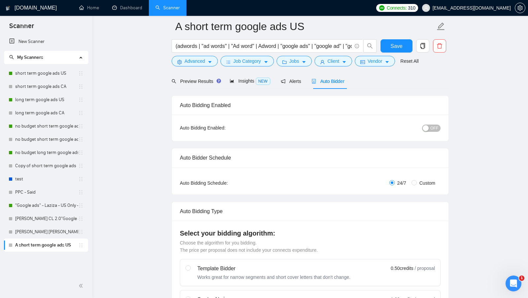
click at [429, 124] on button "OFF" at bounding box center [431, 127] width 18 height 7
click at [396, 48] on span "Save" at bounding box center [396, 46] width 12 height 8
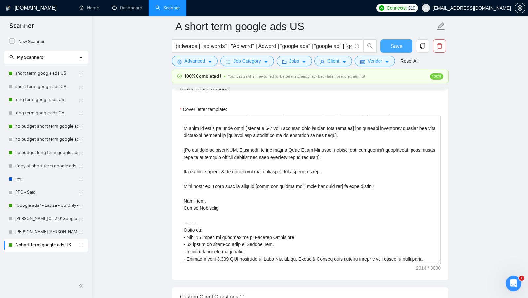
scroll to position [773, 0]
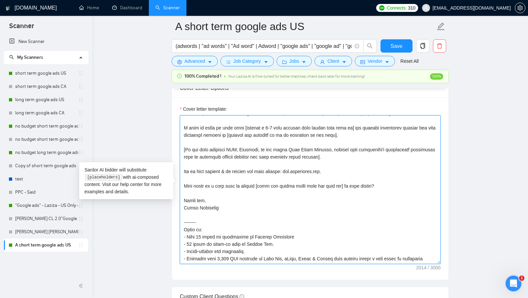
drag, startPoint x: 273, startPoint y: 253, endPoint x: 232, endPoint y: 221, distance: 51.7
click at [232, 221] on textarea "Cover letter template:" at bounding box center [310, 189] width 261 height 148
click at [265, 190] on textarea "Cover letter template:" at bounding box center [310, 189] width 261 height 148
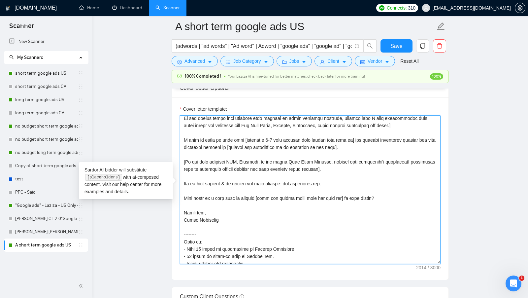
scroll to position [0, 0]
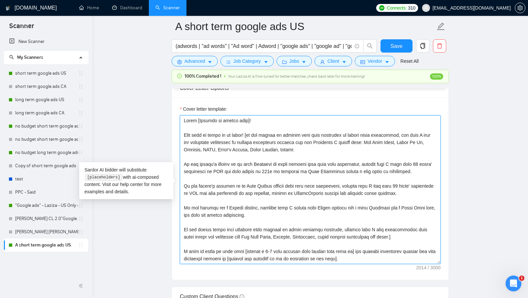
drag, startPoint x: 237, startPoint y: 216, endPoint x: 122, endPoint y: 62, distance: 191.7
click at [122, 62] on main "A short term google ads US (adwords | "ad words" | "Ad word" | Adword | "google…" at bounding box center [310, 193] width 414 height 1879
paste textarea "[in the cover letter never In the cover letter, never exceed the number of char…"
type textarea "[in the cover letter never In the cover letter, never exceed the number of char…"
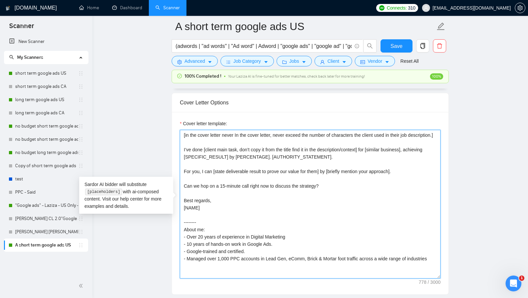
scroll to position [7, 0]
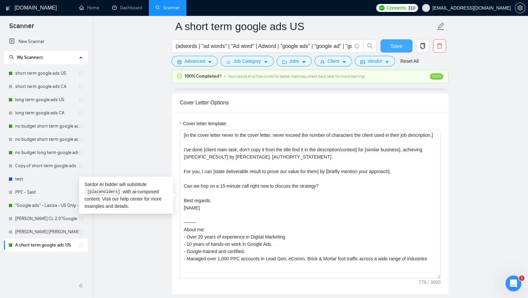
click at [403, 41] on button "Save" at bounding box center [396, 45] width 32 height 13
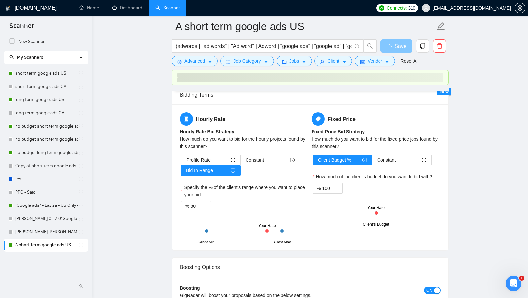
scroll to position [1093, 0]
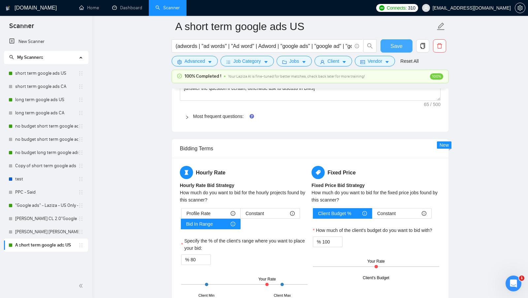
scroll to position [1020, 0]
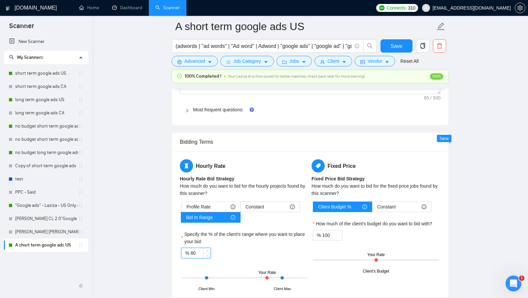
click at [193, 248] on input "80" at bounding box center [200, 253] width 20 height 10
type input "65"
click at [393, 49] on span "Save" at bounding box center [396, 46] width 12 height 8
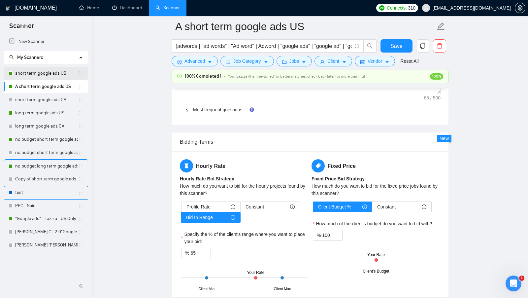
click at [59, 76] on link "short term google ads US" at bounding box center [46, 73] width 63 height 13
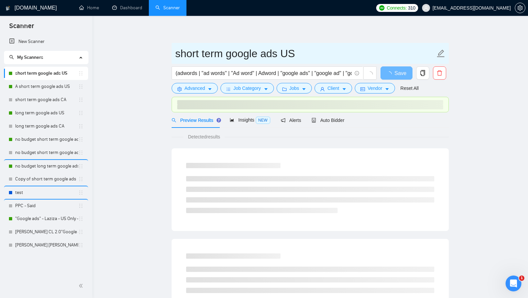
click at [174, 53] on span "short term google ads US" at bounding box center [310, 53] width 277 height 21
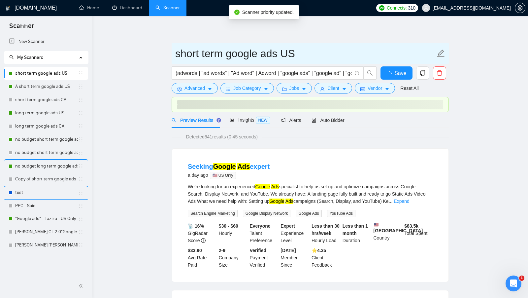
click at [177, 53] on input "short term google ads US" at bounding box center [305, 53] width 260 height 16
type input "B short term google ads US"
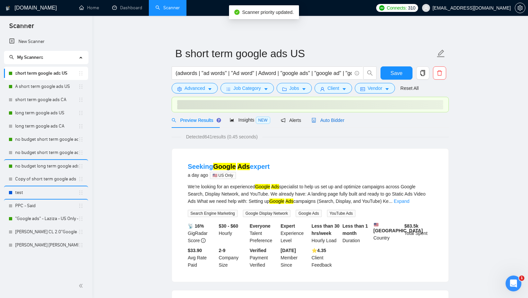
click at [343, 118] on span "Auto Bidder" at bounding box center [328, 119] width 33 height 5
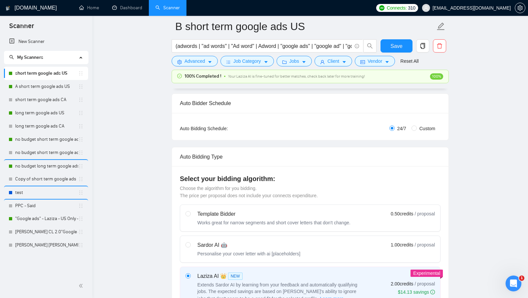
scroll to position [97, 0]
click at [414, 130] on label "Custom" at bounding box center [424, 127] width 26 height 7
click at [414, 130] on input "Custom" at bounding box center [413, 127] width 5 height 5
radio input "true"
radio input "false"
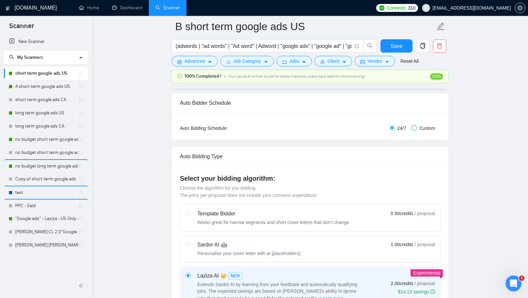
checkbox input "true"
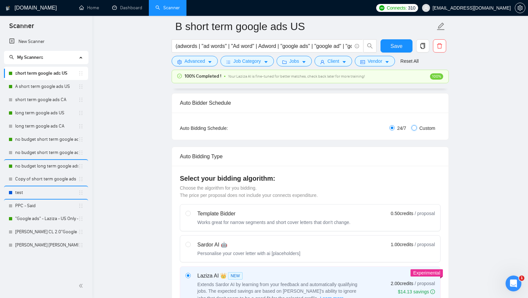
checkbox input "true"
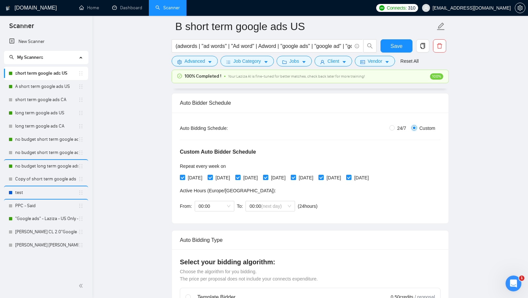
scroll to position [80, 0]
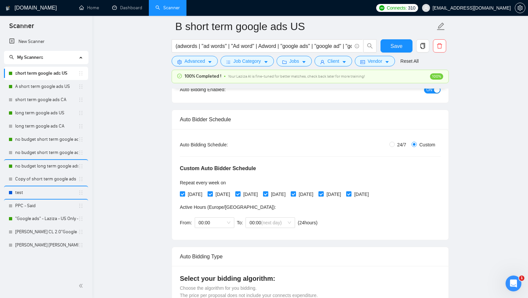
click at [215, 194] on span "[DATE]" at bounding box center [223, 193] width 20 height 7
click at [212, 194] on input "[DATE]" at bounding box center [210, 193] width 5 height 5
checkbox input "false"
click at [268, 194] on input "[DATE]" at bounding box center [265, 193] width 5 height 5
checkbox input "false"
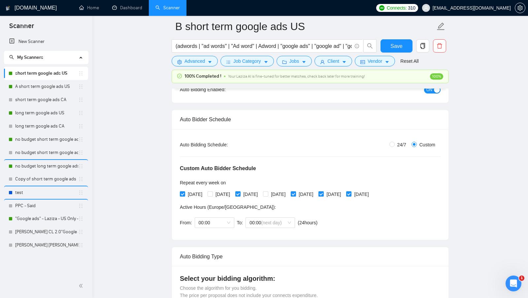
click at [323, 191] on input "[DATE]" at bounding box center [320, 193] width 5 height 5
checkbox input "false"
click at [351, 194] on input "[DATE]" at bounding box center [348, 193] width 5 height 5
checkbox input "false"
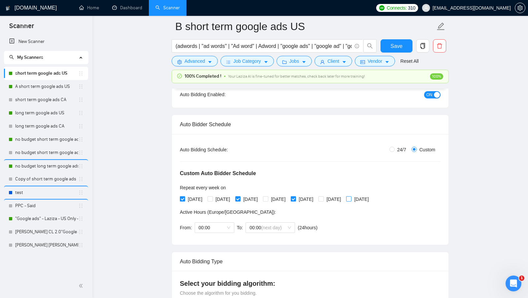
scroll to position [74, 0]
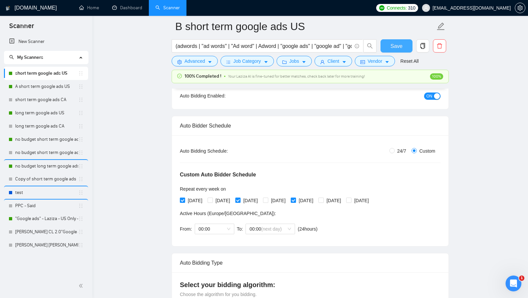
click at [406, 45] on button "Save" at bounding box center [396, 45] width 32 height 13
click at [50, 89] on link "A short term google ads US" at bounding box center [46, 86] width 63 height 13
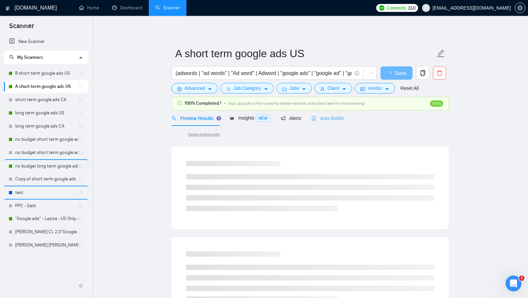
click at [333, 123] on div "Auto Bidder" at bounding box center [328, 118] width 33 height 16
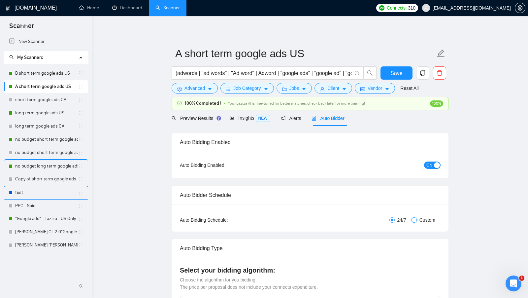
click at [416, 217] on input "Custom" at bounding box center [413, 219] width 5 height 5
radio input "true"
radio input "false"
checkbox input "true"
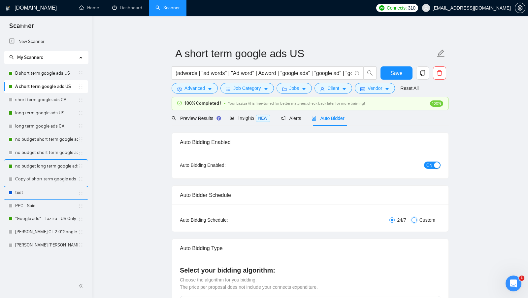
checkbox input "true"
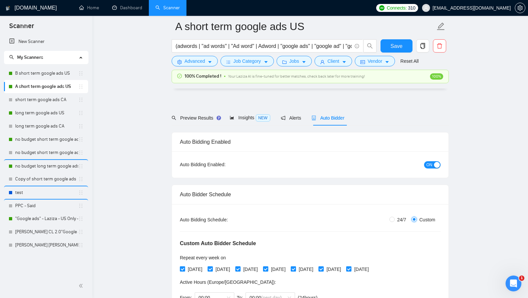
scroll to position [60, 0]
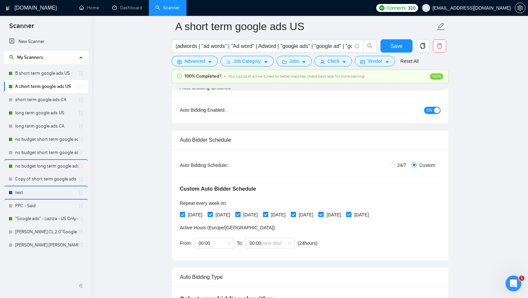
click at [185, 213] on span "[DATE]" at bounding box center [195, 214] width 20 height 7
click at [184, 213] on input "[DATE]" at bounding box center [182, 214] width 5 height 5
checkbox input "false"
click at [268, 214] on input "[DATE]" at bounding box center [265, 214] width 5 height 5
checkbox input "false"
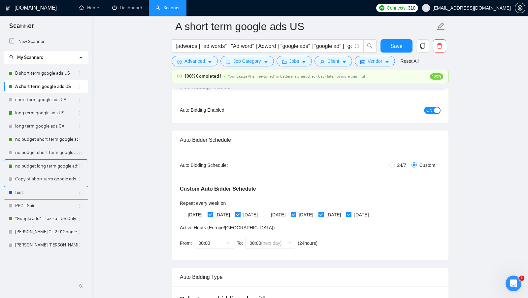
click at [295, 214] on input "[DATE]" at bounding box center [293, 214] width 5 height 5
checkbox input "false"
click at [268, 214] on input "[DATE]" at bounding box center [265, 214] width 5 height 5
checkbox input "true"
click at [215, 214] on span "[DATE]" at bounding box center [223, 214] width 20 height 7
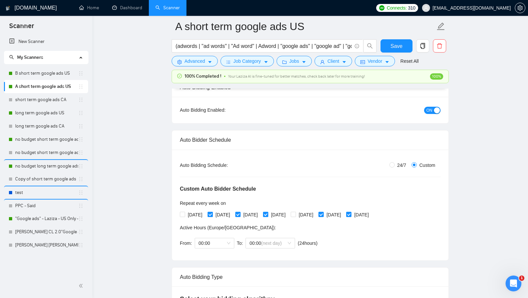
click at [212, 214] on input "[DATE]" at bounding box center [210, 214] width 5 height 5
click at [213, 212] on span at bounding box center [210, 214] width 5 height 5
click at [212, 212] on input "[DATE]" at bounding box center [210, 214] width 5 height 5
checkbox input "true"
click at [286, 213] on span "[DATE]" at bounding box center [278, 214] width 20 height 7
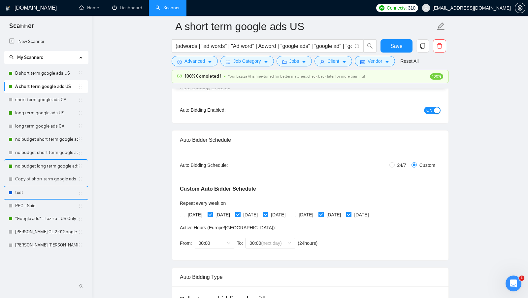
click at [268, 213] on input "[DATE]" at bounding box center [265, 214] width 5 height 5
click at [286, 213] on span "[DATE]" at bounding box center [278, 214] width 20 height 7
click at [268, 213] on input "[DATE]" at bounding box center [265, 214] width 5 height 5
checkbox input "true"
click at [260, 213] on span "[DATE]" at bounding box center [251, 214] width 20 height 7
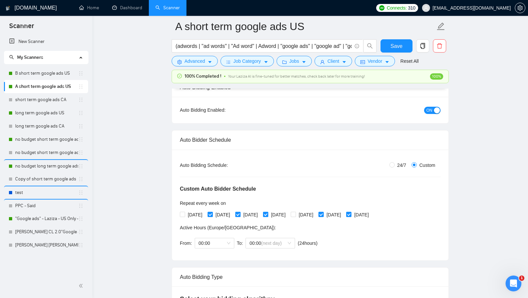
click at [240, 213] on input "[DATE]" at bounding box center [237, 214] width 5 height 5
checkbox input "false"
click at [399, 46] on span "Save" at bounding box center [396, 46] width 12 height 8
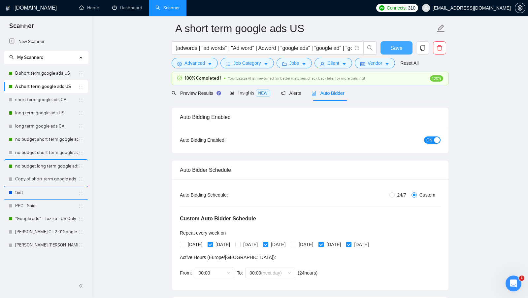
scroll to position [28, 0]
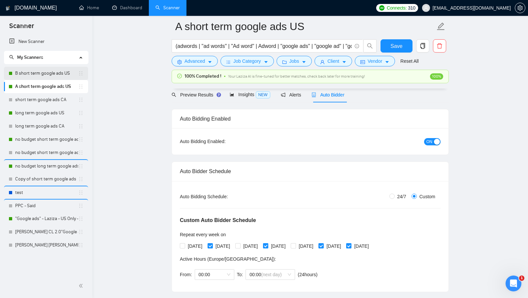
click at [36, 76] on link "B short term google ads US" at bounding box center [46, 73] width 63 height 13
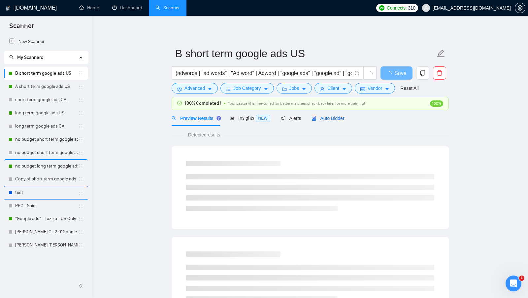
click at [338, 116] on span "Auto Bidder" at bounding box center [328, 117] width 33 height 5
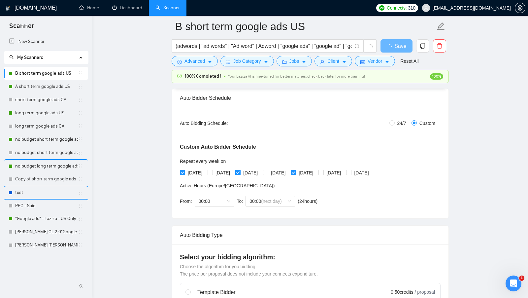
scroll to position [100, 0]
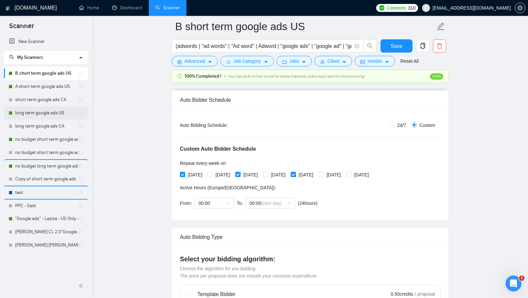
click at [49, 115] on link "long term google ads US" at bounding box center [46, 112] width 63 height 13
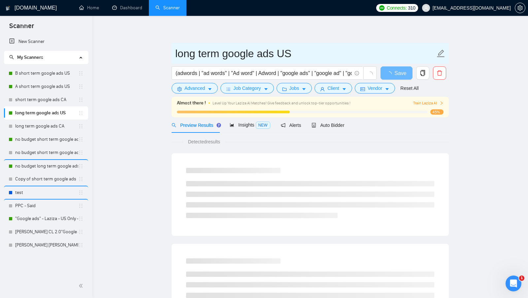
click at [180, 53] on input "long term google ads US" at bounding box center [305, 53] width 260 height 16
click at [176, 53] on input "long term google ads US" at bounding box center [305, 53] width 260 height 16
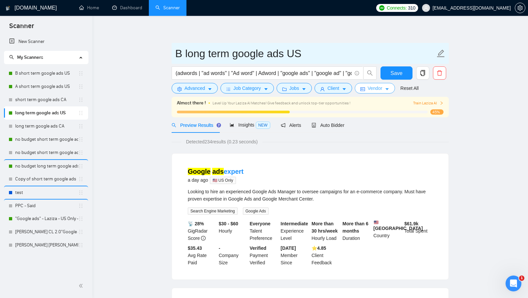
type input "B long term google ads US"
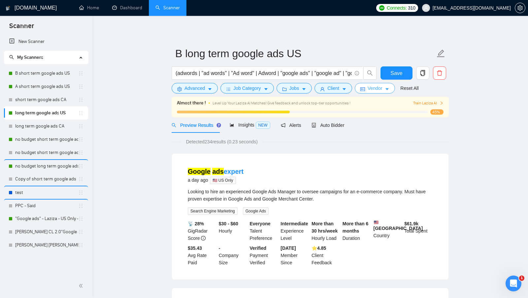
click at [365, 90] on icon "idcard" at bounding box center [362, 89] width 5 height 4
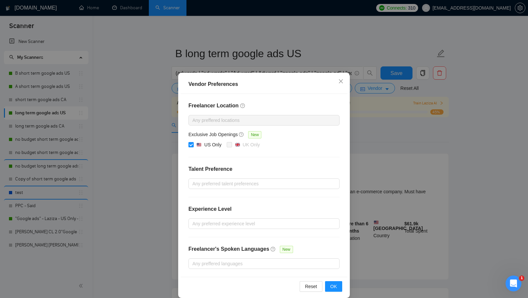
click at [380, 153] on div "Vendor Preferences Freelancer Location Any preffered locations Exclusive Job Op…" at bounding box center [264, 149] width 528 height 298
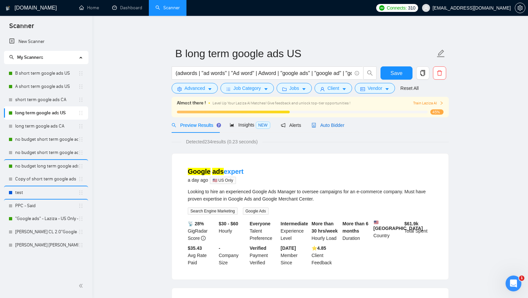
click at [330, 124] on span "Auto Bidder" at bounding box center [328, 124] width 33 height 5
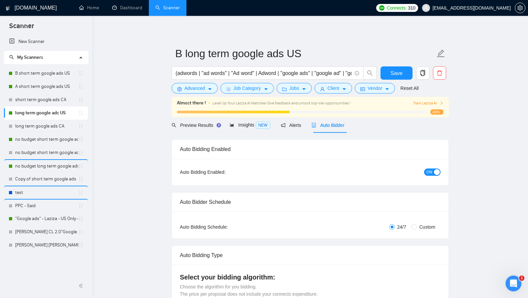
scroll to position [57, 0]
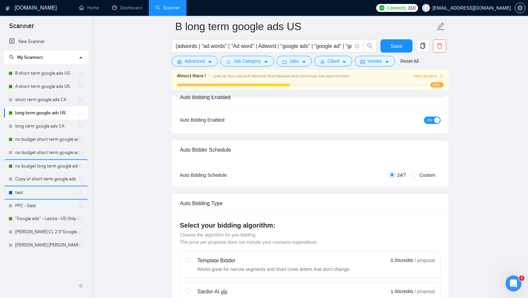
click at [418, 176] on span "Custom" at bounding box center [427, 174] width 21 height 7
click at [417, 176] on input "Custom" at bounding box center [413, 174] width 5 height 5
radio input "true"
radio input "false"
checkbox input "true"
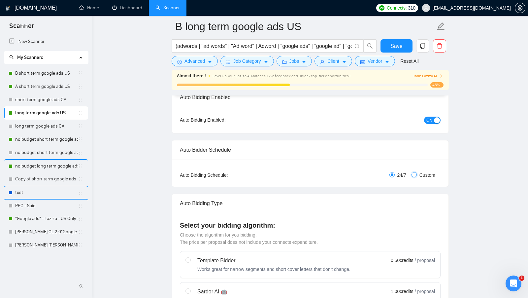
checkbox input "true"
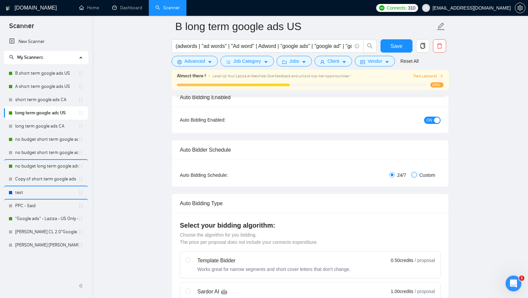
checkbox input "true"
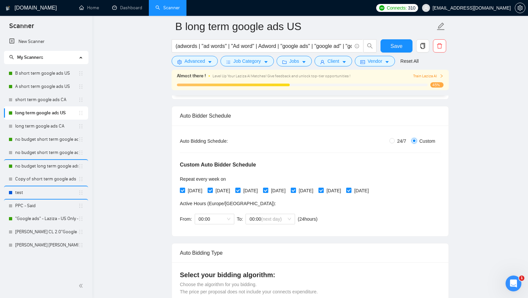
scroll to position [95, 0]
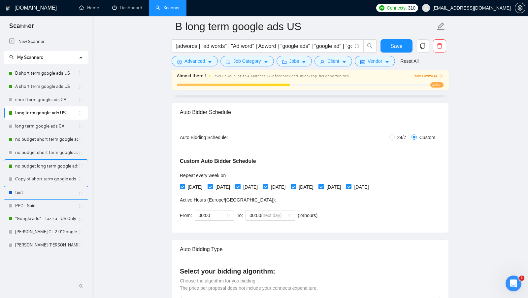
click at [195, 186] on span "[DATE]" at bounding box center [195, 186] width 20 height 7
click at [184, 186] on input "[DATE]" at bounding box center [182, 186] width 5 height 5
checkbox input "false"
click at [240, 186] on input "[DATE]" at bounding box center [237, 186] width 5 height 5
checkbox input "false"
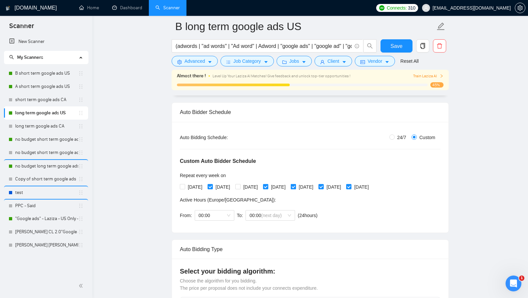
click at [316, 186] on span "[DATE]" at bounding box center [306, 186] width 20 height 7
click at [295, 186] on input "[DATE]" at bounding box center [293, 186] width 5 height 5
checkbox input "false"
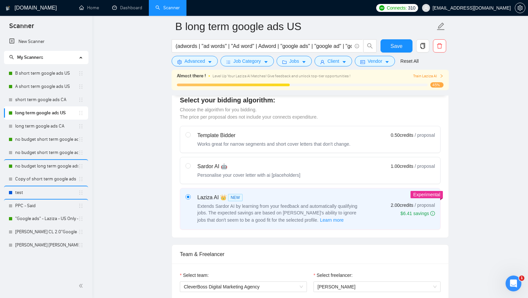
scroll to position [214, 0]
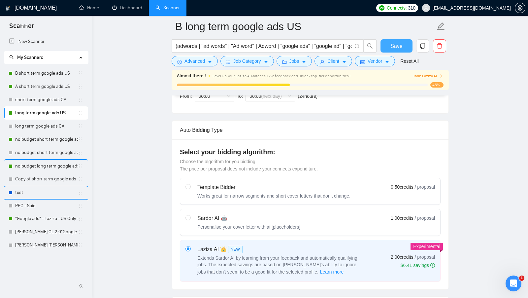
click at [396, 48] on span "Save" at bounding box center [396, 46] width 12 height 8
click at [420, 44] on icon "copy" at bounding box center [423, 46] width 6 height 6
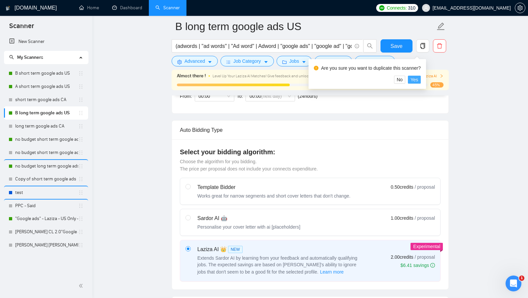
click at [417, 80] on span "Yes" at bounding box center [415, 79] width 8 height 7
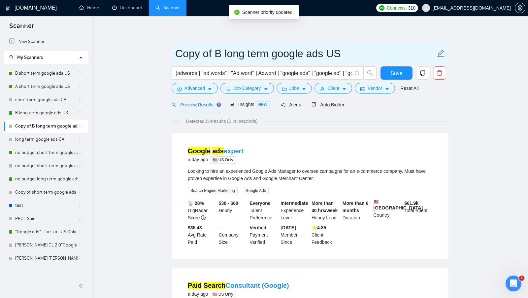
drag, startPoint x: 220, startPoint y: 59, endPoint x: 169, endPoint y: 57, distance: 51.2
type input "A long term google ads US"
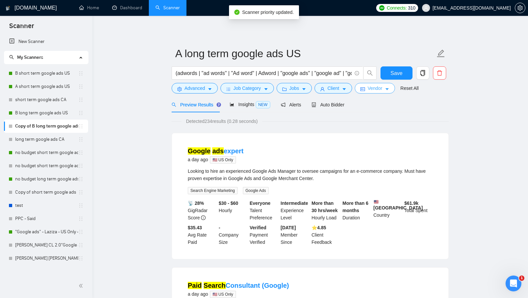
click at [368, 87] on button "Vendor" at bounding box center [375, 88] width 40 height 11
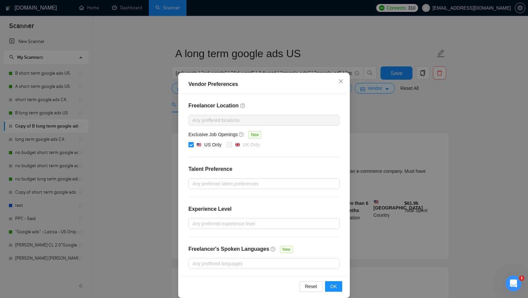
click at [392, 155] on div "Vendor Preferences Freelancer Location Any preffered locations Exclusive Job Op…" at bounding box center [264, 149] width 528 height 298
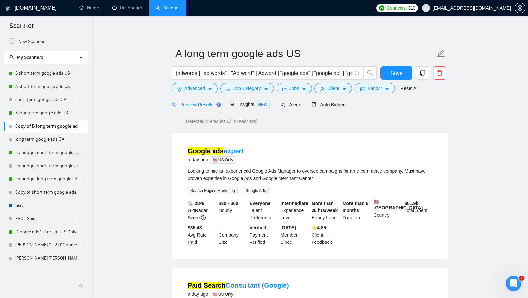
click at [329, 109] on div "Auto Bidder" at bounding box center [328, 105] width 33 height 16
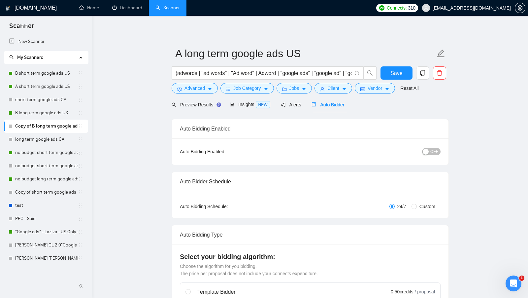
radio input "false"
radio input "true"
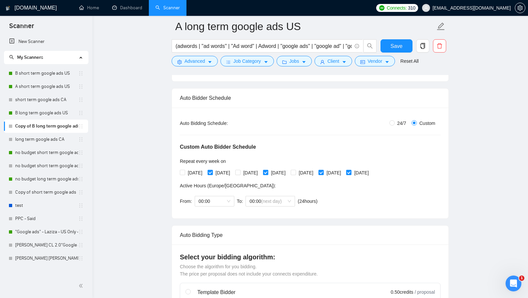
scroll to position [95, 0]
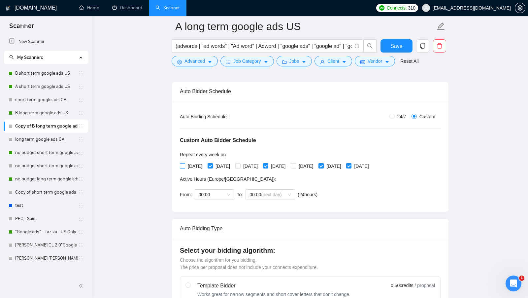
click at [183, 163] on input "[DATE]" at bounding box center [182, 165] width 5 height 5
checkbox input "true"
click at [240, 163] on input "[DATE]" at bounding box center [237, 165] width 5 height 5
checkbox input "true"
click at [223, 163] on span "[DATE]" at bounding box center [223, 165] width 20 height 7
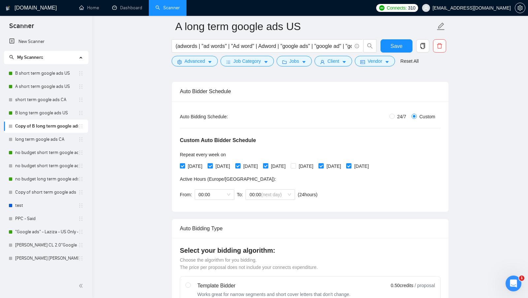
click at [212, 163] on input "[DATE]" at bounding box center [210, 165] width 5 height 5
checkbox input "false"
click at [288, 164] on span "[DATE]" at bounding box center [278, 165] width 20 height 7
click at [268, 164] on input "[DATE]" at bounding box center [265, 165] width 5 height 5
checkbox input "false"
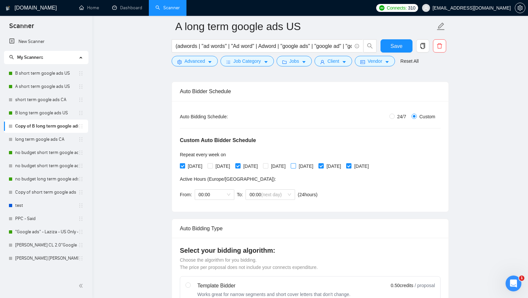
click at [295, 164] on input "[DATE]" at bounding box center [293, 165] width 5 height 5
checkbox input "true"
click at [344, 164] on span "[DATE]" at bounding box center [334, 165] width 20 height 7
click at [323, 164] on input "[DATE]" at bounding box center [320, 165] width 5 height 5
checkbox input "false"
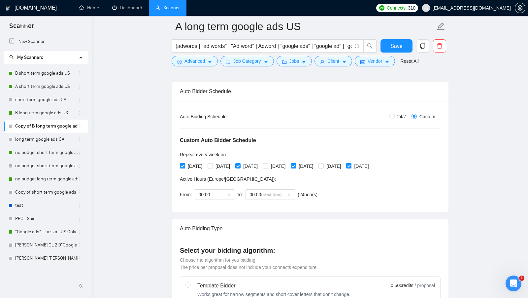
click at [371, 164] on span "[DATE]" at bounding box center [361, 165] width 20 height 7
click at [351, 164] on input "[DATE]" at bounding box center [348, 165] width 5 height 5
checkbox input "false"
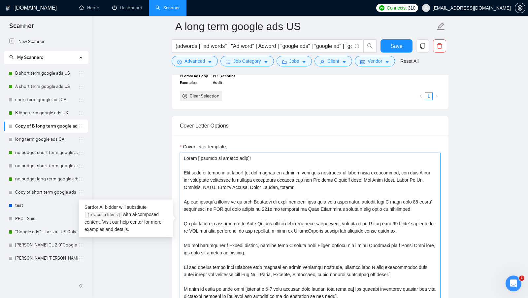
scroll to position [775, 0]
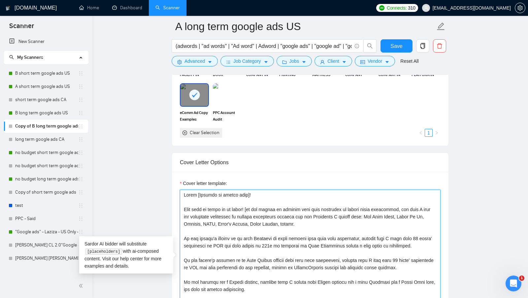
drag, startPoint x: 318, startPoint y: 165, endPoint x: 193, endPoint y: 1, distance: 206.6
click at [193, 0] on div "[DOMAIN_NAME] Home Dashboard Scanner Connects: 310 [EMAIL_ADDRESS][DOMAIN_NAME]…" at bounding box center [310, 239] width 436 height 2037
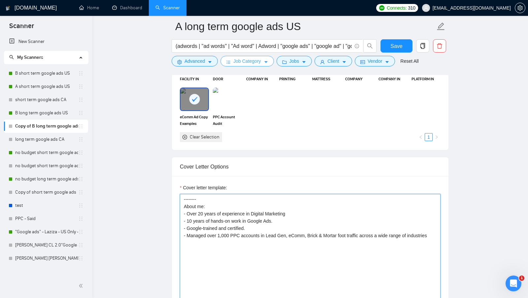
paste textarea "[in the cover letter never In the cover letter, never exceed the number of char…"
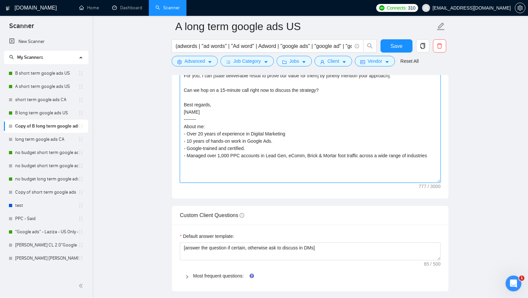
scroll to position [940, 0]
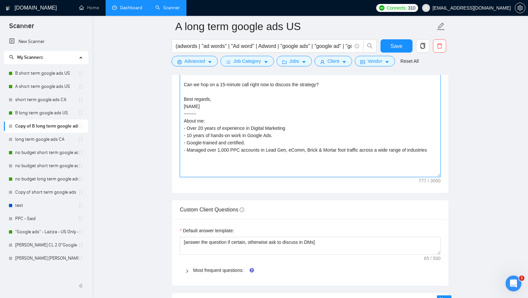
type textarea "[in the cover letter never In the cover letter, never exceed the number of char…"
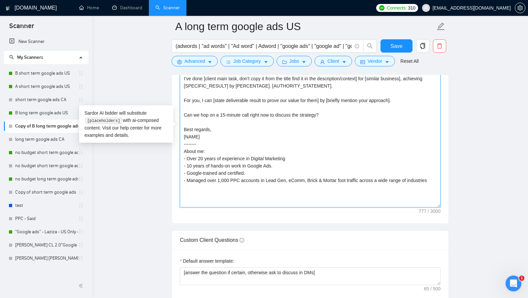
scroll to position [909, 0]
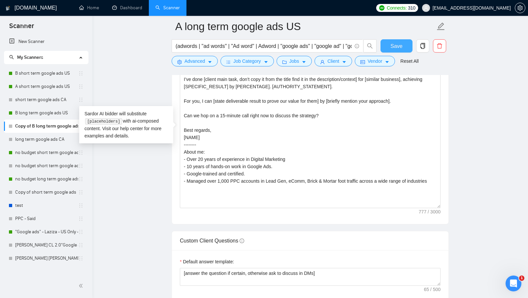
click at [401, 47] on span "Save" at bounding box center [396, 46] width 12 height 8
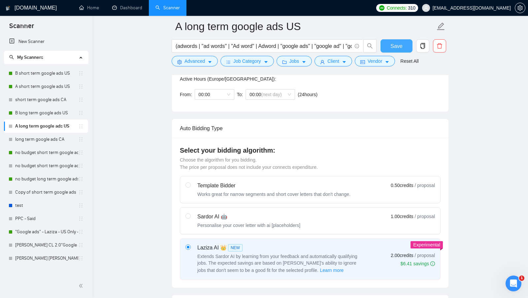
scroll to position [0, 0]
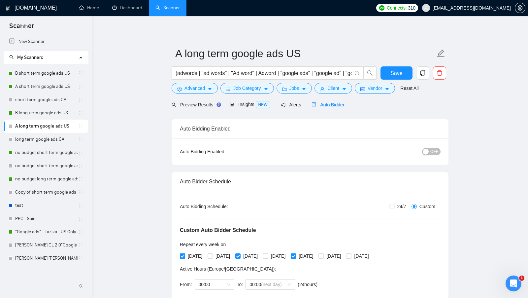
click at [426, 151] on div "button" at bounding box center [426, 151] width 6 height 6
click at [399, 68] on button "Save" at bounding box center [396, 72] width 32 height 13
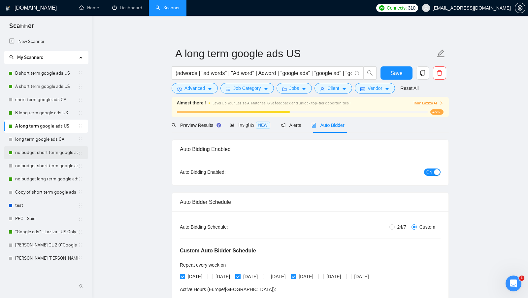
click at [50, 156] on link "no budget short term google ads US" at bounding box center [46, 152] width 63 height 13
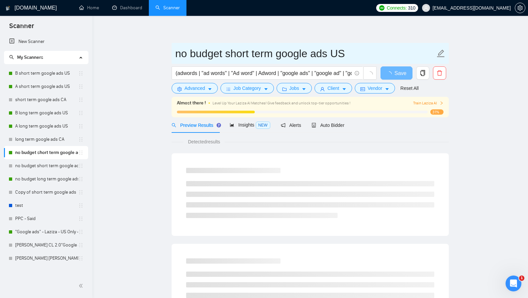
click at [177, 58] on input "no budget short term google ads US" at bounding box center [305, 53] width 260 height 16
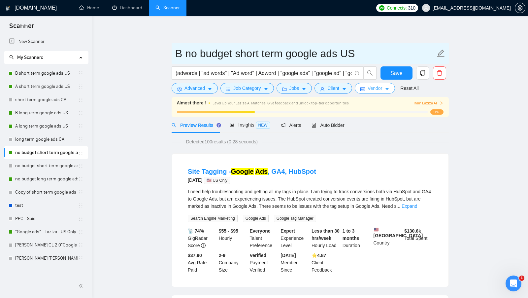
type input "B no budget short term google ads US"
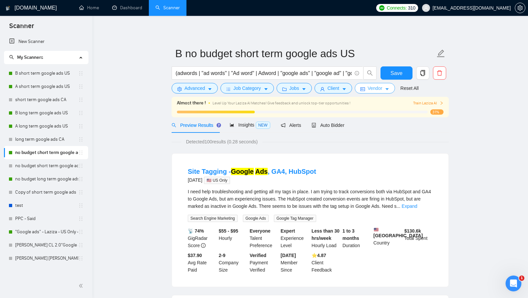
click at [377, 87] on span "Vendor" at bounding box center [375, 87] width 15 height 7
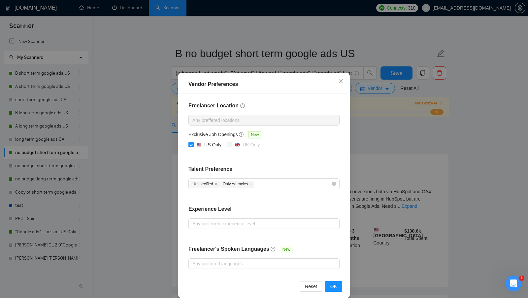
click at [379, 127] on div "Vendor Preferences Freelancer Location Any preffered locations Exclusive Job Op…" at bounding box center [264, 149] width 528 height 298
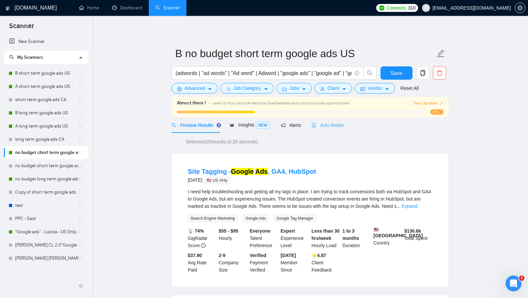
click at [340, 128] on div "Auto Bidder" at bounding box center [328, 125] width 33 height 16
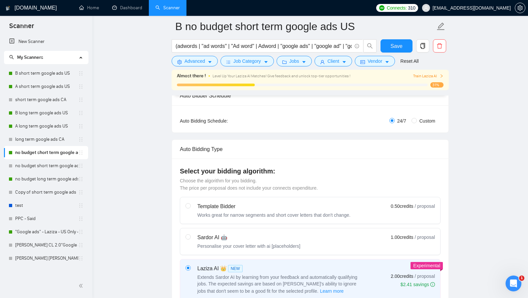
scroll to position [65, 0]
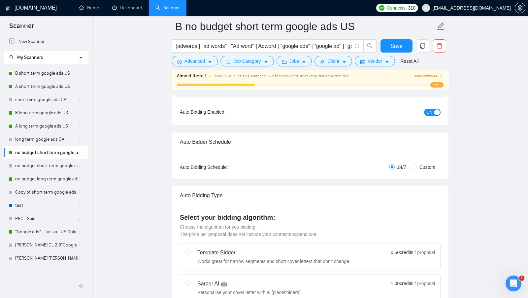
click at [418, 167] on span "Custom" at bounding box center [427, 166] width 21 height 7
click at [417, 167] on input "Custom" at bounding box center [413, 166] width 5 height 5
radio input "true"
radio input "false"
checkbox input "true"
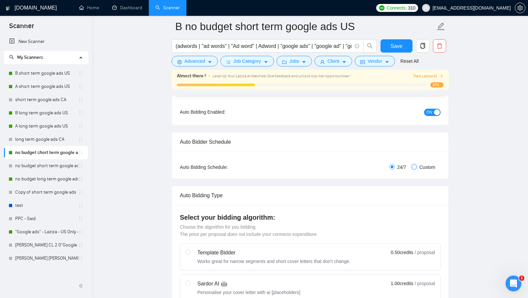
checkbox input "true"
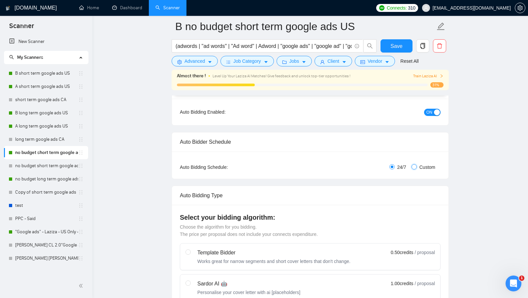
checkbox input "true"
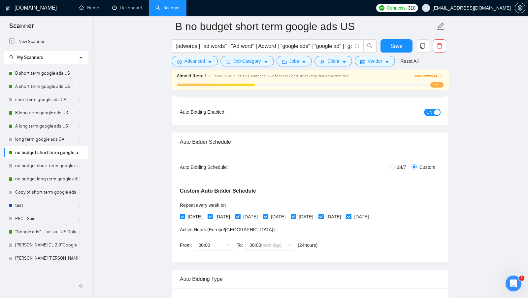
click at [212, 217] on label "[DATE]" at bounding box center [220, 216] width 25 height 7
click at [212, 217] on input "[DATE]" at bounding box center [210, 216] width 5 height 5
checkbox input "false"
click at [260, 216] on span "[DATE]" at bounding box center [251, 216] width 20 height 7
click at [240, 216] on input "[DATE]" at bounding box center [237, 216] width 5 height 5
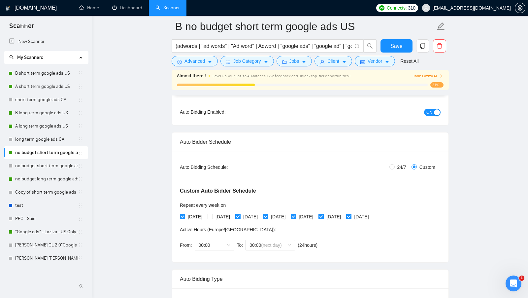
checkbox input "false"
click at [288, 216] on span "[DATE]" at bounding box center [278, 216] width 20 height 7
click at [268, 216] on input "[DATE]" at bounding box center [265, 216] width 5 height 5
checkbox input "false"
click at [260, 214] on span "[DATE]" at bounding box center [251, 216] width 20 height 7
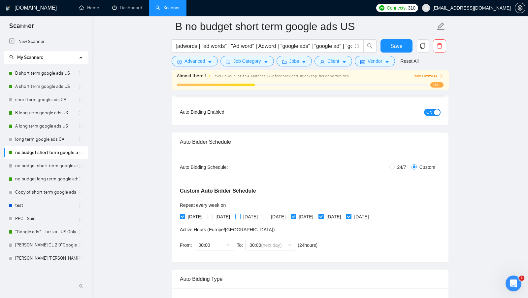
click at [240, 214] on input "[DATE]" at bounding box center [237, 216] width 5 height 5
checkbox input "true"
click at [344, 215] on span "[DATE]" at bounding box center [334, 216] width 20 height 7
click at [323, 215] on input "[DATE]" at bounding box center [320, 216] width 5 height 5
checkbox input "false"
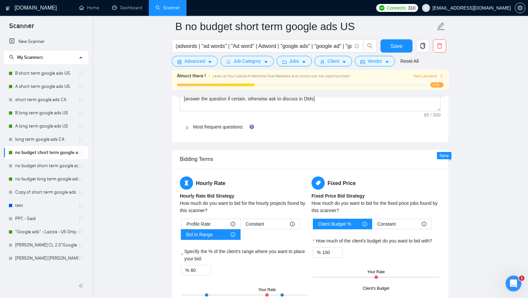
scroll to position [1073, 0]
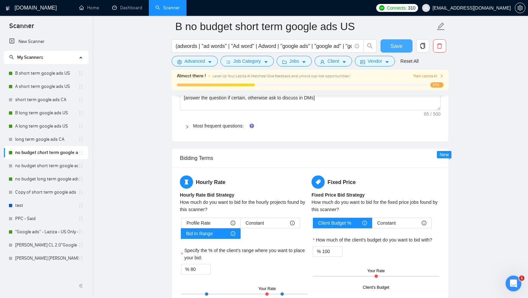
click at [400, 41] on button "Save" at bounding box center [396, 45] width 32 height 13
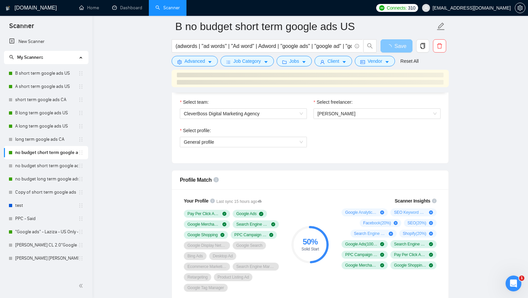
scroll to position [452, 0]
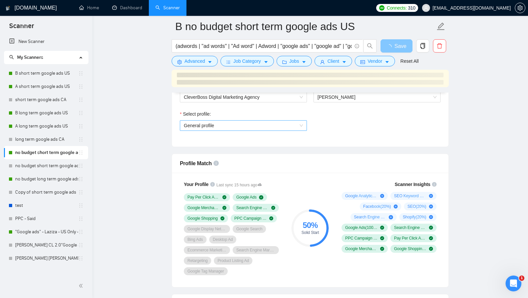
click at [280, 121] on span "General profile" at bounding box center [243, 125] width 119 height 10
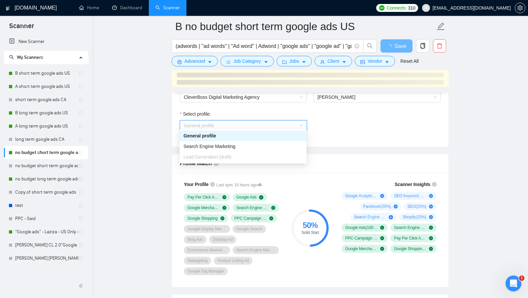
click at [280, 121] on span "General profile" at bounding box center [243, 125] width 119 height 10
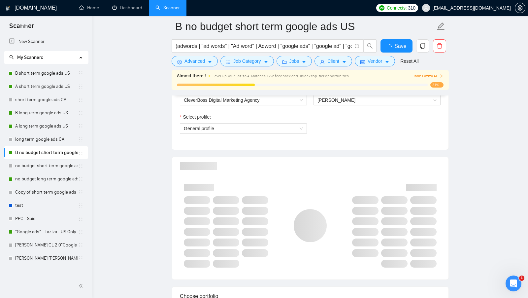
click at [280, 123] on span "General profile" at bounding box center [243, 128] width 119 height 10
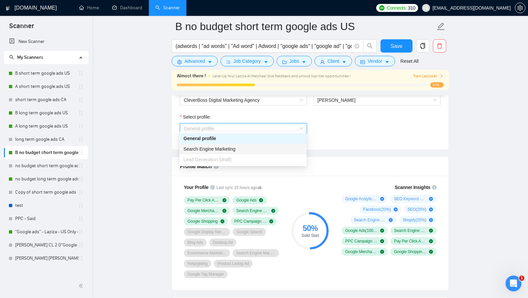
click at [255, 146] on div "Search Engine Marketing" at bounding box center [242, 148] width 119 height 7
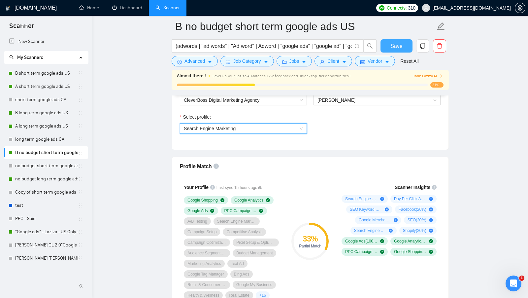
click at [403, 50] on button "Save" at bounding box center [396, 45] width 32 height 13
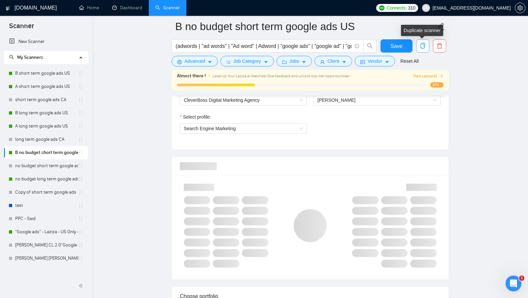
click at [419, 47] on span "copy" at bounding box center [422, 46] width 13 height 6
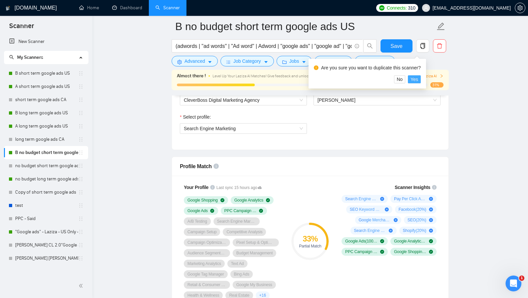
click at [413, 80] on button "Yes" at bounding box center [414, 79] width 13 height 8
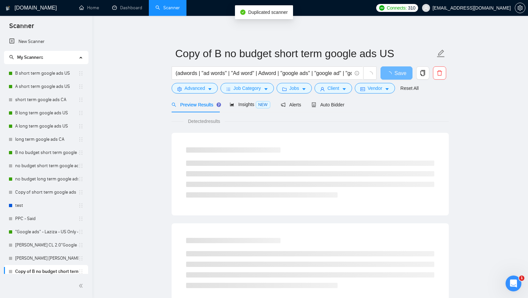
click at [80, 274] on div at bounding box center [46, 286] width 92 height 24
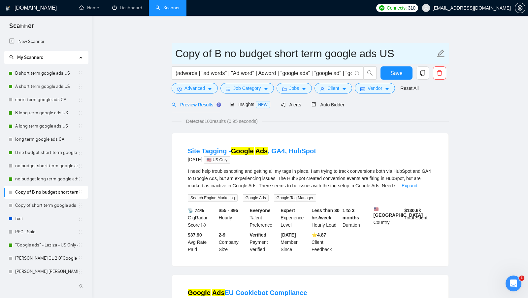
drag, startPoint x: 219, startPoint y: 50, endPoint x: 153, endPoint y: 50, distance: 66.3
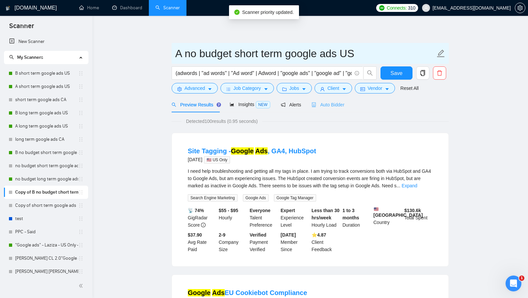
type input "A no budget short term google ads US"
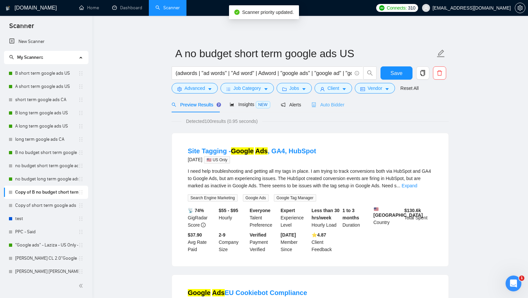
click at [344, 109] on div "Auto Bidder" at bounding box center [328, 105] width 33 height 16
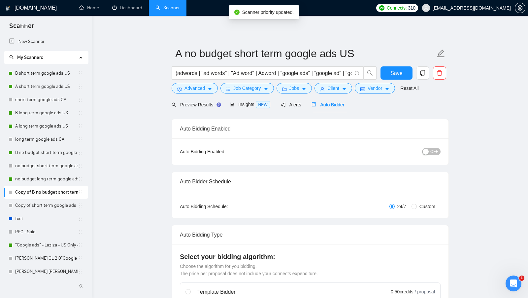
radio input "false"
radio input "true"
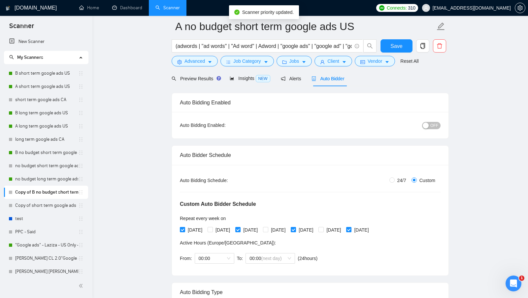
scroll to position [39, 0]
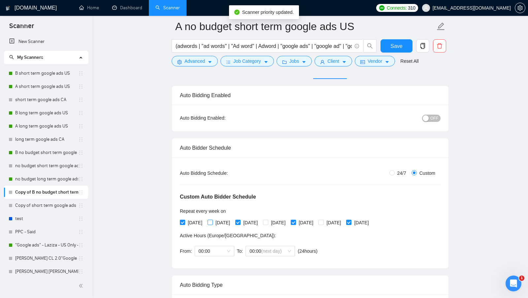
click at [223, 222] on span "[DATE]" at bounding box center [223, 222] width 20 height 7
click at [212, 222] on input "[DATE]" at bounding box center [210, 221] width 5 height 5
checkbox input "true"
click at [194, 221] on span "[DATE]" at bounding box center [195, 222] width 20 height 7
click at [184, 221] on input "[DATE]" at bounding box center [182, 221] width 5 height 5
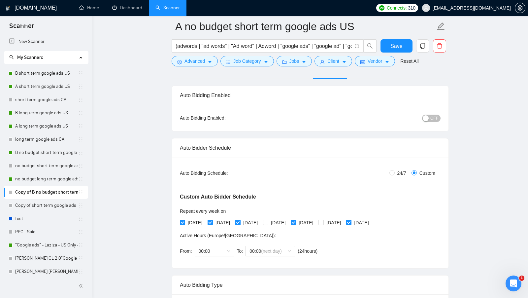
checkbox input "false"
click at [251, 221] on span "[DATE]" at bounding box center [251, 222] width 20 height 7
click at [240, 221] on input "[DATE]" at bounding box center [237, 221] width 5 height 5
checkbox input "false"
click at [268, 221] on input "[DATE]" at bounding box center [265, 221] width 5 height 5
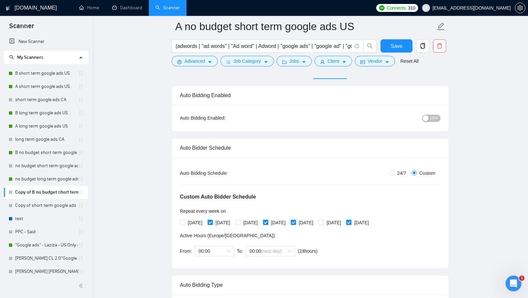
click at [288, 219] on span "[DATE]" at bounding box center [278, 222] width 20 height 7
click at [268, 219] on input "[DATE]" at bounding box center [265, 221] width 5 height 5
click at [288, 221] on span "[DATE]" at bounding box center [278, 222] width 20 height 7
click at [268, 221] on input "[DATE]" at bounding box center [265, 221] width 5 height 5
checkbox input "true"
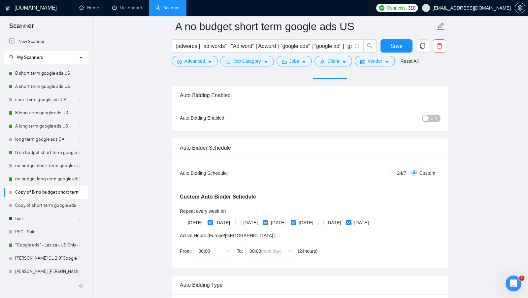
click at [316, 221] on span "[DATE]" at bounding box center [306, 222] width 20 height 7
click at [295, 221] on input "[DATE]" at bounding box center [293, 221] width 5 height 5
checkbox input "false"
click at [323, 221] on input "[DATE]" at bounding box center [320, 221] width 5 height 5
checkbox input "true"
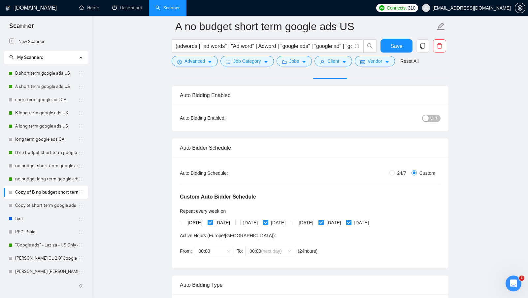
click at [371, 220] on span "[DATE]" at bounding box center [361, 222] width 20 height 7
click at [351, 220] on input "[DATE]" at bounding box center [348, 221] width 5 height 5
checkbox input "false"
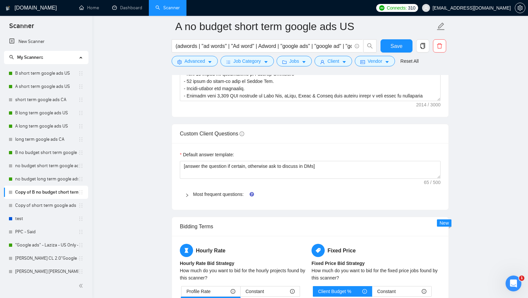
scroll to position [1113, 0]
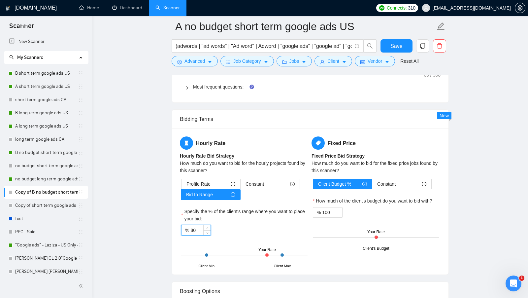
click at [192, 225] on input "80" at bounding box center [200, 230] width 20 height 10
type input "65"
click at [393, 44] on span "Save" at bounding box center [396, 46] width 12 height 8
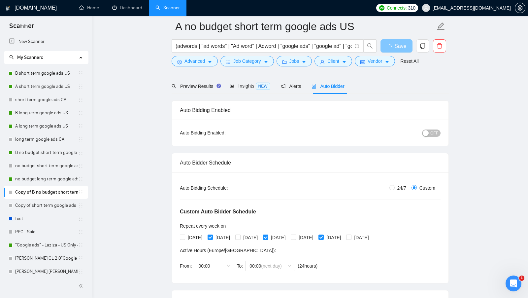
scroll to position [0, 0]
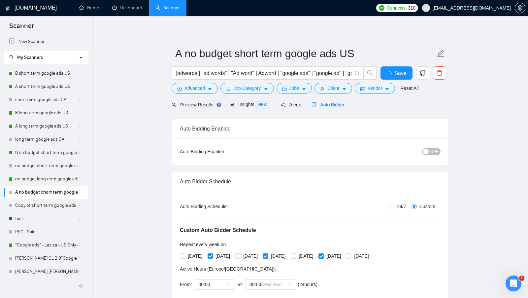
click at [426, 152] on div "button" at bounding box center [426, 151] width 6 height 6
click at [383, 74] on button "Save" at bounding box center [396, 72] width 32 height 13
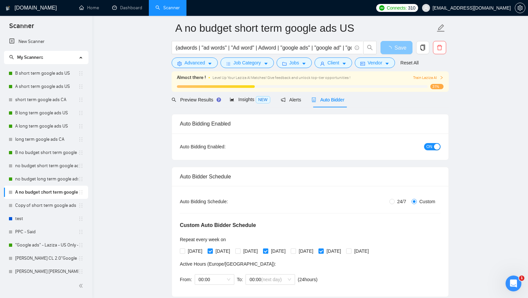
scroll to position [23, 0]
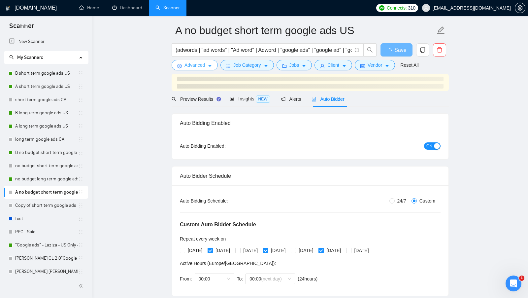
click at [189, 65] on span "Advanced" at bounding box center [194, 64] width 20 height 7
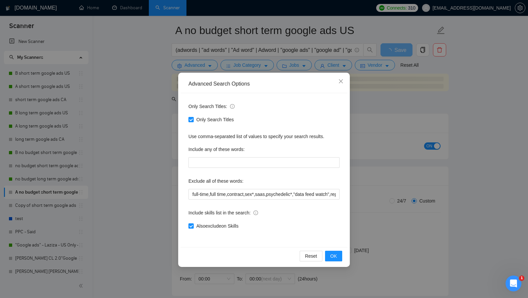
click at [371, 111] on div "Advanced Search Options Only Search Titles: Only Search Titles Use comma-separa…" at bounding box center [264, 149] width 528 height 298
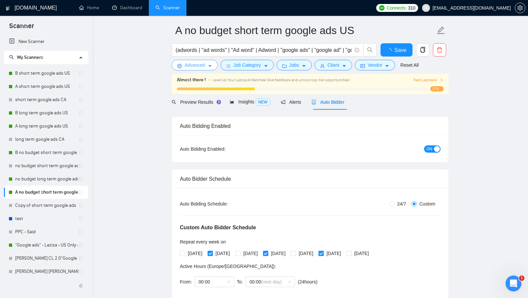
click at [193, 67] on span "Advanced" at bounding box center [194, 64] width 20 height 7
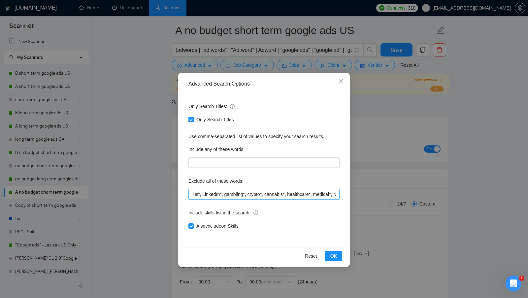
scroll to position [0, 653]
click at [214, 224] on span "Also exclude on Skills" at bounding box center [218, 225] width 48 height 7
click at [193, 224] on input "Also exclude on Skills" at bounding box center [190, 225] width 5 height 5
checkbox input "false"
click at [336, 253] on span "OK" at bounding box center [333, 255] width 7 height 7
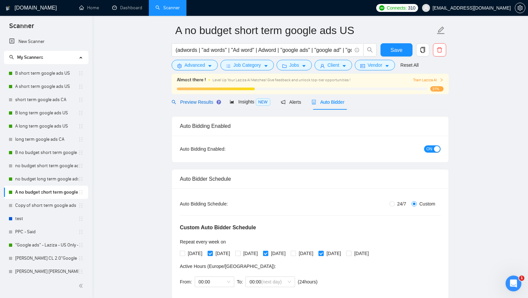
click at [195, 100] on span "Preview Results" at bounding box center [196, 101] width 48 height 5
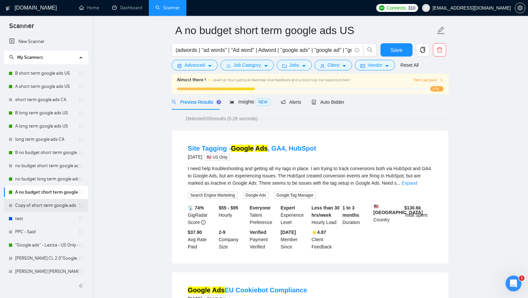
scroll to position [4, 0]
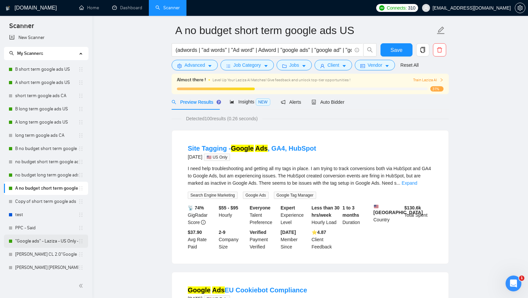
click at [39, 240] on link ""Google ads" - Laziza - US Only - [DATE]" at bounding box center [46, 240] width 63 height 13
click at [407, 42] on form "A no budget short term google ads US (adwords | "ad words" | "Ad word" | Adword…" at bounding box center [310, 47] width 277 height 54
click at [398, 49] on span "Save" at bounding box center [396, 50] width 12 height 8
click at [43, 244] on link ""Google ads" - Laziza - US Only - [DATE]" at bounding box center [46, 240] width 63 height 13
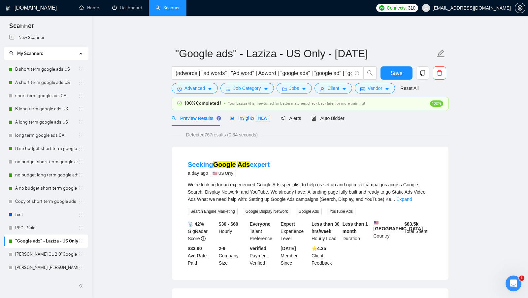
click at [247, 120] on span "Insights NEW" at bounding box center [250, 117] width 40 height 5
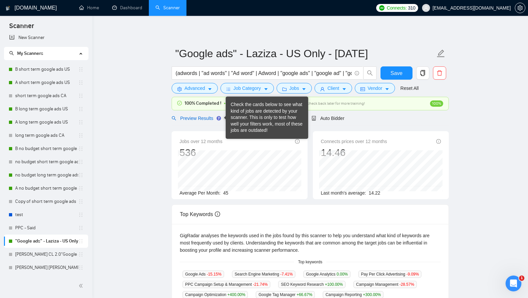
click at [209, 120] on span "Preview Results" at bounding box center [196, 117] width 48 height 5
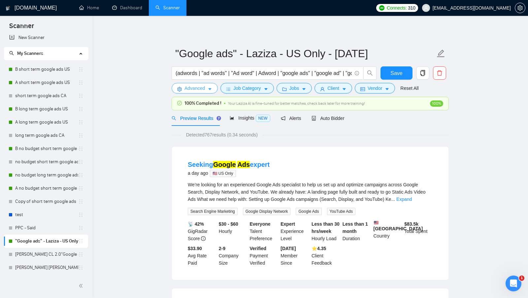
click at [206, 88] on button "Advanced" at bounding box center [195, 88] width 46 height 11
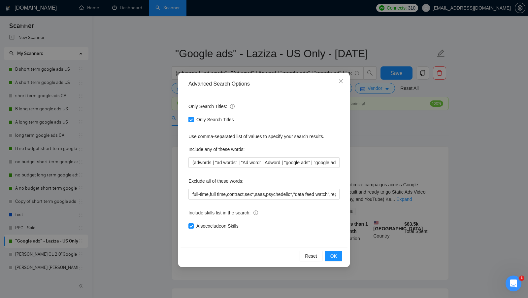
drag, startPoint x: 197, startPoint y: 223, endPoint x: 229, endPoint y: 223, distance: 32.3
click at [196, 223] on span "Also exclude on Skills" at bounding box center [218, 225] width 48 height 7
click at [193, 223] on input "Also exclude on Skills" at bounding box center [190, 225] width 5 height 5
checkbox input "false"
click at [338, 250] on div "Reset OK" at bounding box center [264, 255] width 167 height 17
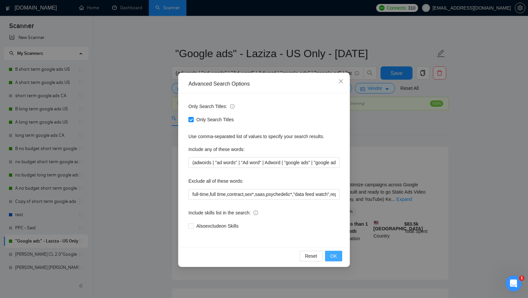
click at [334, 253] on span "OK" at bounding box center [333, 255] width 7 height 7
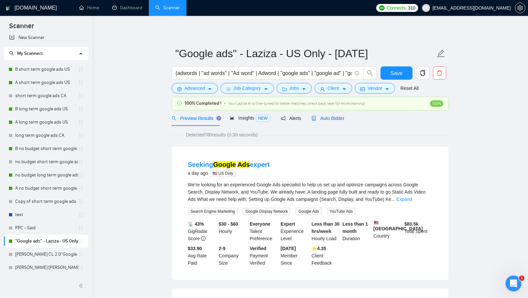
click at [337, 117] on span "Auto Bidder" at bounding box center [328, 117] width 33 height 5
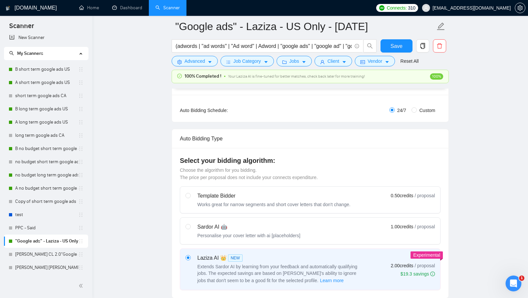
scroll to position [104, 0]
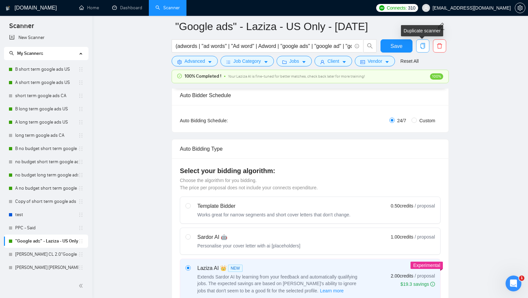
click at [425, 48] on icon "copy" at bounding box center [423, 46] width 6 height 6
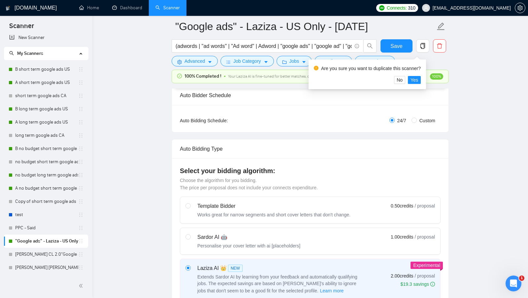
click at [410, 143] on div "Auto Bidding Type" at bounding box center [310, 148] width 261 height 19
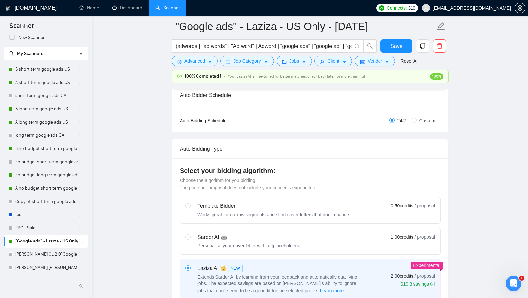
click at [418, 123] on div "Auto Bidding Type: Automated (recommended) Semi-automated Auto Bidding Schedule…" at bounding box center [310, 118] width 277 height 27
click at [418, 122] on span "Custom" at bounding box center [427, 120] width 21 height 7
click at [417, 122] on input "Custom" at bounding box center [413, 119] width 5 height 5
radio input "true"
radio input "false"
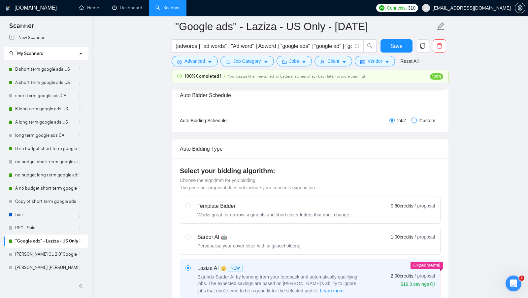
checkbox input "true"
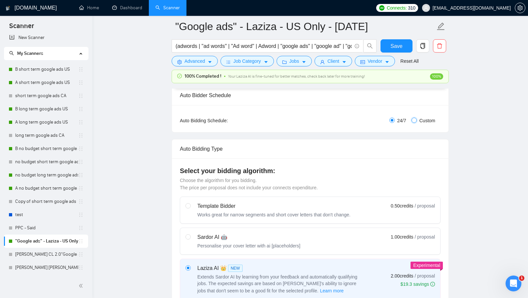
checkbox input "true"
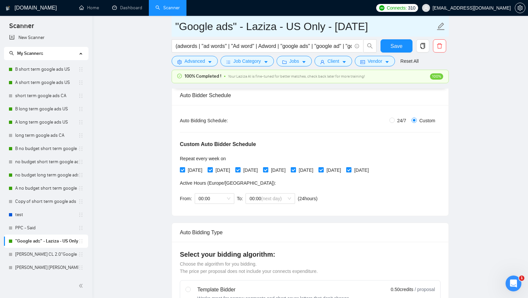
click at [176, 25] on input ""Google ads" - Laziza - US Only - [DATE]" at bounding box center [305, 26] width 260 height 16
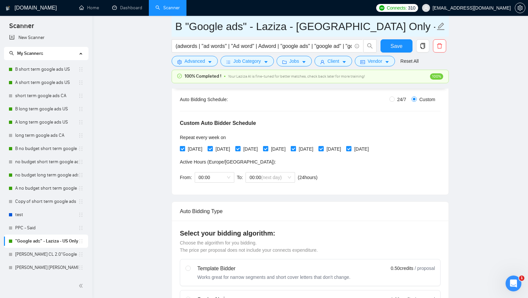
scroll to position [104, 0]
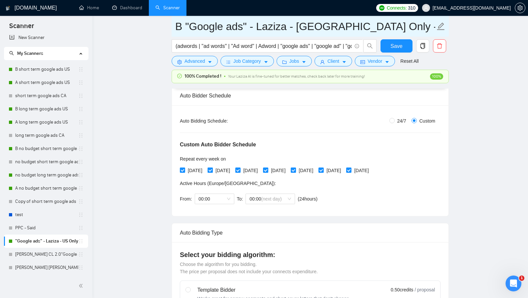
type input "B "Google ads" - Laziza - [GEOGRAPHIC_DATA] Only - [DATE]"
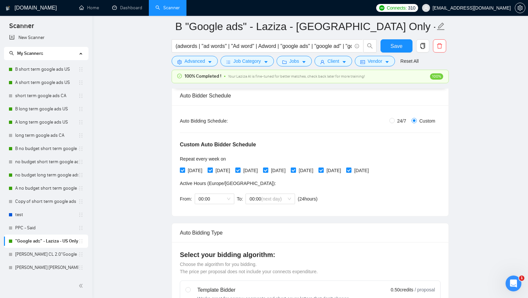
click at [212, 170] on input "[DATE]" at bounding box center [210, 169] width 5 height 5
checkbox input "false"
click at [268, 170] on input "[DATE]" at bounding box center [265, 169] width 5 height 5
checkbox input "false"
click at [258, 169] on span "[DATE]" at bounding box center [251, 170] width 20 height 7
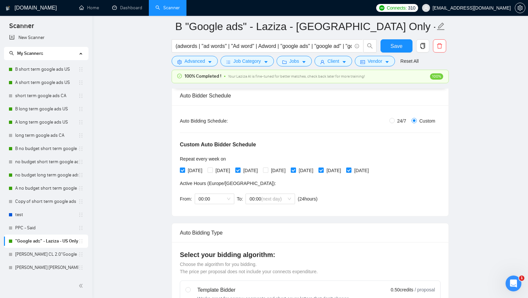
click at [240, 169] on input "[DATE]" at bounding box center [237, 169] width 5 height 5
checkbox input "false"
click at [286, 169] on span "[DATE]" at bounding box center [278, 170] width 20 height 7
click at [268, 169] on input "[DATE]" at bounding box center [265, 169] width 5 height 5
checkbox input "true"
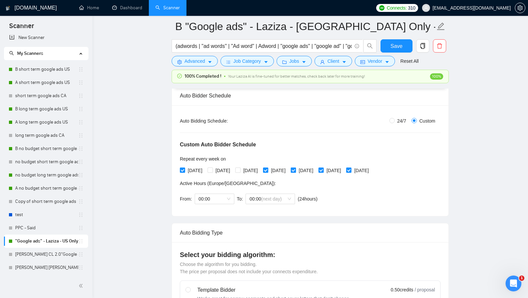
click at [316, 170] on span "[DATE]" at bounding box center [306, 170] width 20 height 7
click at [295, 170] on input "[DATE]" at bounding box center [293, 169] width 5 height 5
checkbox input "false"
click at [371, 170] on span "[DATE]" at bounding box center [361, 170] width 20 height 7
click at [351, 170] on input "[DATE]" at bounding box center [348, 169] width 5 height 5
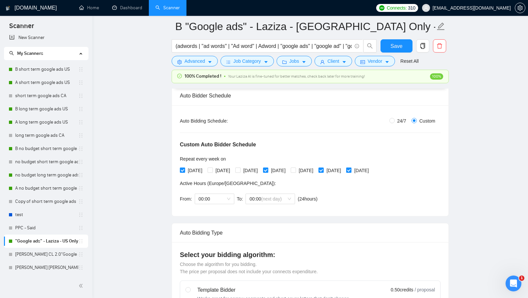
checkbox input "false"
click at [380, 186] on div "Custom Auto Bidder Schedule Repeat every week [DATE] [DATE] [DATE] [DATE] [DATE…" at bounding box center [310, 165] width 261 height 83
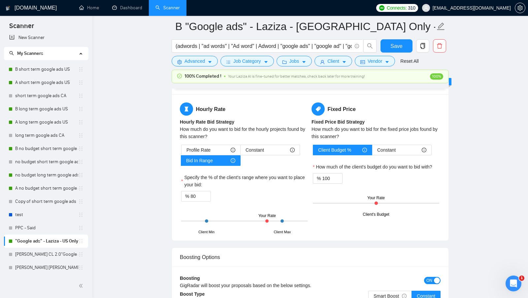
scroll to position [1198, 0]
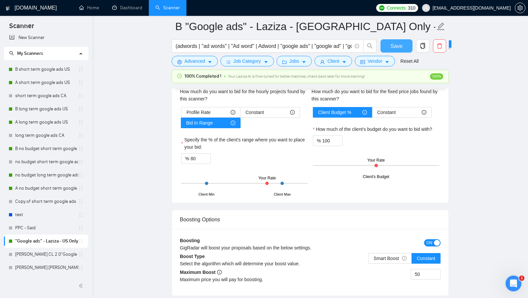
click at [392, 41] on button "Save" at bounding box center [396, 45] width 32 height 13
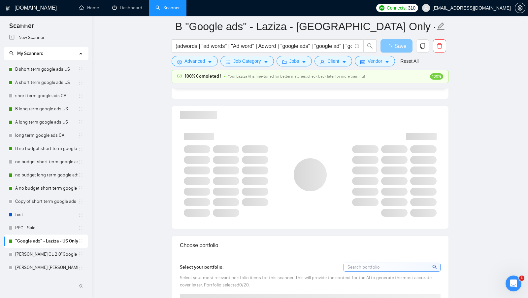
scroll to position [469, 0]
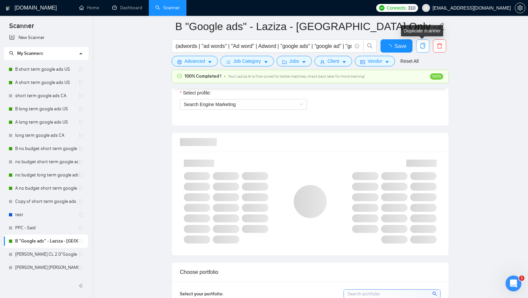
click at [418, 44] on span "copy" at bounding box center [422, 46] width 13 height 6
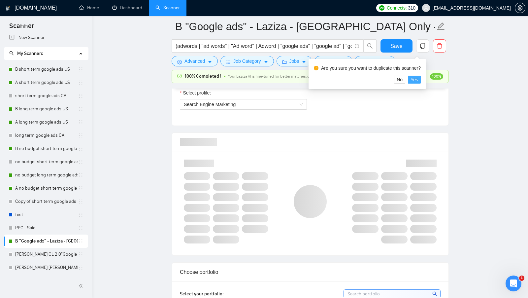
click at [418, 82] on span "Yes" at bounding box center [415, 79] width 8 height 7
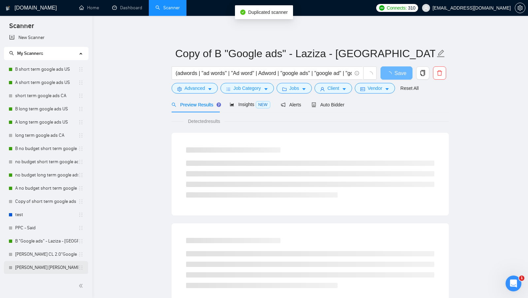
scroll to position [17, 0]
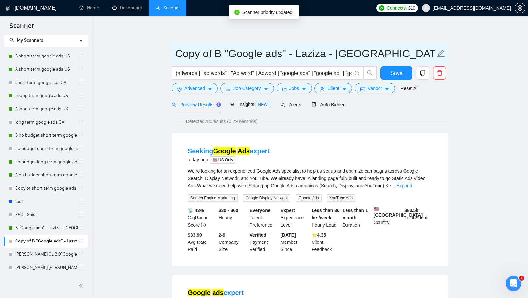
drag, startPoint x: 219, startPoint y: 51, endPoint x: 165, endPoint y: 51, distance: 54.4
type input "A "Google ads" - Laziza - [GEOGRAPHIC_DATA] Only - [DATE]"
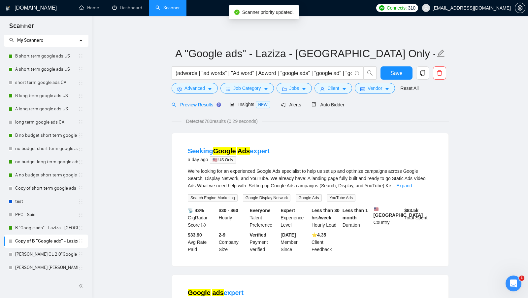
click at [348, 107] on div "Preview Results Insights NEW Alerts Auto Bidder" at bounding box center [310, 105] width 277 height 16
click at [344, 106] on span "Auto Bidder" at bounding box center [328, 104] width 33 height 5
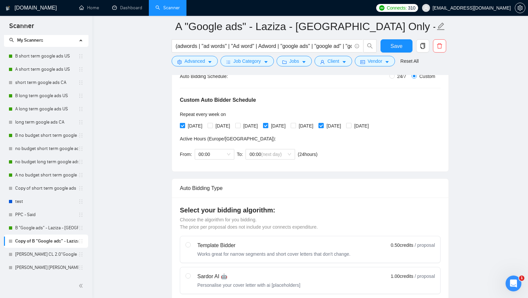
scroll to position [119, 0]
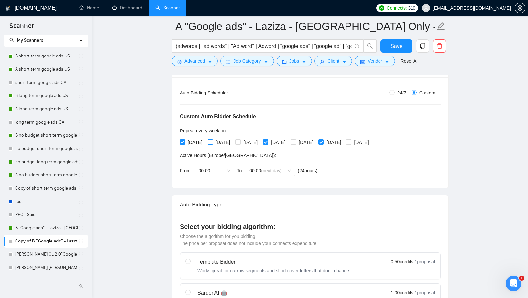
click at [218, 143] on span "[DATE]" at bounding box center [223, 142] width 20 height 7
click at [212, 143] on input "[DATE]" at bounding box center [210, 141] width 5 height 5
checkbox input "true"
click at [240, 143] on input "[DATE]" at bounding box center [237, 141] width 5 height 5
checkbox input "true"
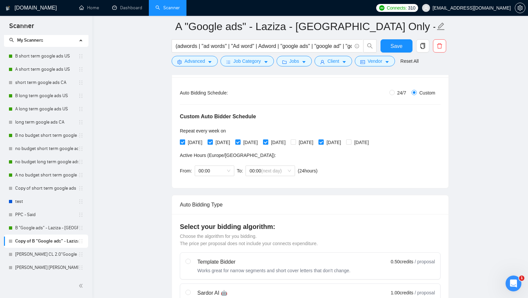
click at [191, 142] on span "[DATE]" at bounding box center [195, 142] width 20 height 7
click at [184, 142] on input "[DATE]" at bounding box center [182, 141] width 5 height 5
checkbox input "false"
click at [279, 141] on div "[DATE] [DATE] [DATE] [DATE] [DATE] [DATE] [DATE]" at bounding box center [276, 142] width 192 height 7
click at [288, 140] on span "[DATE]" at bounding box center [278, 142] width 20 height 7
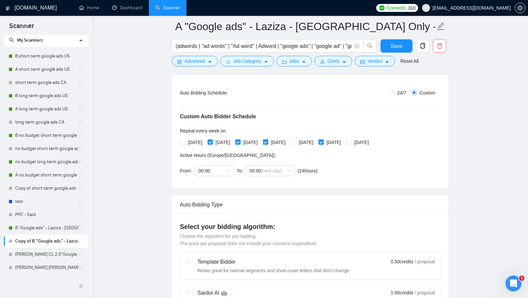
click at [268, 140] on input "[DATE]" at bounding box center [265, 141] width 5 height 5
checkbox input "false"
drag, startPoint x: 313, startPoint y: 140, endPoint x: 345, endPoint y: 140, distance: 31.7
click at [295, 140] on input "[DATE]" at bounding box center [293, 141] width 5 height 5
checkbox input "true"
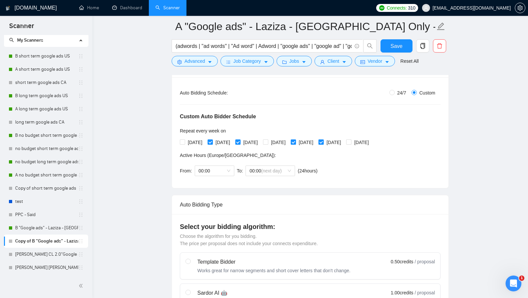
click at [344, 140] on span "[DATE]" at bounding box center [334, 142] width 20 height 7
click at [323, 140] on input "[DATE]" at bounding box center [320, 141] width 5 height 5
checkbox input "false"
click at [371, 140] on span "[DATE]" at bounding box center [361, 142] width 20 height 7
click at [351, 140] on input "[DATE]" at bounding box center [348, 141] width 5 height 5
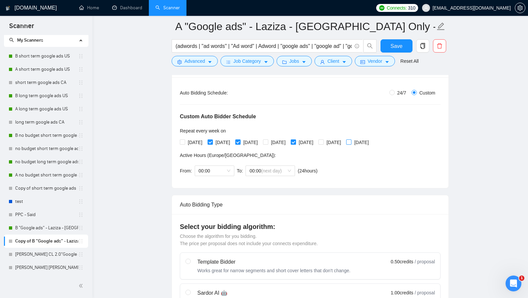
checkbox input "true"
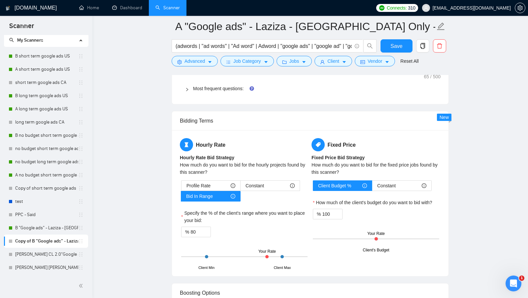
scroll to position [1118, 0]
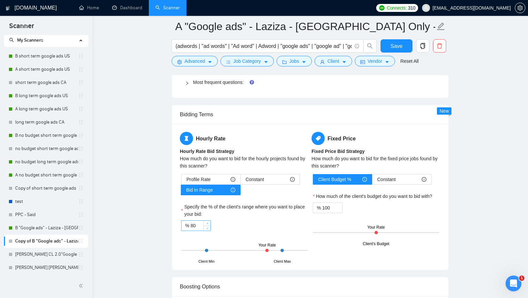
click at [200, 220] on input "80" at bounding box center [200, 225] width 20 height 10
type input "60"
click at [402, 45] on button "Save" at bounding box center [396, 45] width 32 height 13
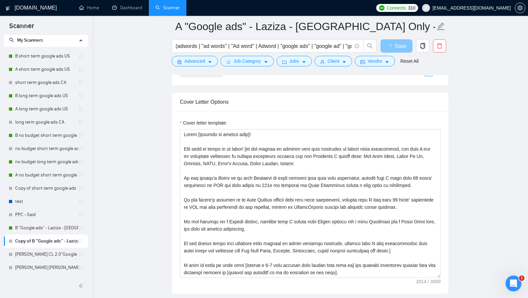
scroll to position [826, 0]
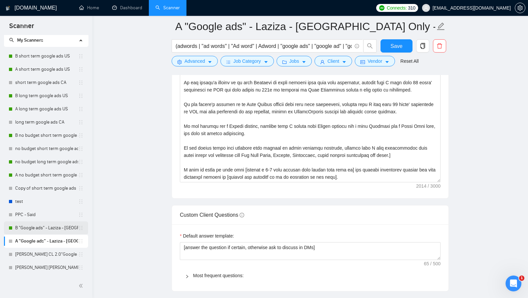
click at [63, 231] on link "B "Google ads" - Laziza - [GEOGRAPHIC_DATA] Only - [DATE]" at bounding box center [46, 227] width 63 height 13
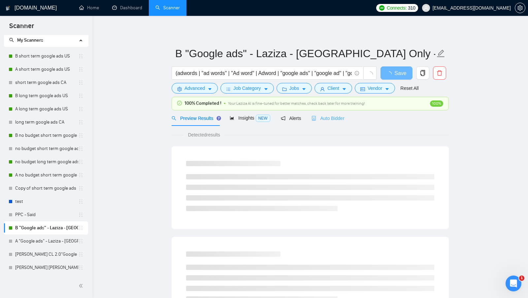
click at [325, 122] on div "Auto Bidder" at bounding box center [328, 118] width 33 height 16
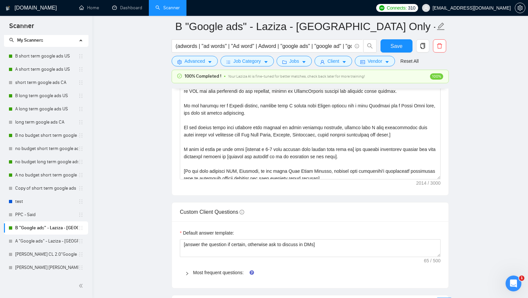
scroll to position [18, 0]
click at [49, 175] on link "A no budget short term google ads US" at bounding box center [46, 174] width 63 height 13
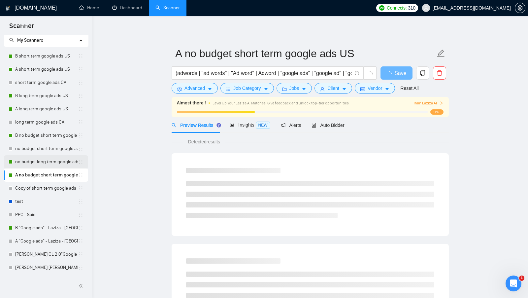
click at [45, 164] on link "no budget long term google ads US" at bounding box center [46, 161] width 63 height 13
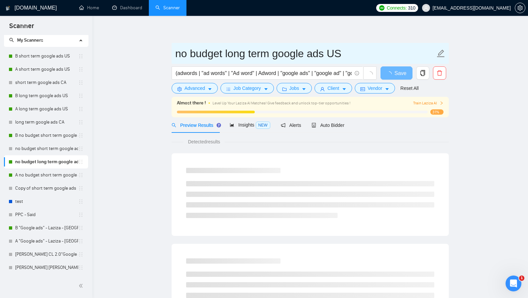
click at [173, 55] on span "no budget long term google ads US" at bounding box center [310, 53] width 277 height 21
click at [176, 54] on input "no budget long term google ads US" at bounding box center [305, 53] width 260 height 16
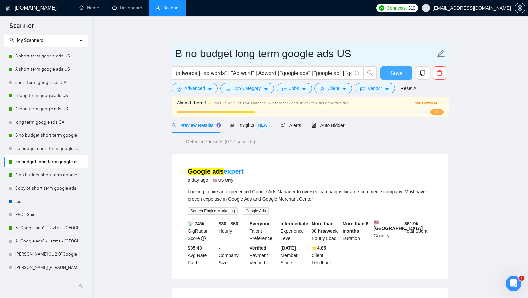
type input "B no budget long term google ads US"
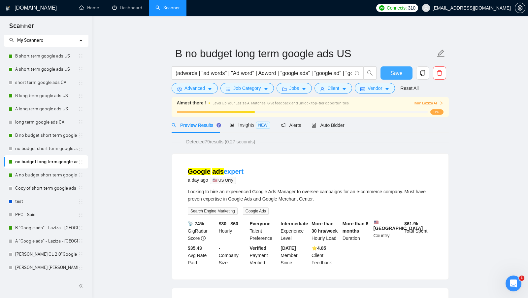
click at [402, 72] on span "Save" at bounding box center [396, 73] width 12 height 8
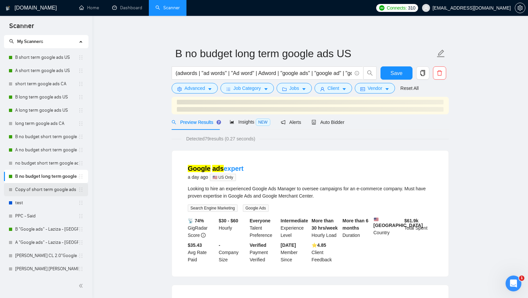
scroll to position [17, 0]
click at [52, 228] on link "B "Google ads" - Laziza - [GEOGRAPHIC_DATA] Only - [DATE]" at bounding box center [46, 227] width 63 height 13
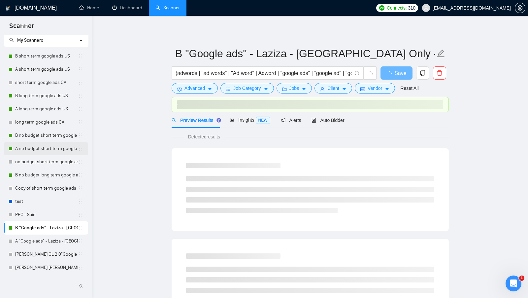
click at [36, 151] on link "A no budget short term google ads US" at bounding box center [46, 148] width 63 height 13
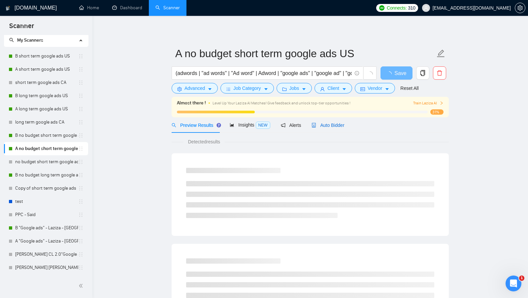
click at [322, 123] on span "Auto Bidder" at bounding box center [328, 124] width 33 height 5
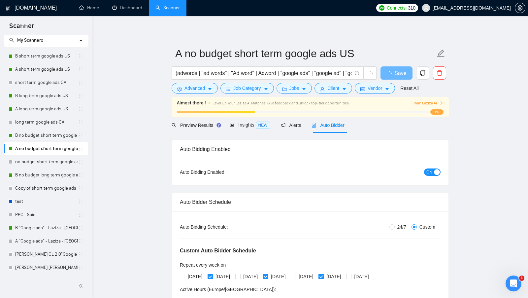
radio input "false"
radio input "true"
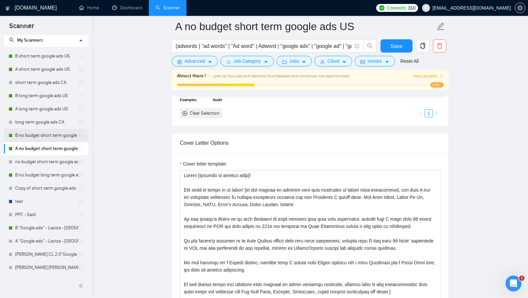
click at [45, 138] on link "B no budget short term google ads US" at bounding box center [46, 135] width 63 height 13
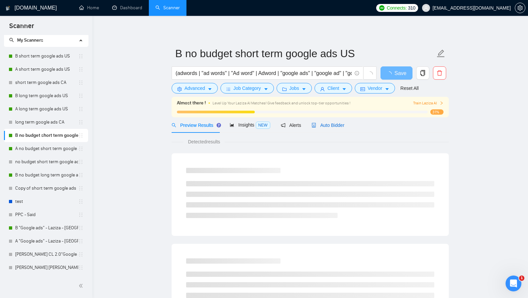
click at [336, 122] on span "Auto Bidder" at bounding box center [328, 124] width 33 height 5
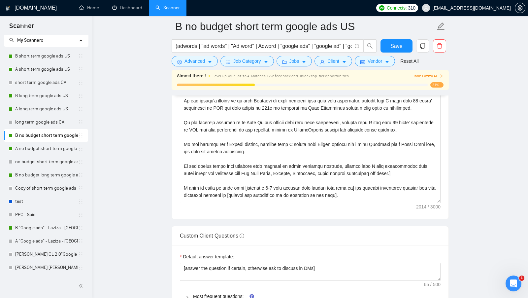
scroll to position [6, 0]
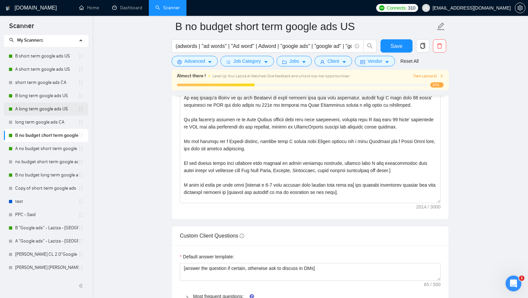
click at [16, 106] on link "A long term google ads US" at bounding box center [46, 108] width 63 height 13
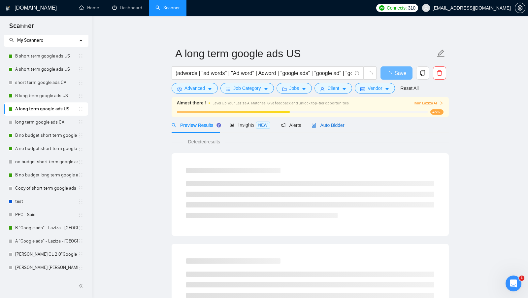
click at [323, 124] on span "Auto Bidder" at bounding box center [328, 124] width 33 height 5
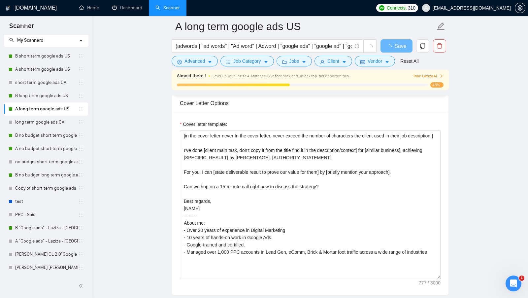
scroll to position [825, 0]
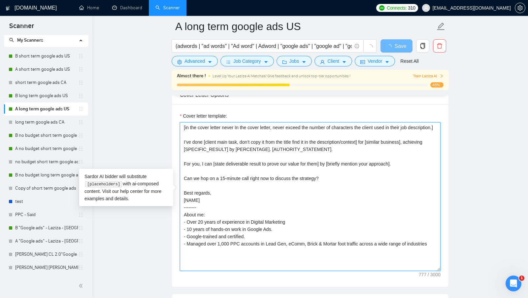
click at [243, 210] on textarea "[in the cover letter never In the cover letter, never exceed the number of char…" at bounding box center [310, 196] width 261 height 148
click at [227, 208] on textarea "[in the cover letter never In the cover letter, never exceed the number of char…" at bounding box center [310, 196] width 261 height 148
drag, startPoint x: 221, startPoint y: 206, endPoint x: 170, endPoint y: 122, distance: 98.5
click at [170, 122] on main "A long term google ads US (adwords | "ad words" | "Ad word" | Adword | "google …" at bounding box center [310, 144] width 414 height 1887
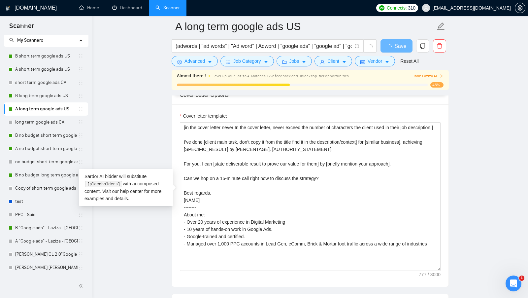
drag, startPoint x: 42, startPoint y: 142, endPoint x: 157, endPoint y: 142, distance: 114.8
click at [42, 142] on link "A no budget short term google ads US" at bounding box center [46, 148] width 63 height 13
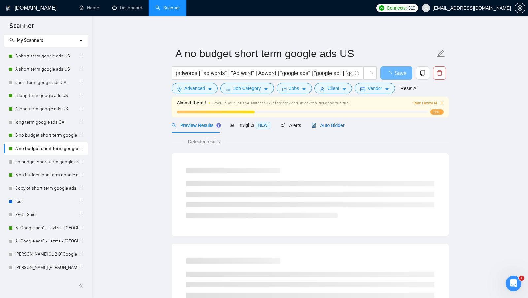
click at [333, 124] on span "Auto Bidder" at bounding box center [328, 124] width 33 height 5
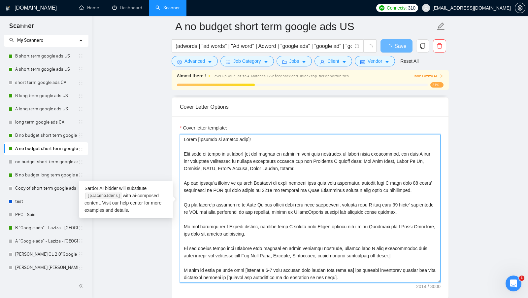
drag, startPoint x: 389, startPoint y: 268, endPoint x: 164, endPoint y: 101, distance: 279.5
click at [164, 101] on main "A no budget short term google ads US (adwords | "ad words" | "Ad word" | Adword…" at bounding box center [310, 156] width 414 height 1887
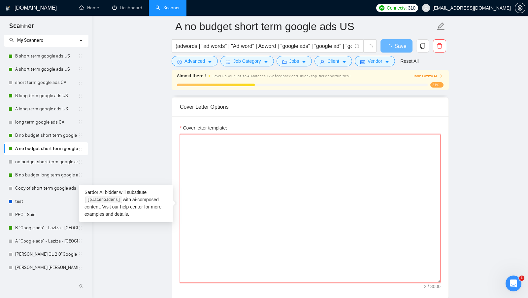
paste textarea "[in the cover letter never In the cover letter, never exceed the number of char…"
type textarea "[in the cover letter never In the cover letter, never exceed the number of char…"
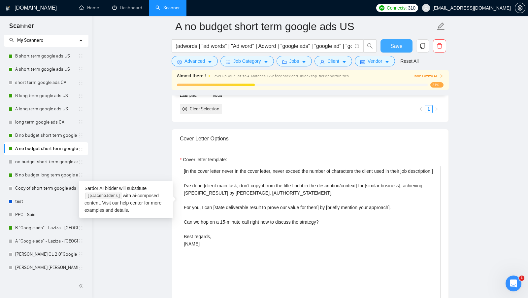
click at [400, 44] on span "Save" at bounding box center [396, 46] width 12 height 8
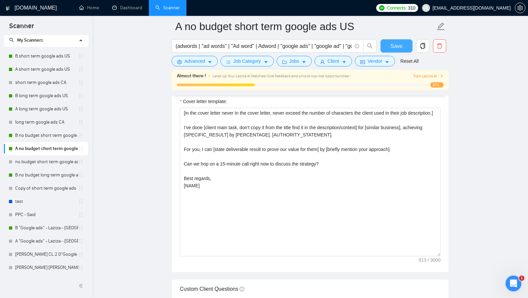
scroll to position [876, 0]
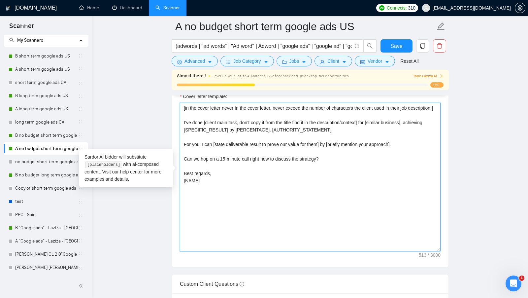
drag, startPoint x: 255, startPoint y: 195, endPoint x: 157, endPoint y: 95, distance: 139.8
click at [157, 95] on main "A no budget short term google ads US (adwords | "ad words" | "Ad word" | Adword…" at bounding box center [310, 135] width 414 height 1970
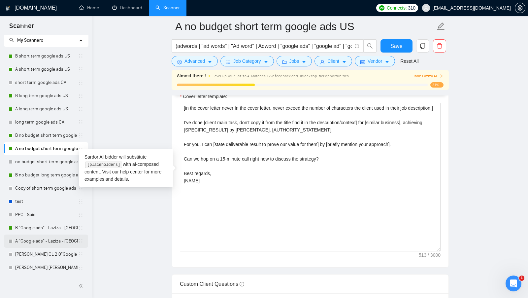
click at [26, 240] on link "A "Google ads" - Laziza - [GEOGRAPHIC_DATA] Only - [DATE]" at bounding box center [46, 240] width 63 height 13
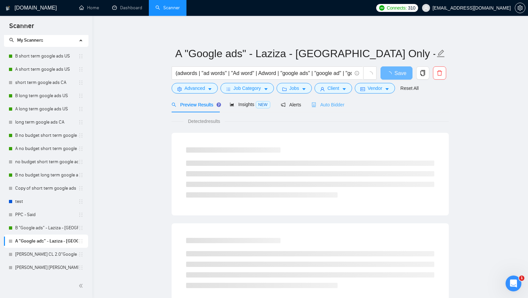
click at [329, 109] on div "Auto Bidder" at bounding box center [328, 105] width 33 height 16
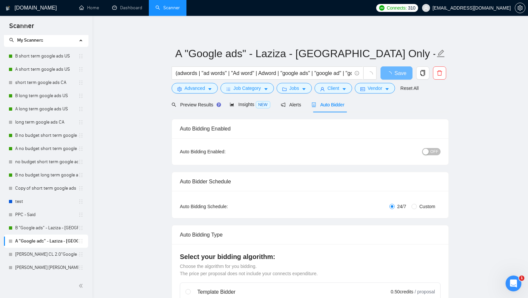
radio input "false"
radio input "true"
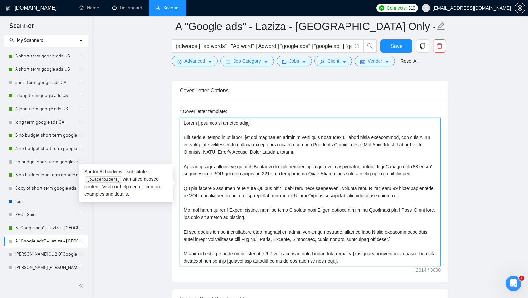
drag, startPoint x: 395, startPoint y: 250, endPoint x: 116, endPoint y: 96, distance: 318.8
click at [116, 96] on main "A "Google ads" - Laziza - US Only - [DATE] (adwords | "ad words" | "Ad word" | …" at bounding box center [310, 160] width 414 height 1949
paste textarea "[in the cover letter never In the cover letter, never exceed the number of char…"
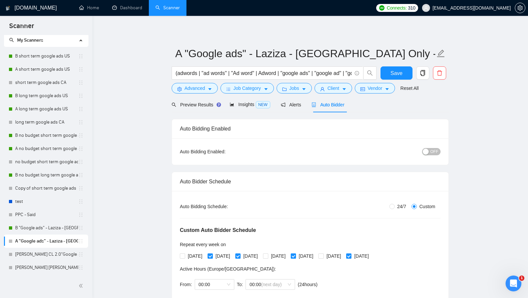
type textarea "[in the cover letter never In the cover letter, never exceed the number of char…"
click at [423, 153] on div "button" at bounding box center [426, 151] width 6 height 6
click at [394, 77] on span "Save" at bounding box center [396, 73] width 12 height 8
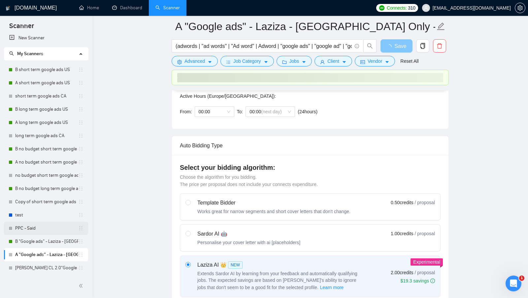
scroll to position [2, 0]
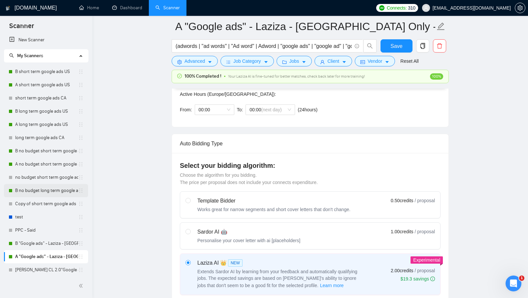
click at [47, 194] on link "B no budget long term google ads US" at bounding box center [46, 190] width 63 height 13
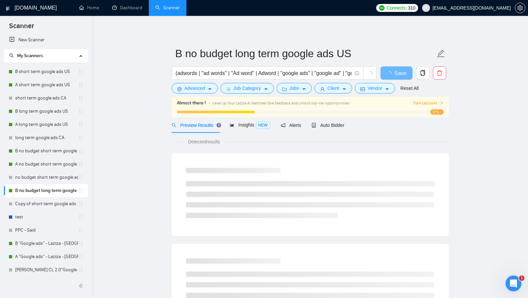
click at [280, 140] on div "Detected results" at bounding box center [310, 141] width 277 height 7
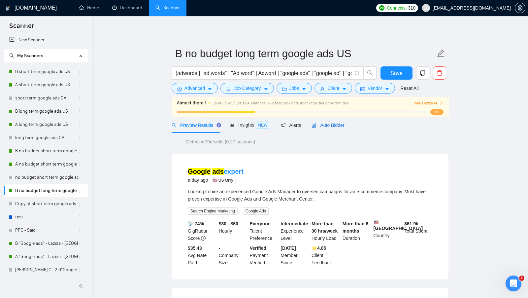
click at [341, 124] on span "Auto Bidder" at bounding box center [328, 124] width 33 height 5
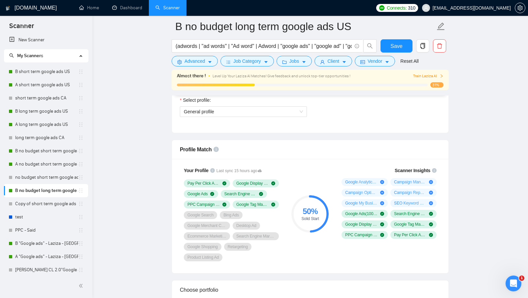
scroll to position [358, 0]
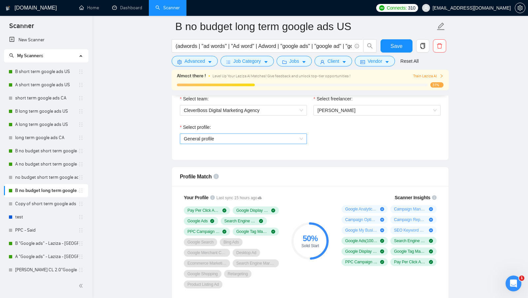
click at [257, 140] on span "General profile" at bounding box center [243, 139] width 119 height 10
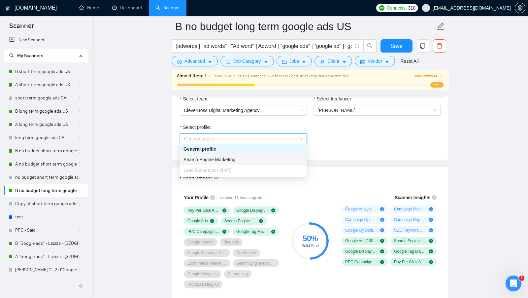
click at [237, 161] on div "Search Engine Marketing" at bounding box center [242, 159] width 119 height 7
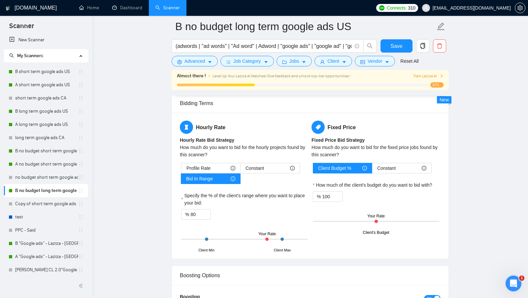
scroll to position [980, 0]
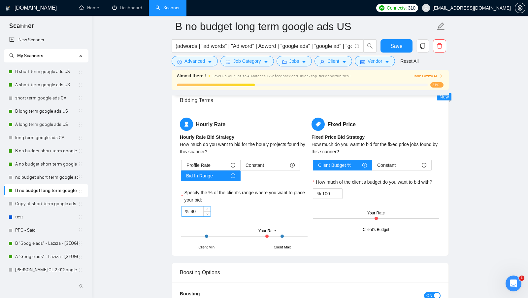
click at [197, 206] on input "80" at bounding box center [200, 211] width 20 height 10
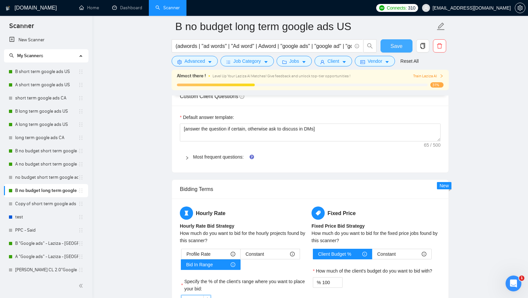
type input "60"
click at [401, 45] on span "Save" at bounding box center [396, 46] width 12 height 8
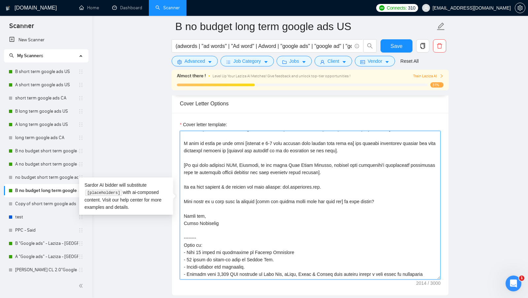
scroll to position [0, 0]
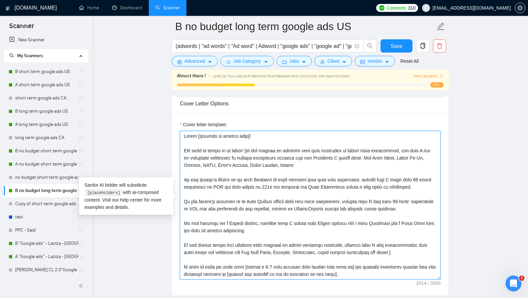
drag, startPoint x: 308, startPoint y: 265, endPoint x: 147, endPoint y: 95, distance: 234.3
click at [147, 95] on main "B no budget long term google ads US (adwords | "ad words" | "Ad word" | Adword …" at bounding box center [310, 223] width 414 height 1922
click at [245, 186] on textarea "Cover letter template:" at bounding box center [310, 205] width 261 height 148
drag, startPoint x: 276, startPoint y: 207, endPoint x: 109, endPoint y: 63, distance: 220.4
click at [109, 63] on main "B no budget long term google ads US (adwords | "ad words" | "Ad word" | Adword …" at bounding box center [310, 223] width 414 height 1922
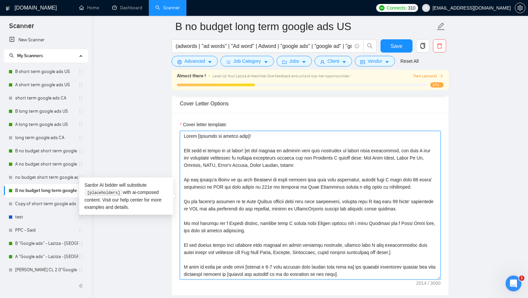
paste textarea "[in the cover letter never In the cover letter, never exceed the number of char…"
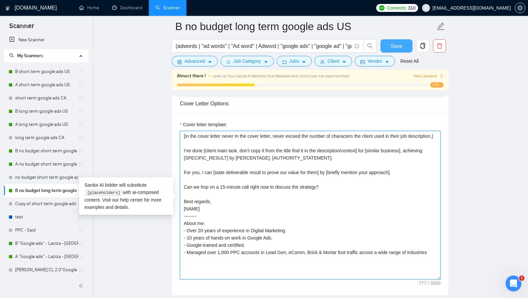
type textarea "[in the cover letter never In the cover letter, never exceed the number of char…"
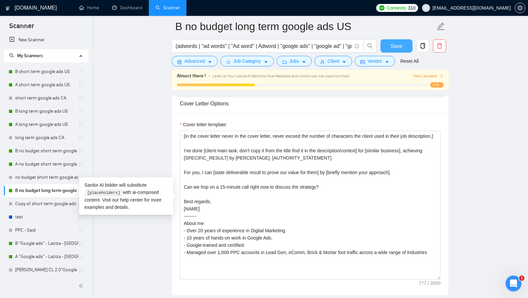
click at [388, 44] on button "Save" at bounding box center [396, 45] width 32 height 13
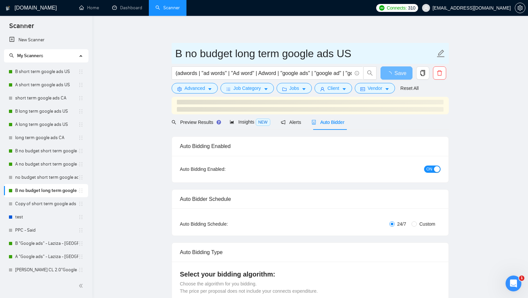
click at [181, 53] on input "B no budget long term google ads US" at bounding box center [305, 53] width 260 height 16
type input "no budget long term google ads US"
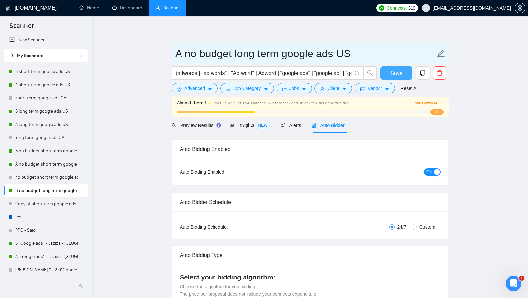
type input "A no budget long term google ads US"
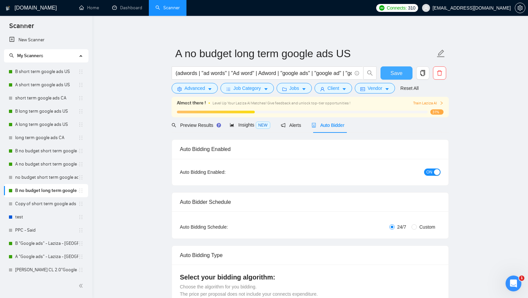
click at [395, 78] on button "Save" at bounding box center [396, 72] width 32 height 13
